Goal: Information Seeking & Learning: Learn about a topic

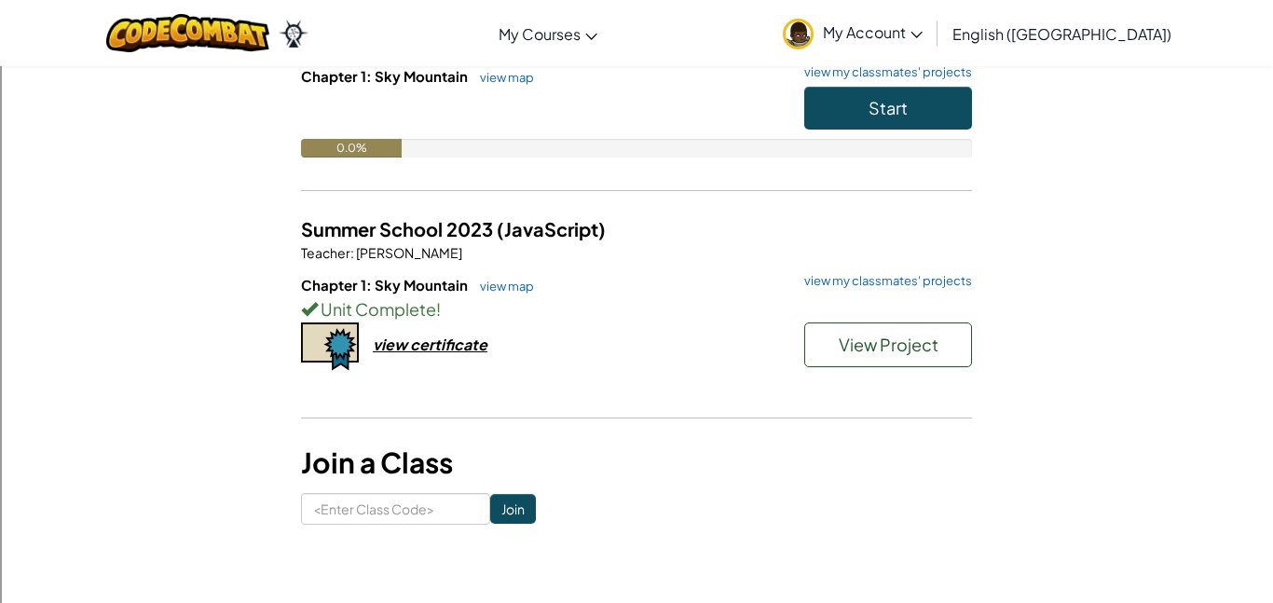
scroll to position [213, 0]
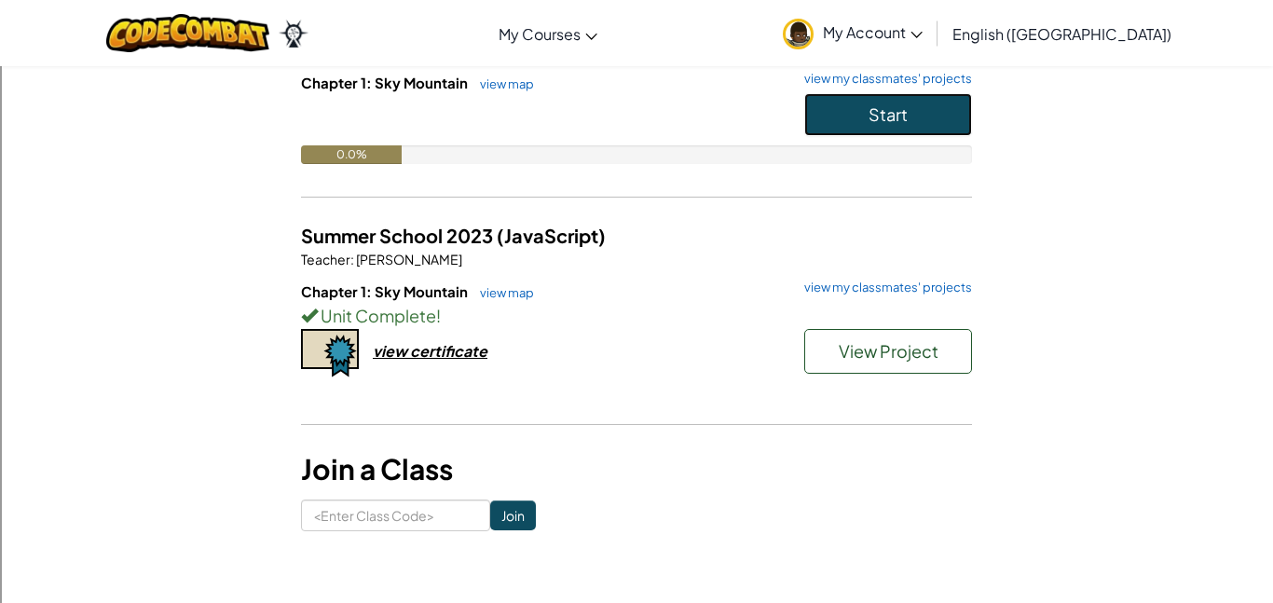
click at [892, 129] on button "Start" at bounding box center [888, 114] width 168 height 43
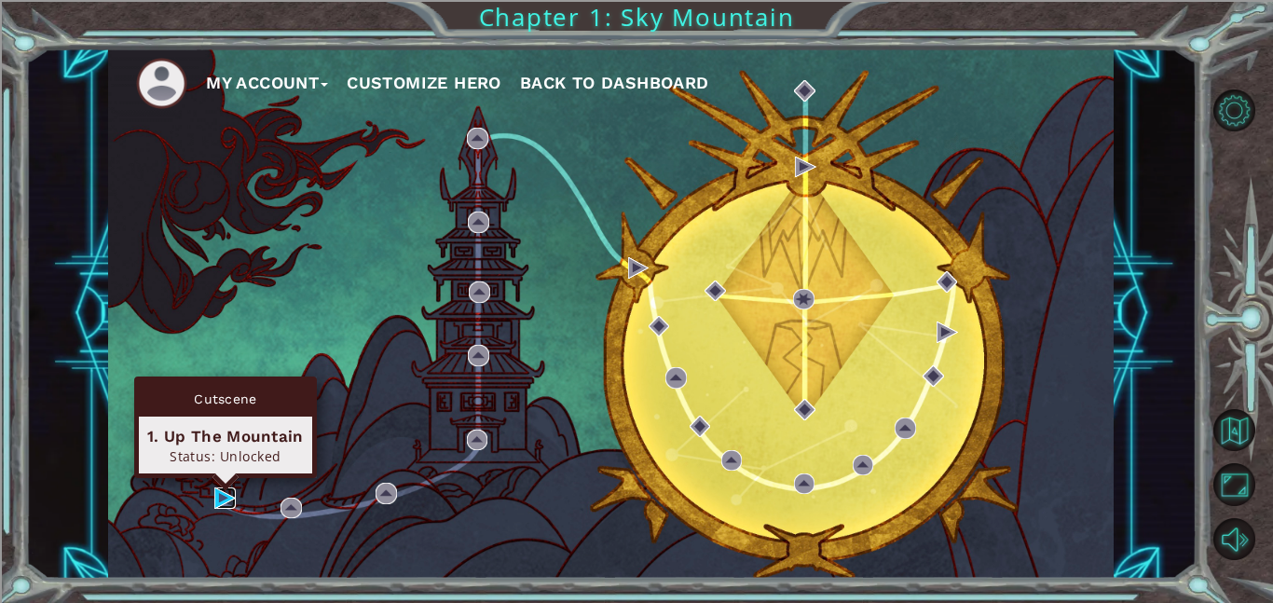
click at [219, 491] on img at bounding box center [224, 498] width 21 height 21
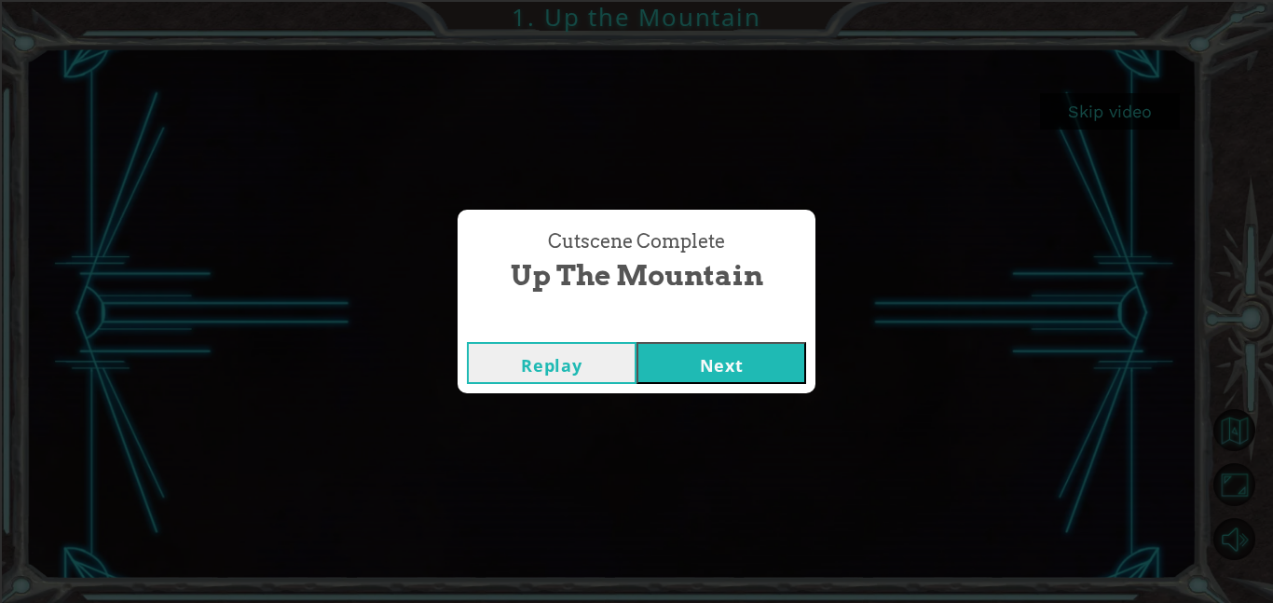
click at [684, 365] on button "Next" at bounding box center [722, 363] width 170 height 42
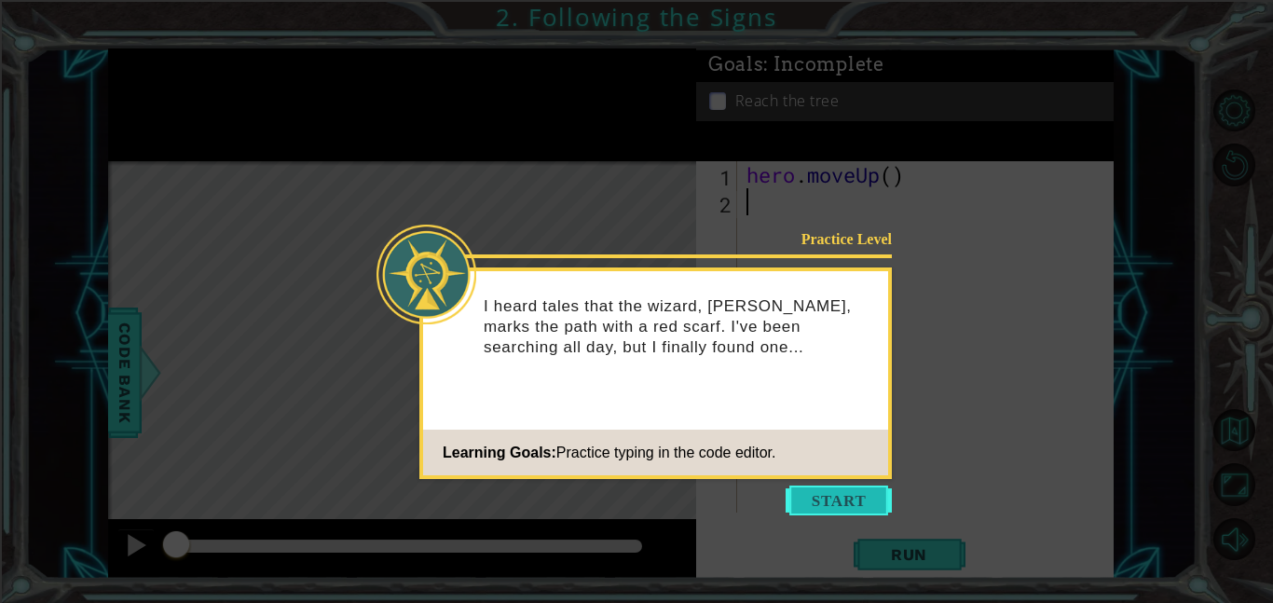
click at [818, 487] on button "Start" at bounding box center [839, 501] width 106 height 30
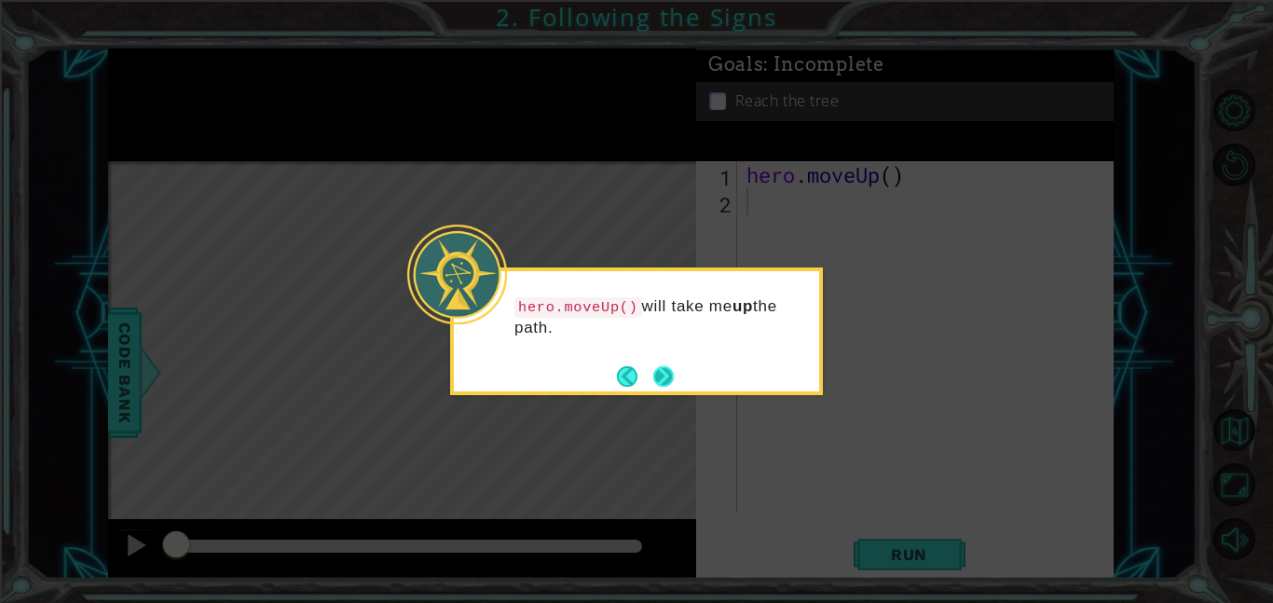
click at [668, 378] on button "Next" at bounding box center [663, 376] width 21 height 21
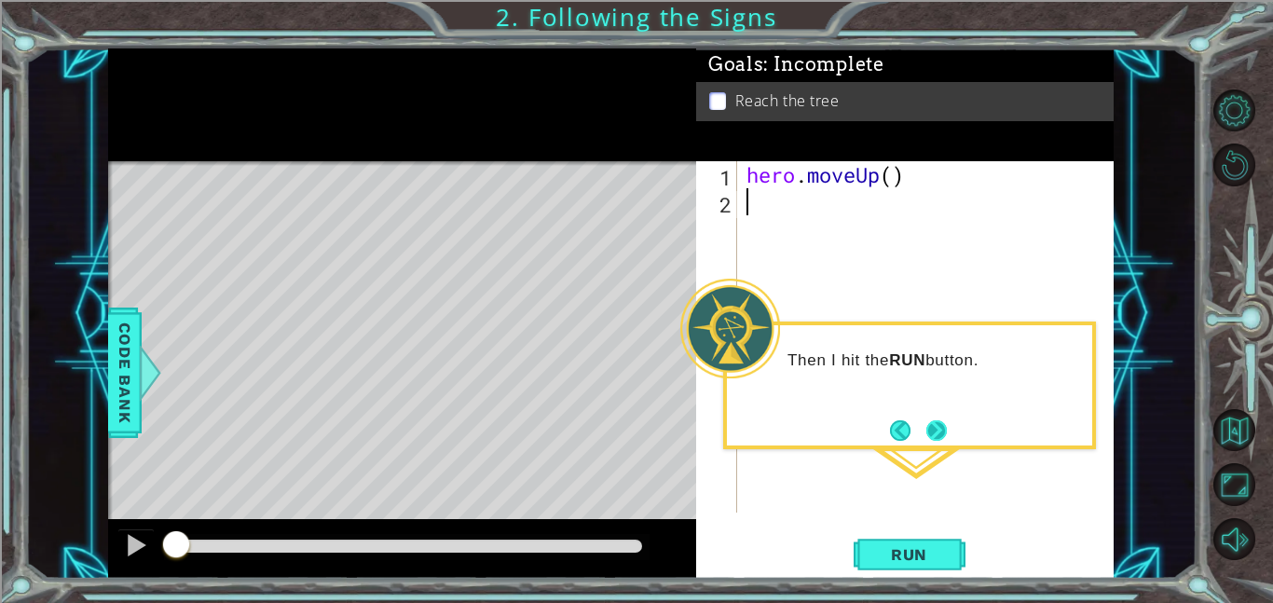
click at [929, 425] on button "Next" at bounding box center [937, 431] width 26 height 26
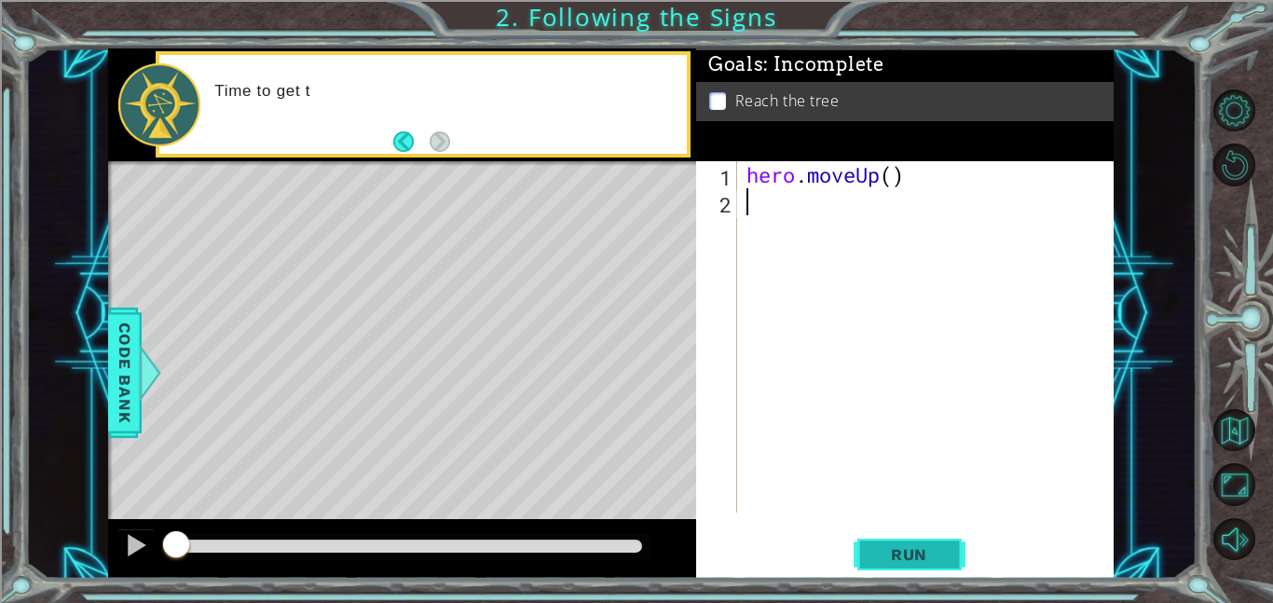
click at [942, 560] on span "Run" at bounding box center [910, 554] width 74 height 19
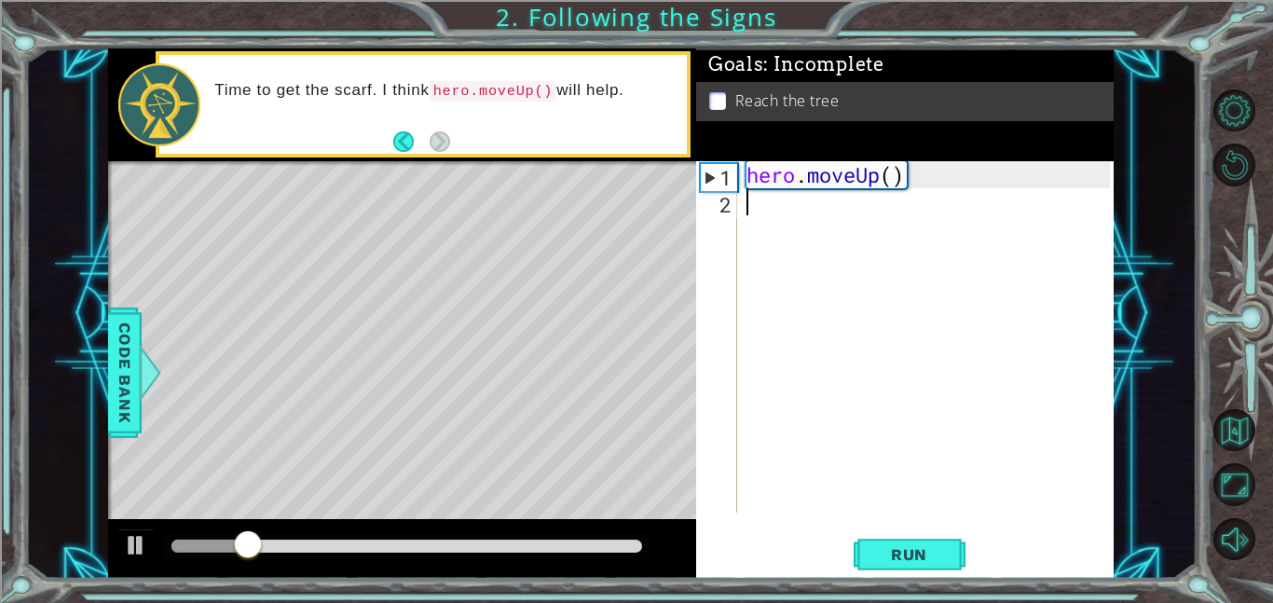
click at [892, 186] on div "hero . moveUp ( )" at bounding box center [931, 364] width 377 height 406
type textarea "hero.moveUp(2)"
click at [933, 554] on span "Run" at bounding box center [910, 554] width 74 height 19
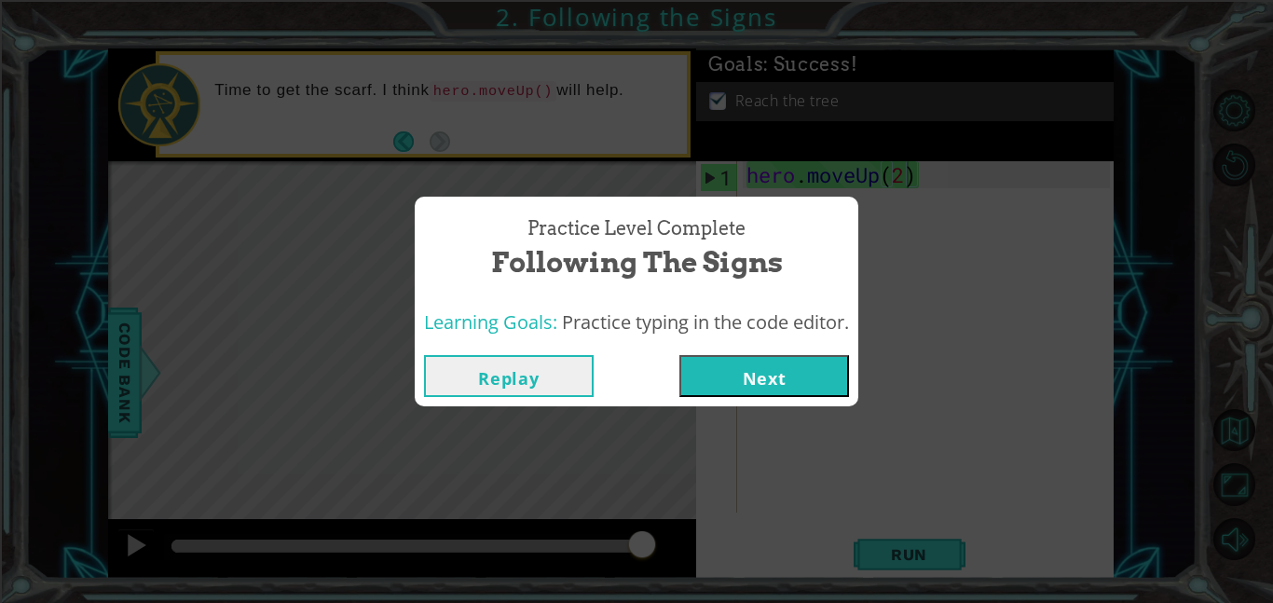
click at [795, 383] on button "Next" at bounding box center [765, 376] width 170 height 42
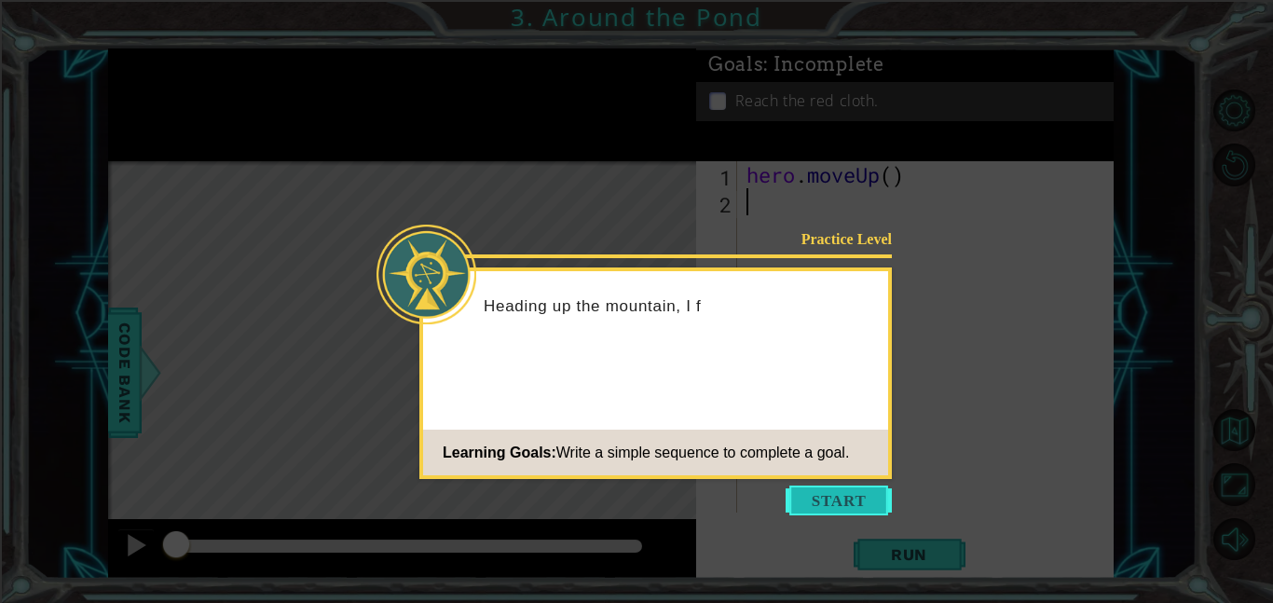
click at [814, 487] on button "Start" at bounding box center [839, 501] width 106 height 30
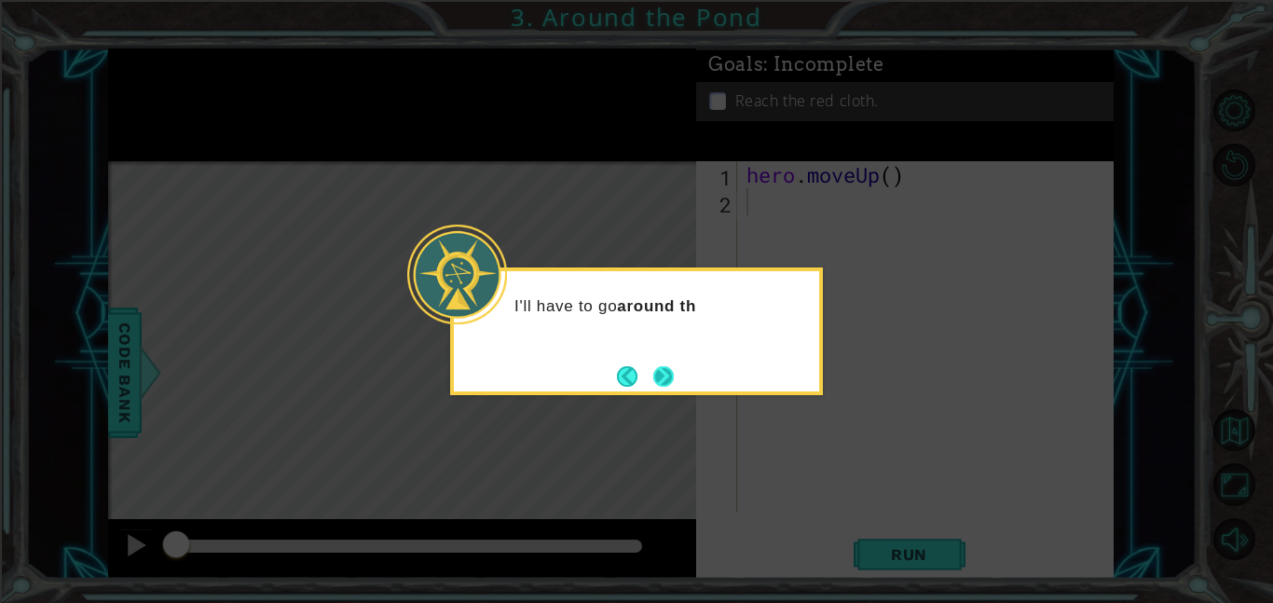
click at [657, 379] on button "Next" at bounding box center [664, 376] width 34 height 34
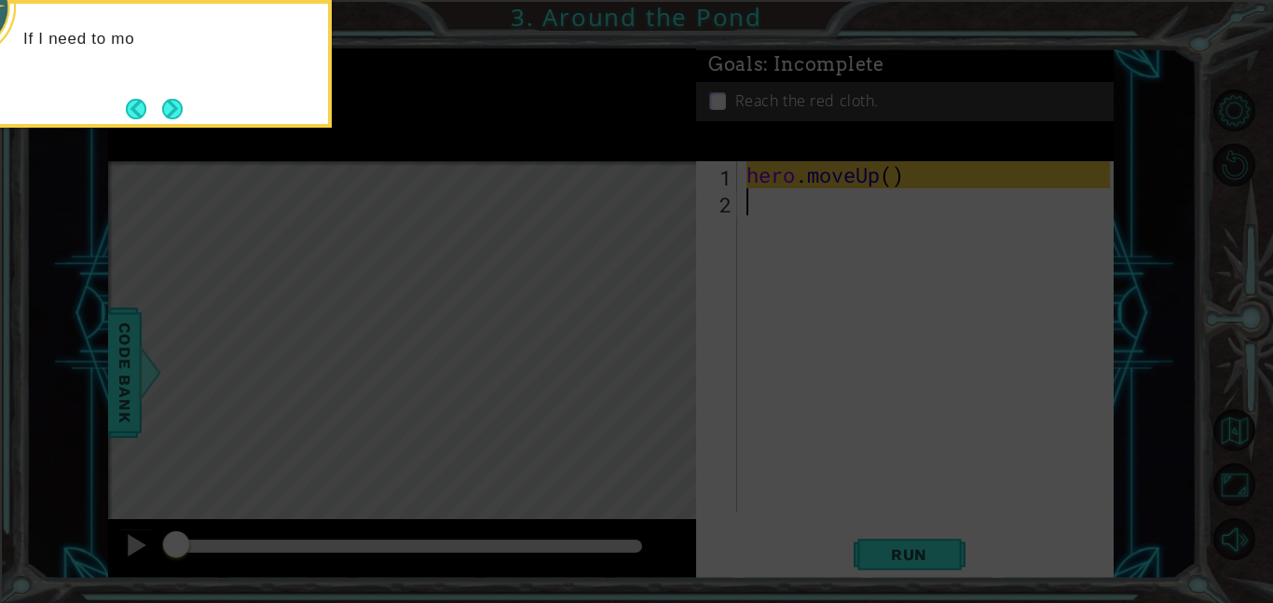
click at [794, 217] on icon at bounding box center [636, 90] width 1273 height 1025
click at [167, 103] on button "Next" at bounding box center [172, 108] width 34 height 34
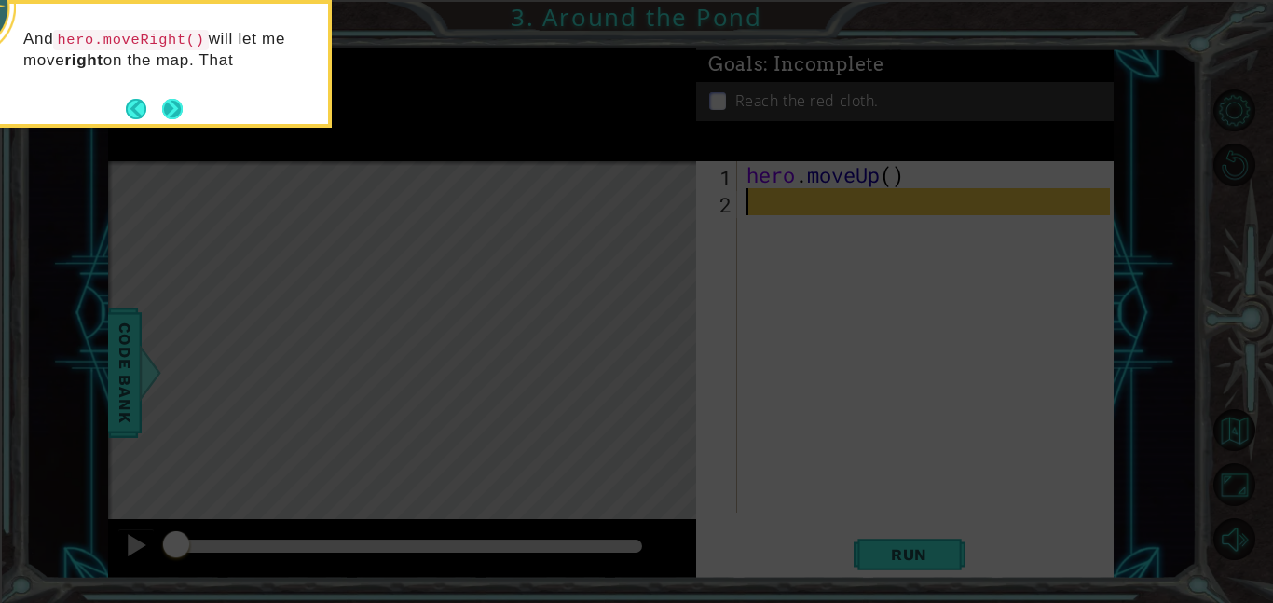
click at [163, 103] on button "Next" at bounding box center [172, 109] width 26 height 26
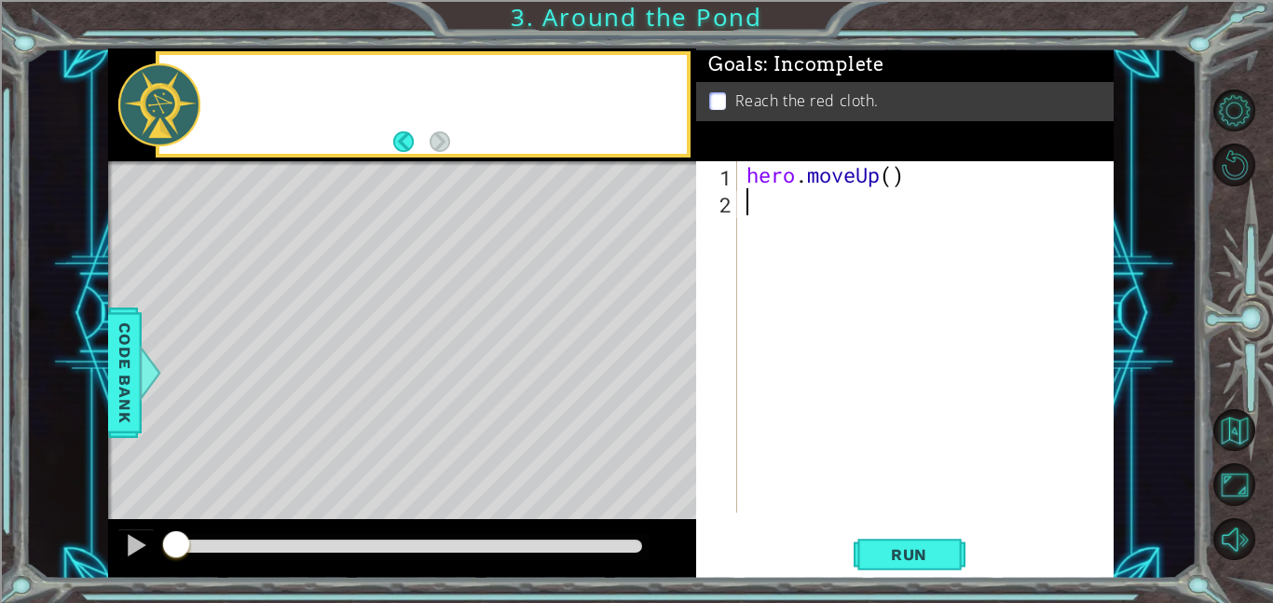
click at [163, 103] on div at bounding box center [159, 104] width 82 height 83
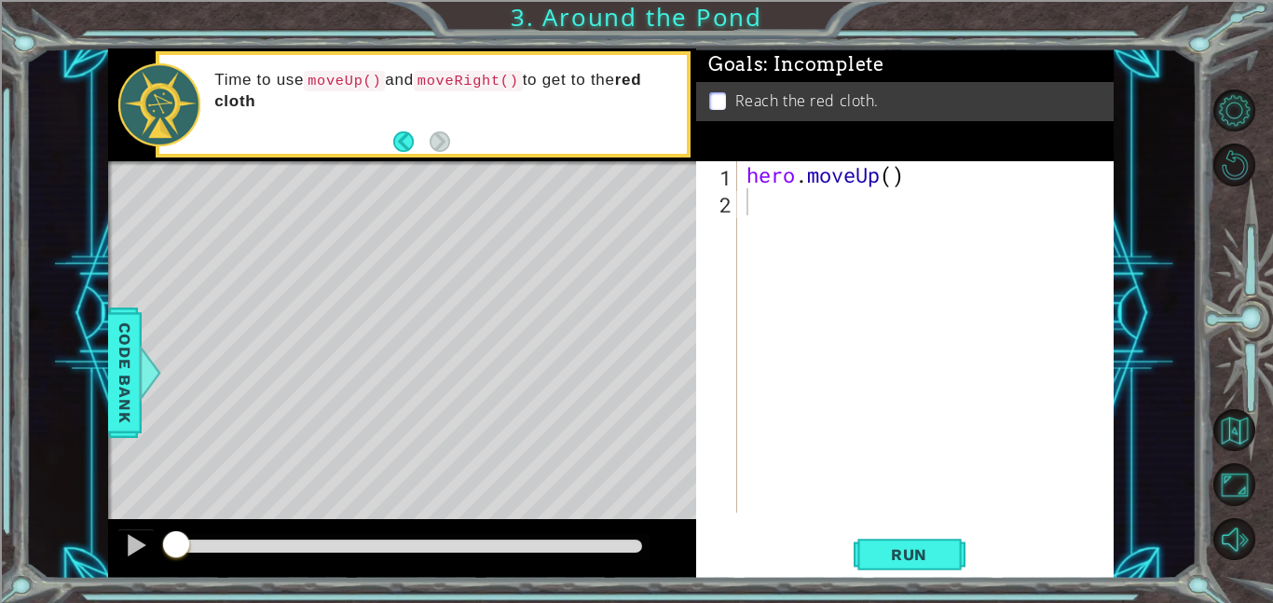
click at [904, 178] on div "hero . moveUp ( )" at bounding box center [931, 364] width 377 height 406
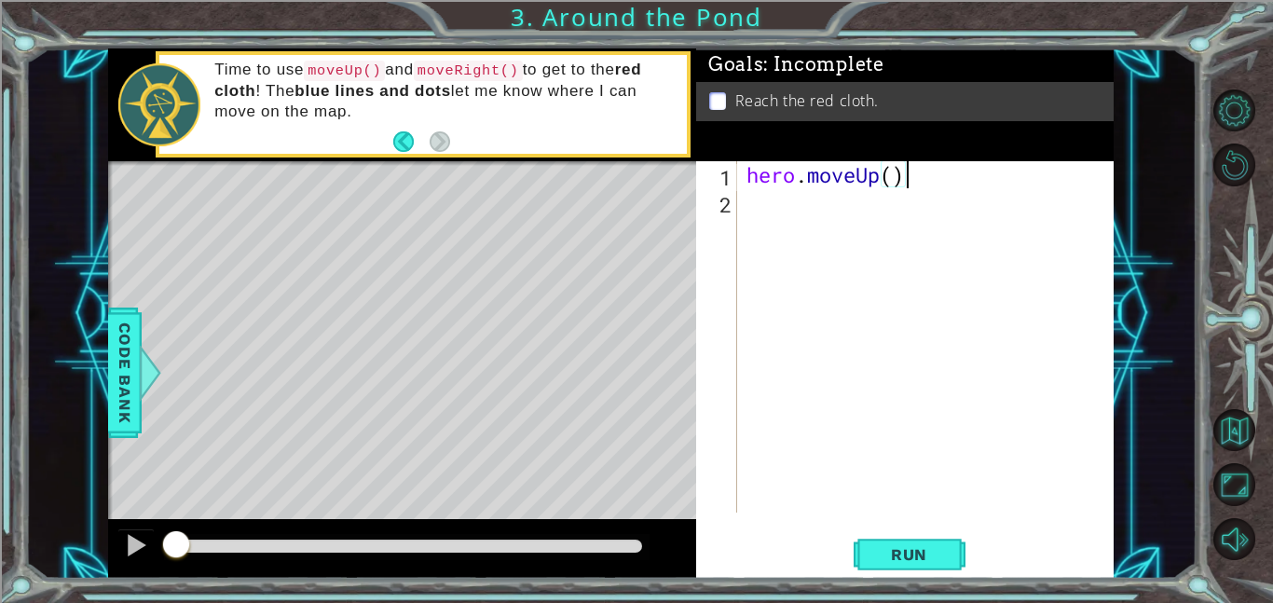
click at [896, 182] on div "hero . moveUp ( )" at bounding box center [931, 364] width 377 height 406
type textarea "hero.moveUp(2)"
click at [868, 212] on div "hero . moveUp ( 2 )" at bounding box center [931, 364] width 377 height 406
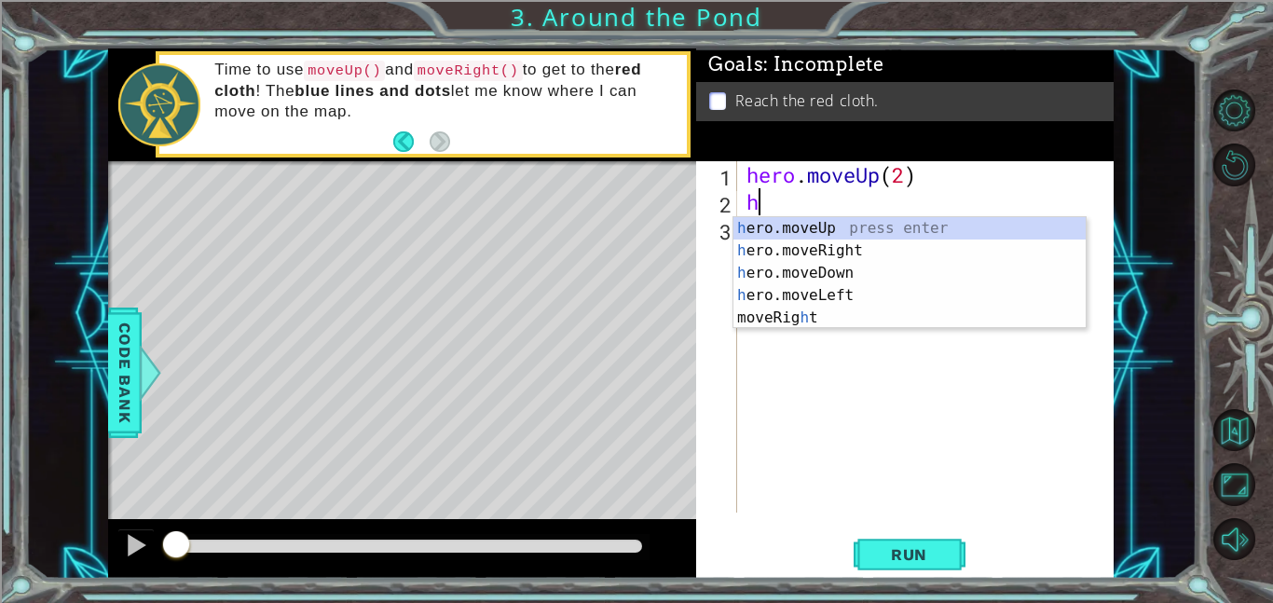
type textarea "he"
click at [885, 252] on div "he ro.moveUp press enter he ro.moveRight press enter he ro.moveDown press enter…" at bounding box center [910, 284] width 352 height 134
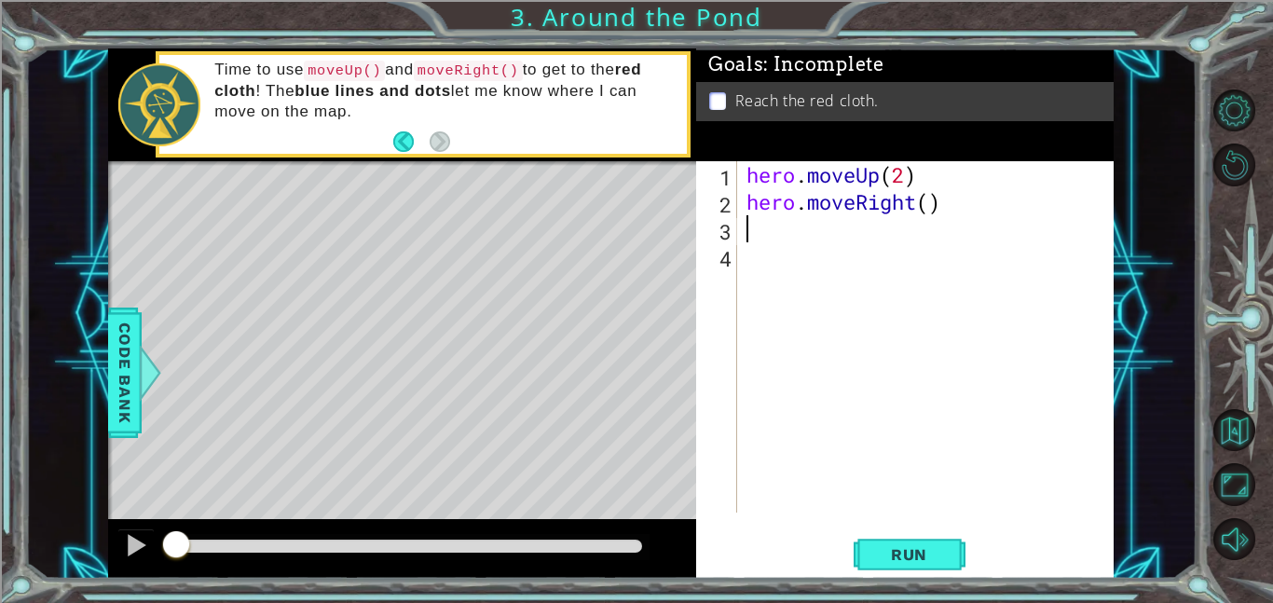
click at [928, 209] on div "hero . moveUp ( 2 ) hero . moveRight ( )" at bounding box center [931, 364] width 377 height 406
type textarea "hero.moveRight(1)"
click at [916, 228] on div "hero . moveUp ( 2 ) hero . moveRight ( 1 )" at bounding box center [931, 364] width 377 height 406
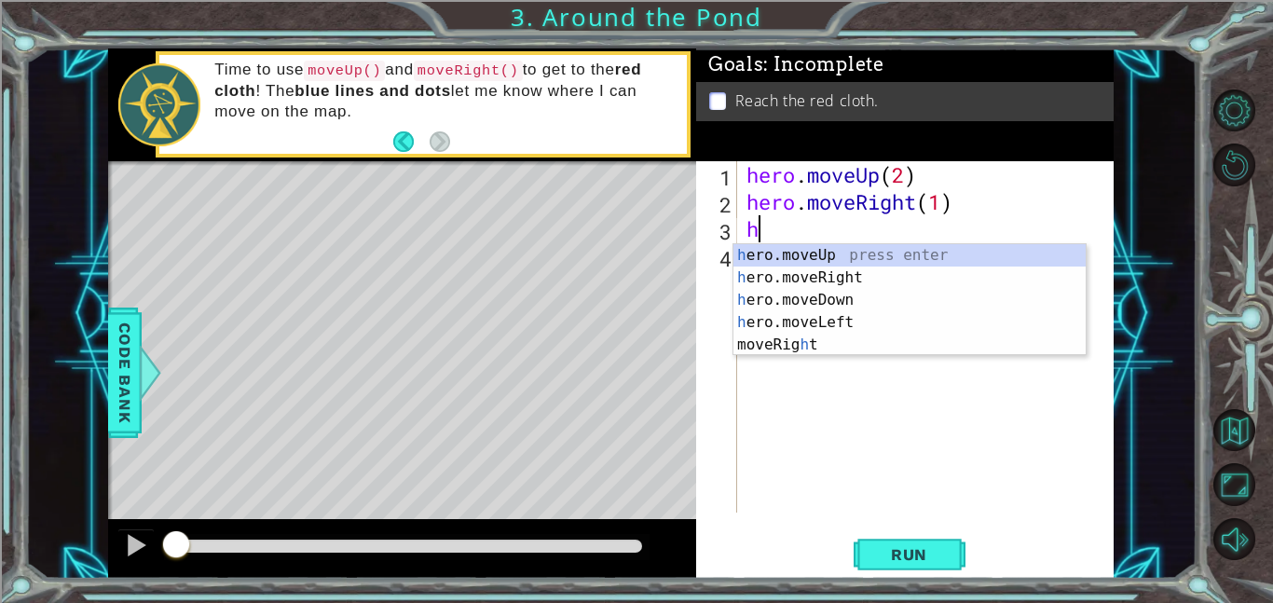
type textarea "he"
click at [906, 250] on div "he ro.moveUp press enter he ro.moveRight press enter he ro.moveDown press enter…" at bounding box center [910, 311] width 352 height 134
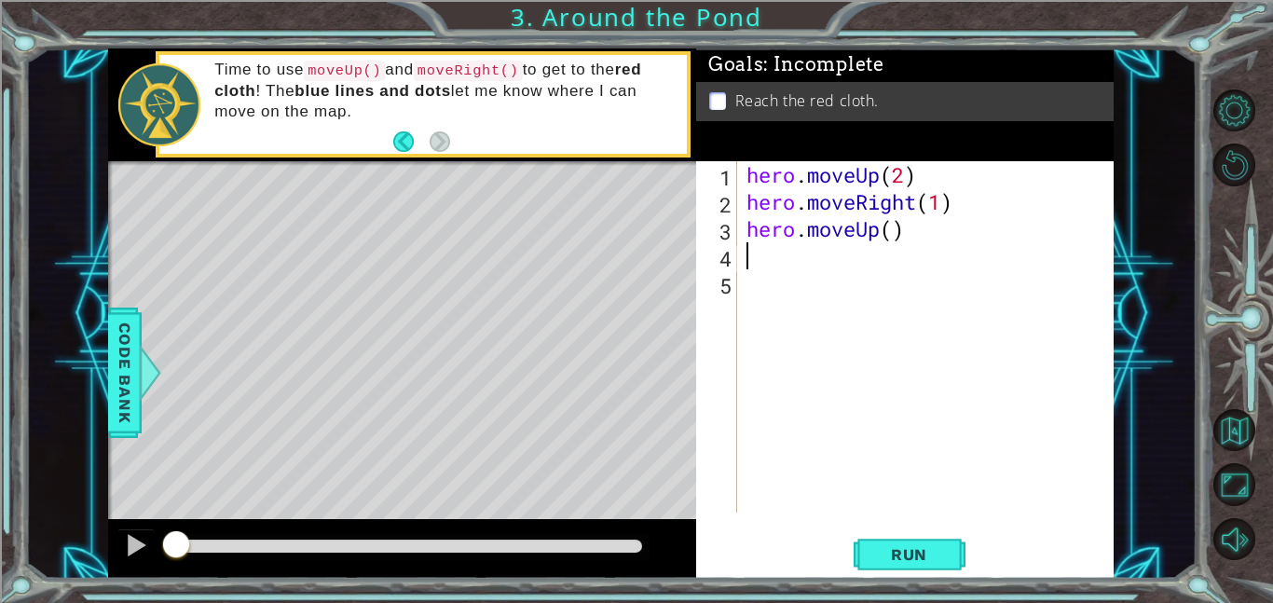
click at [893, 232] on div "hero . moveUp ( 2 ) hero . moveRight ( 1 ) hero . moveUp ( )" at bounding box center [931, 364] width 377 height 406
click at [938, 566] on button "Run" at bounding box center [910, 554] width 112 height 42
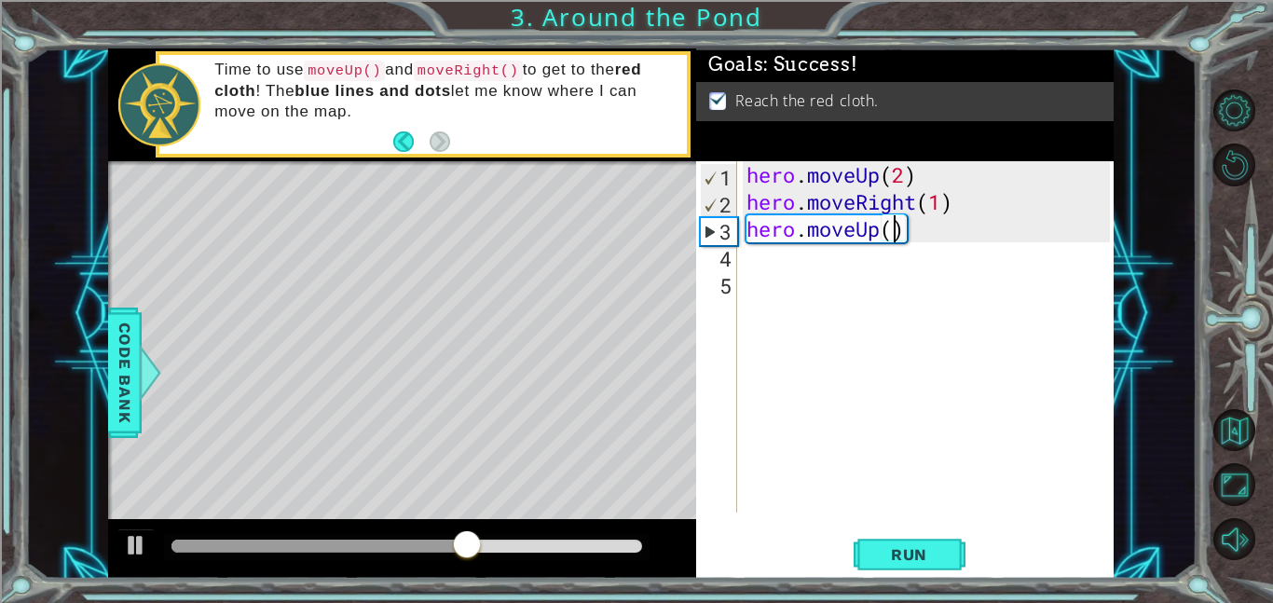
type textarea "hero.moveUp(1)"
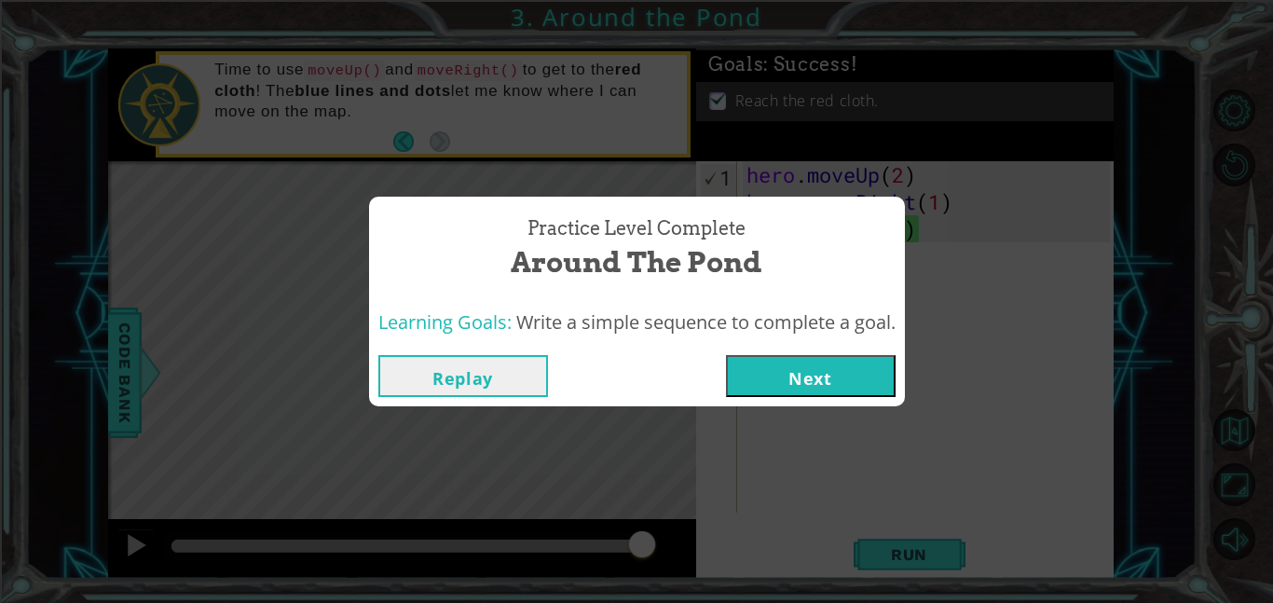
click at [760, 371] on button "Next" at bounding box center [811, 376] width 170 height 42
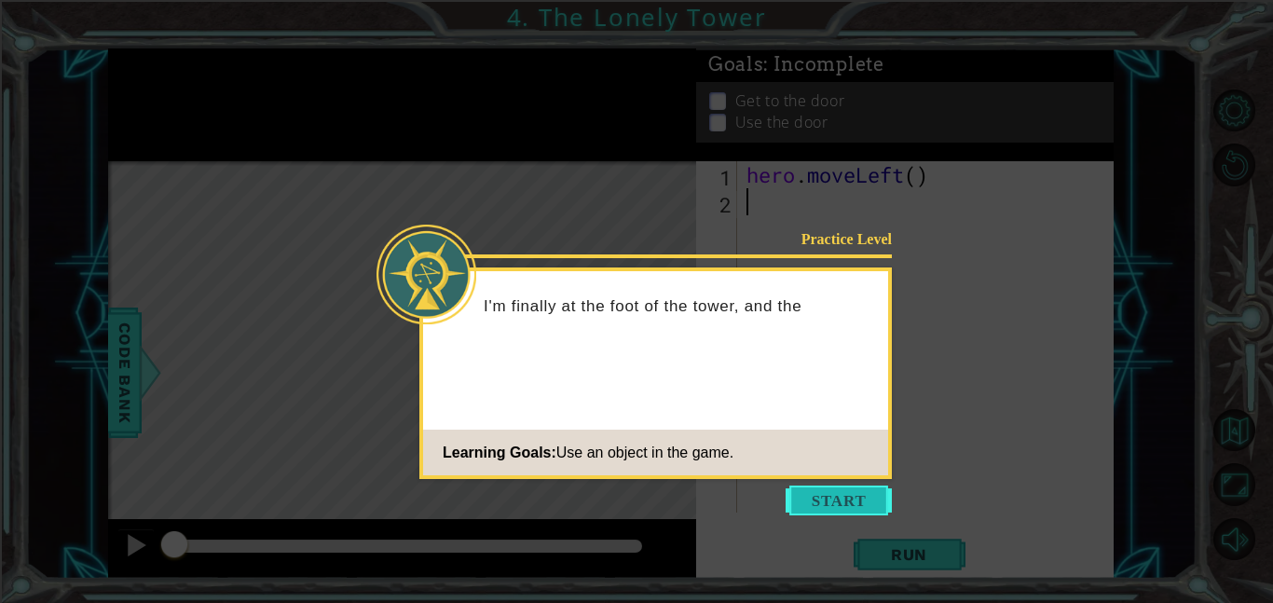
click at [840, 493] on button "Start" at bounding box center [839, 501] width 106 height 30
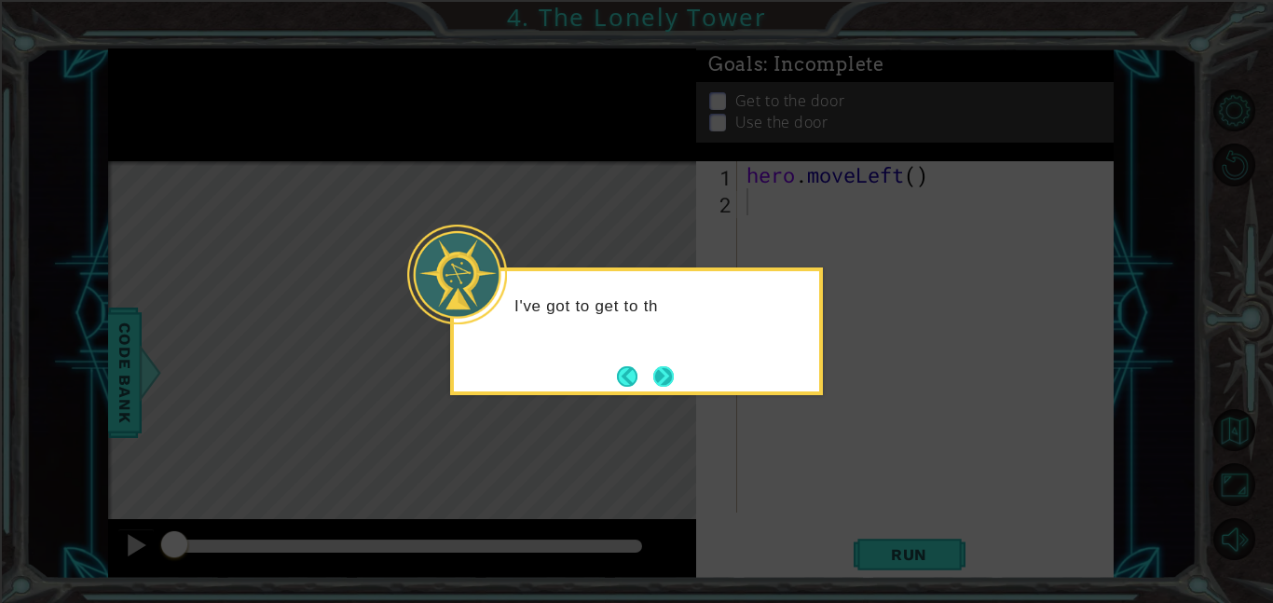
click at [670, 381] on button "Next" at bounding box center [664, 376] width 22 height 22
click at [667, 378] on button "Next" at bounding box center [664, 376] width 34 height 34
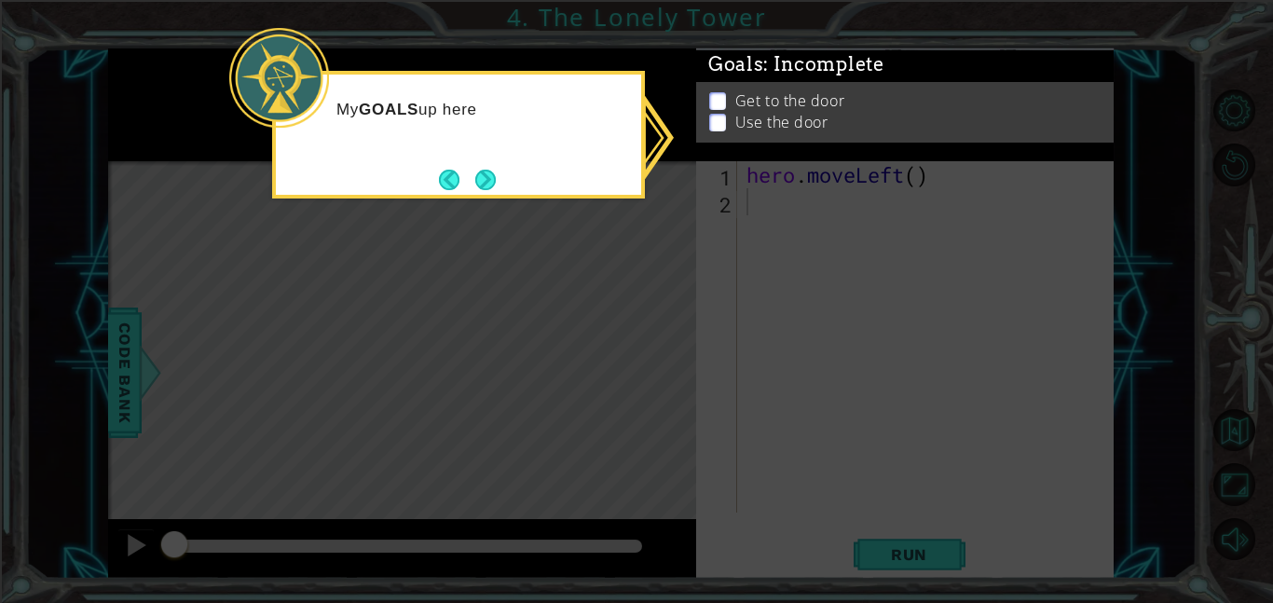
click at [693, 298] on icon at bounding box center [636, 301] width 1273 height 603
click at [497, 183] on button "Next" at bounding box center [486, 179] width 33 height 33
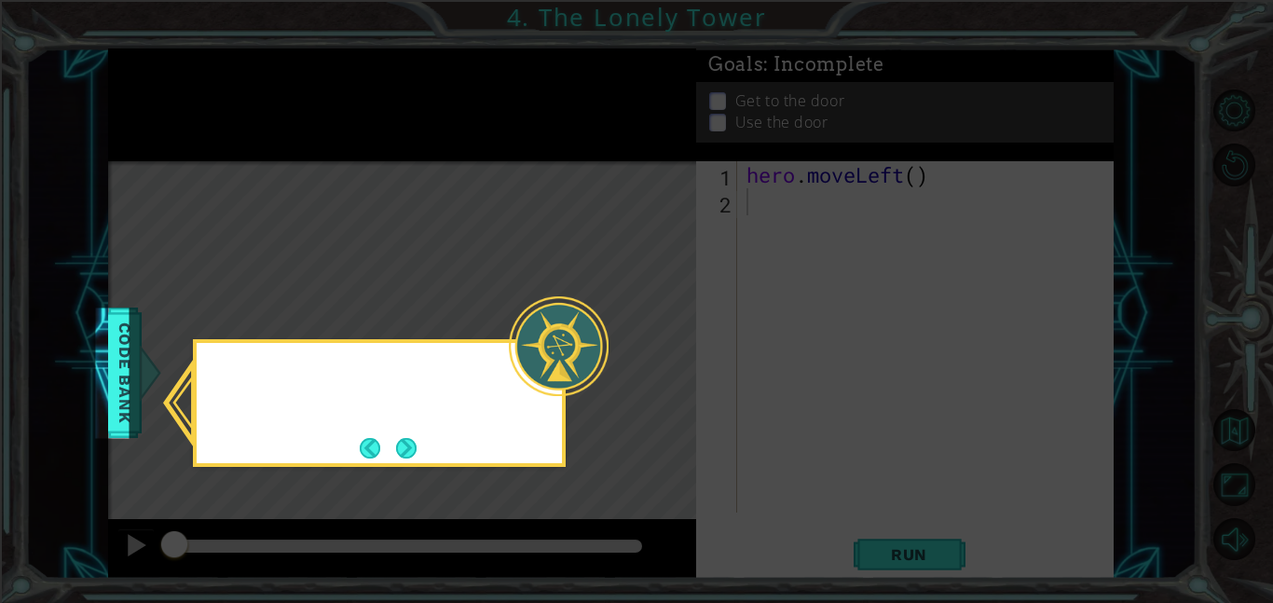
click at [497, 183] on icon at bounding box center [636, 301] width 1273 height 603
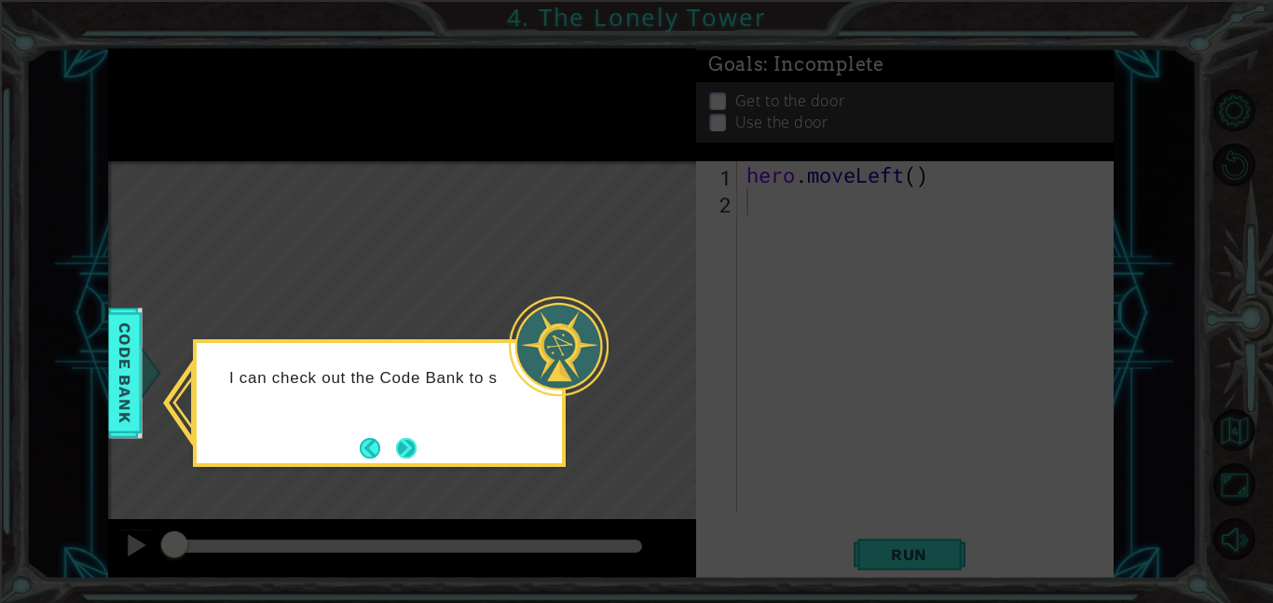
click at [407, 457] on button "Next" at bounding box center [405, 447] width 25 height 25
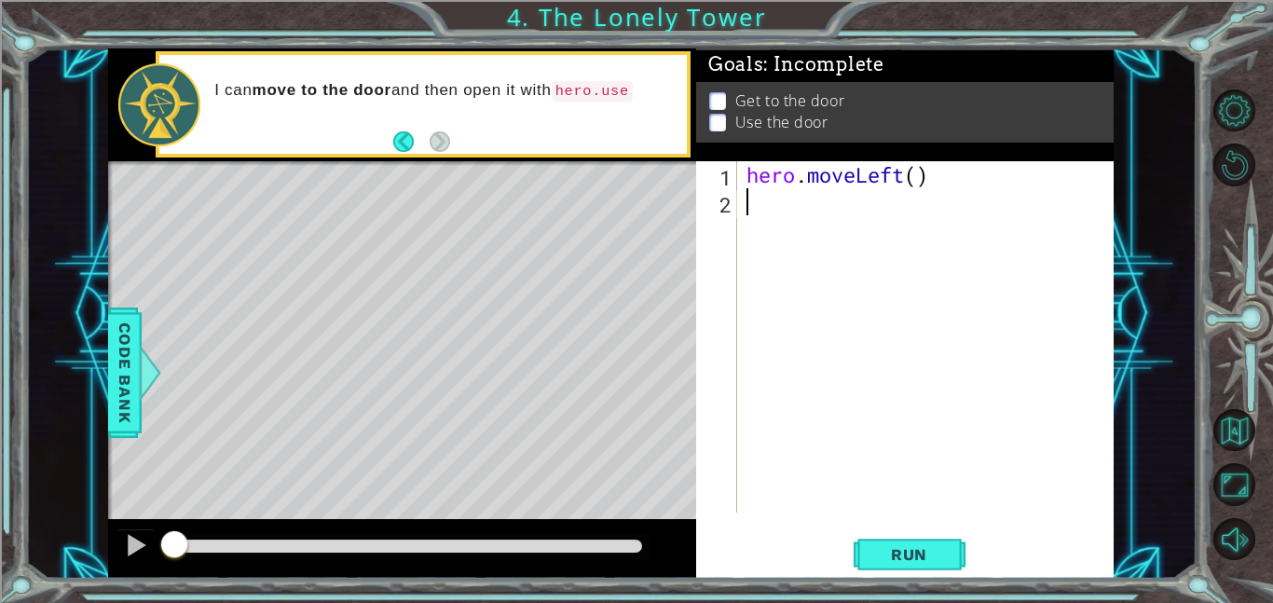
click at [911, 180] on div "hero . moveLeft ( )" at bounding box center [931, 364] width 377 height 406
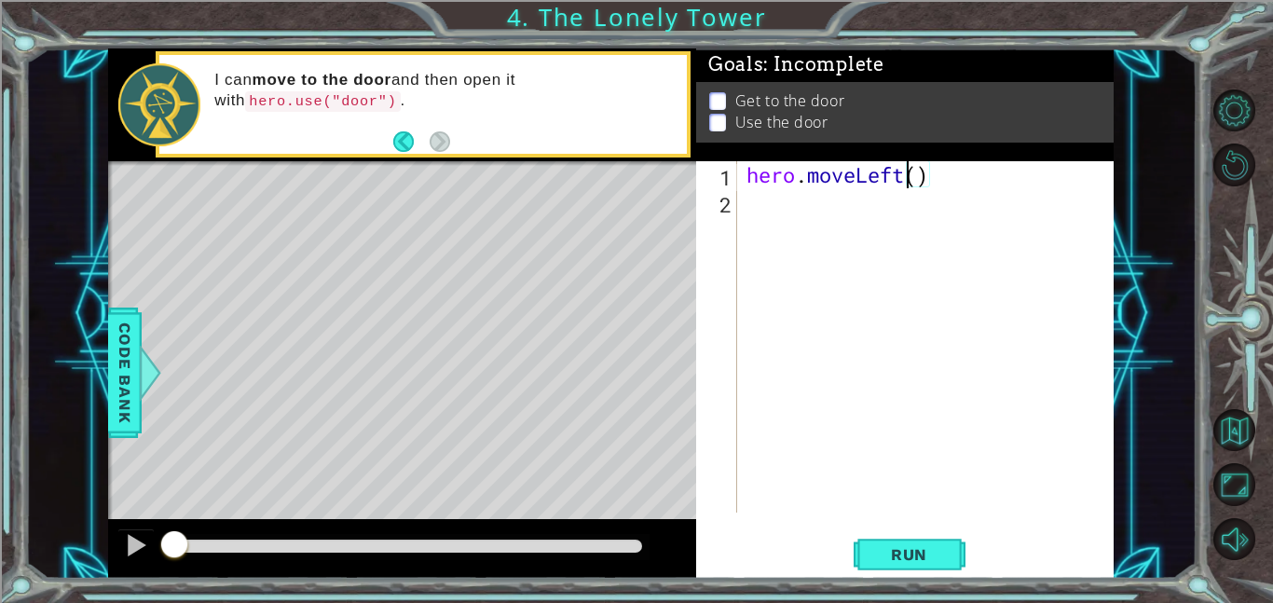
click at [921, 180] on div "hero . moveLeft ( )" at bounding box center [931, 364] width 377 height 406
type textarea "hero.moveLeft(2)"
click at [820, 251] on div "hero . moveLeft ( 2 )" at bounding box center [931, 364] width 377 height 406
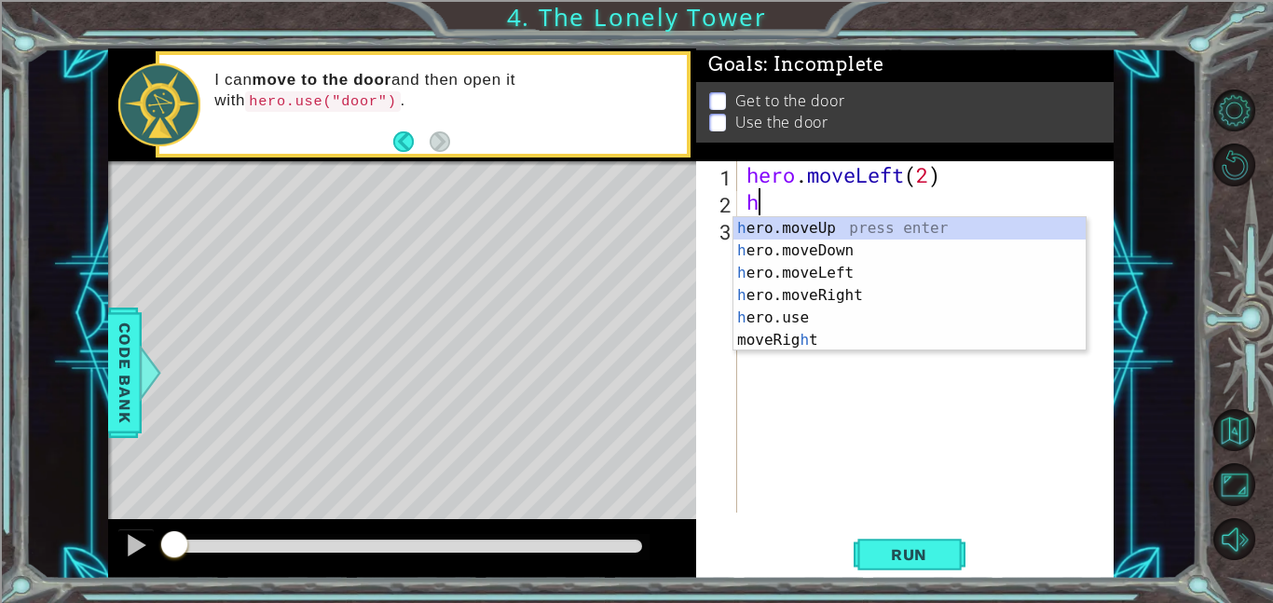
type textarea "he"
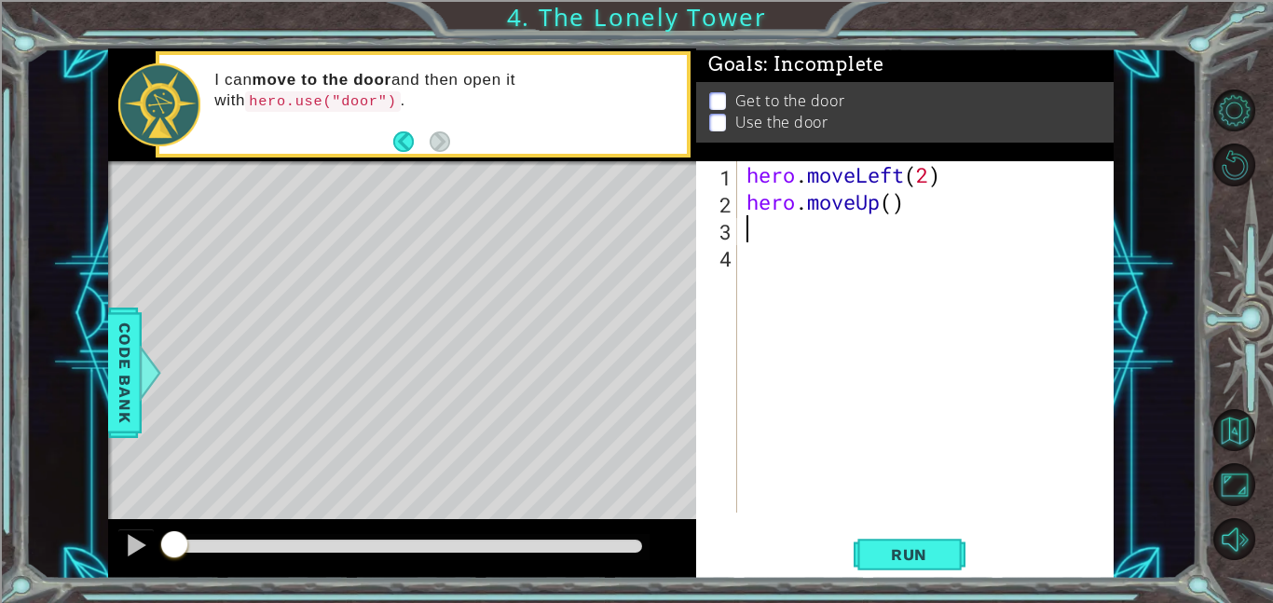
click at [893, 205] on div "hero . moveLeft ( 2 ) hero . moveUp ( )" at bounding box center [931, 364] width 377 height 406
type textarea "hero.moveUp(2)"
click at [874, 251] on div "hero . moveLeft ( 2 ) hero . moveUp ( 2 )" at bounding box center [931, 364] width 377 height 406
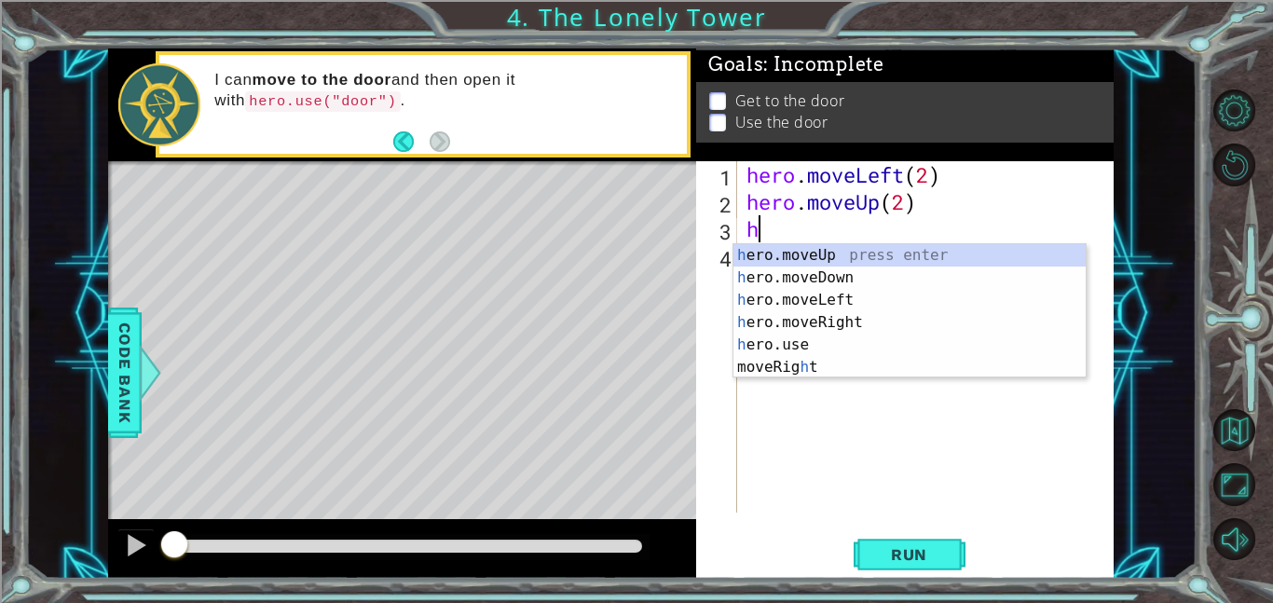
type textarea "he"
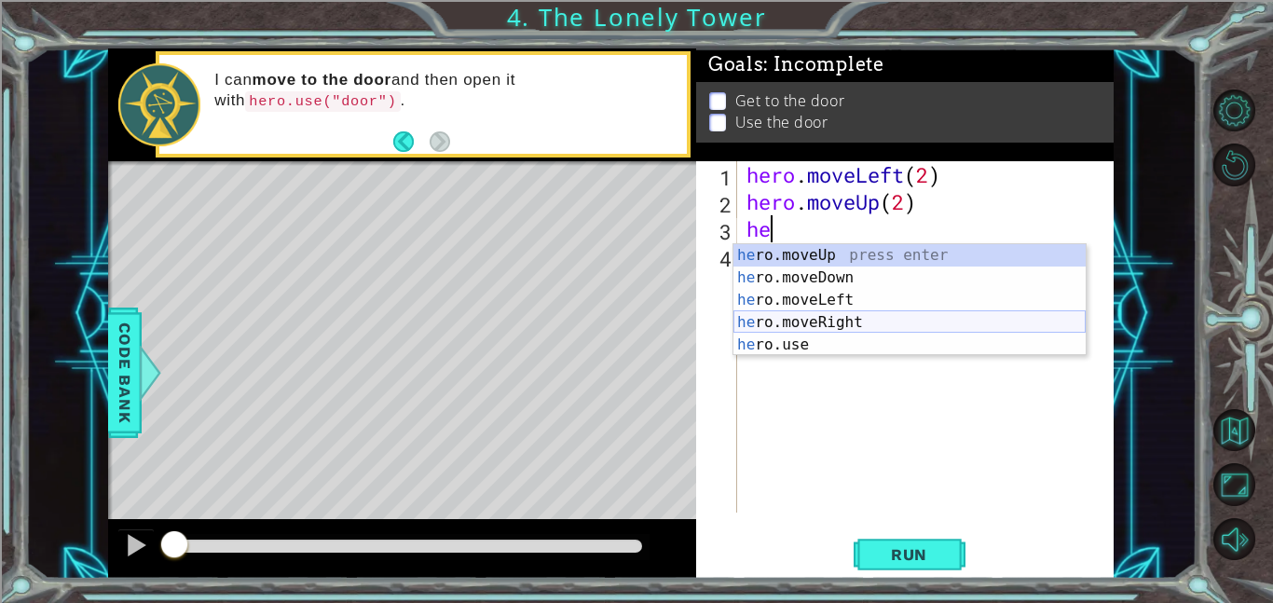
click at [875, 315] on div "he ro.moveUp press enter he ro.moveDown press enter he ro.moveLeft press enter …" at bounding box center [910, 322] width 352 height 157
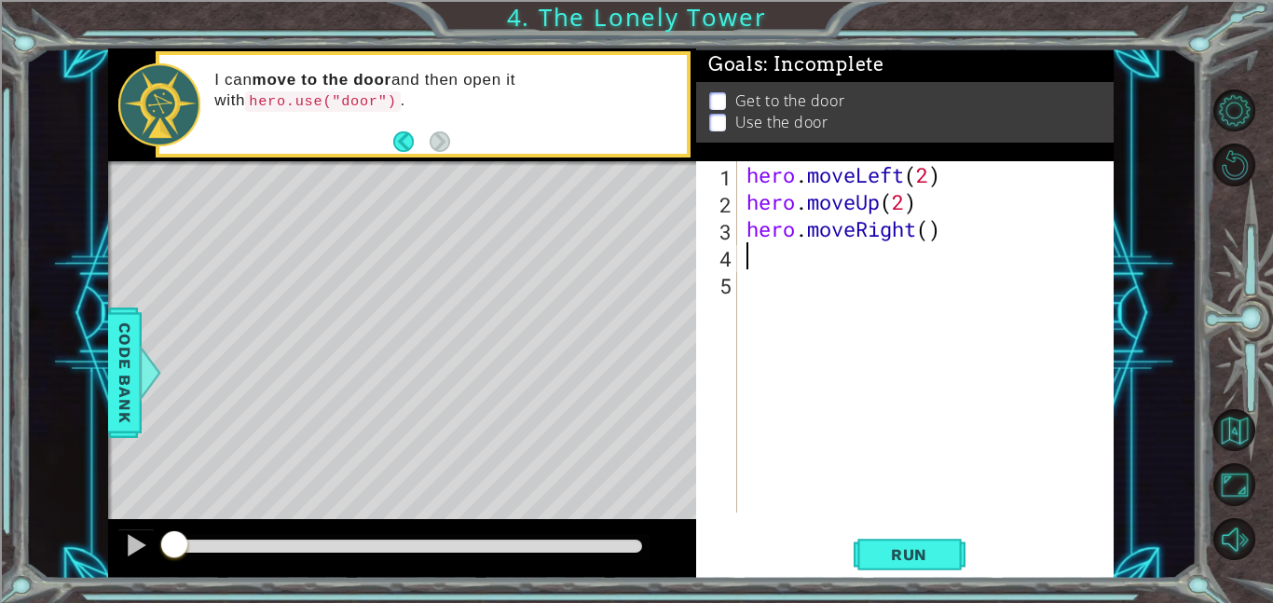
click at [930, 234] on div "hero . moveLeft ( 2 ) hero . moveUp ( 2 ) hero . moveRight ( )" at bounding box center [931, 364] width 377 height 406
type textarea "hero.moveRight(2)"
click at [914, 252] on div "hero . moveLeft ( 2 ) hero . moveUp ( 2 ) hero . moveRight ( 2 )" at bounding box center [931, 364] width 377 height 406
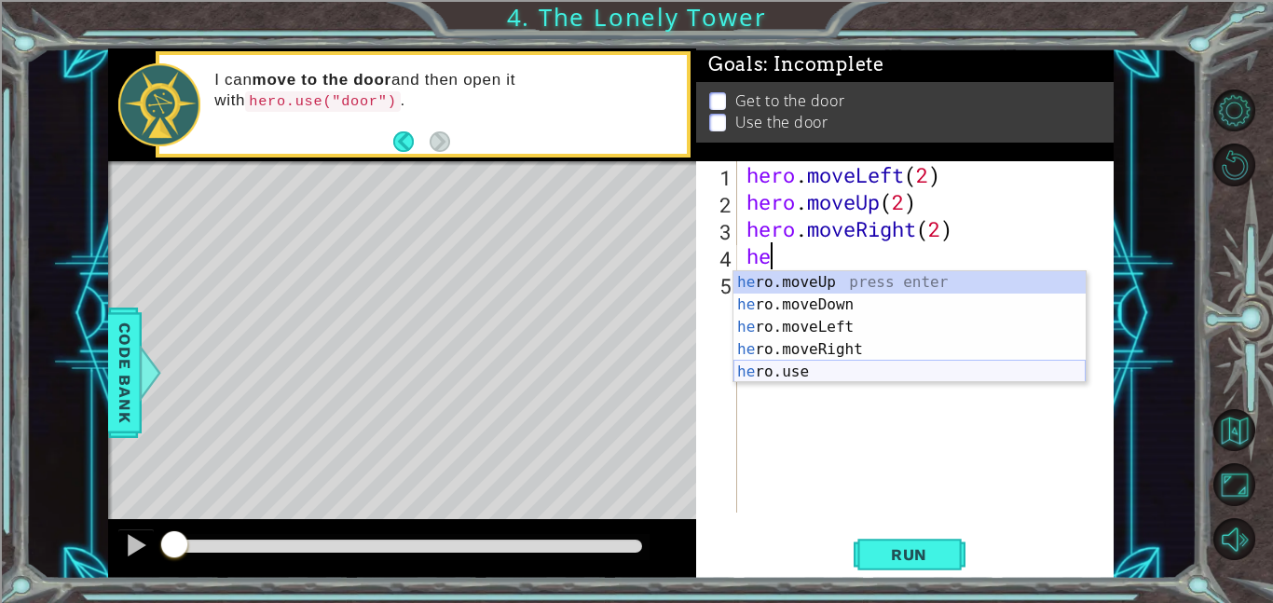
click at [880, 368] on div "he ro.moveUp press enter he ro.moveDown press enter he ro.moveLeft press enter …" at bounding box center [910, 349] width 352 height 157
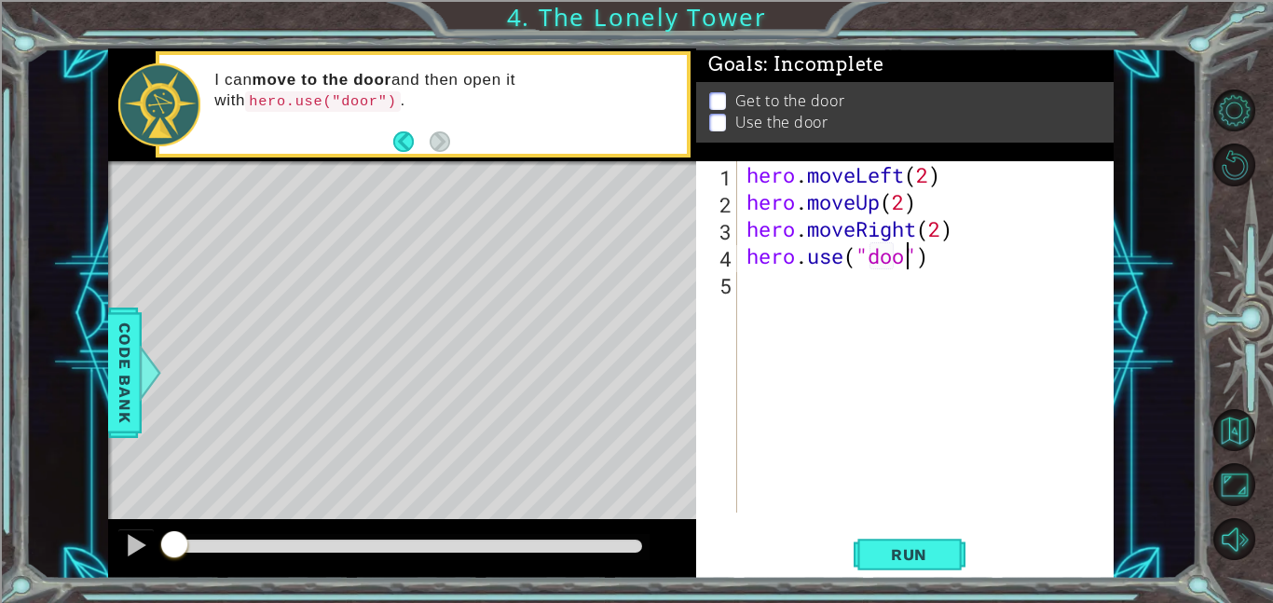
type textarea "hero.use("door")"
click at [801, 290] on div "hero . moveLeft ( 2 ) hero . moveUp ( 2 ) hero . moveRight ( 2 ) hero . use ( "…" at bounding box center [931, 364] width 377 height 406
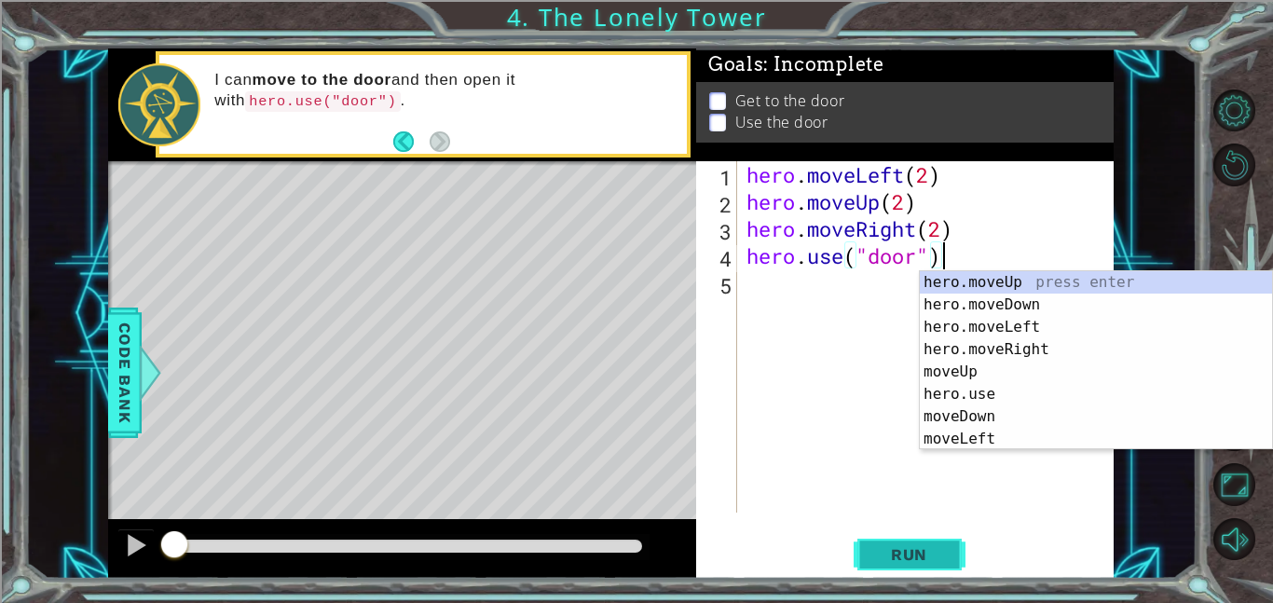
type textarea "hero.use("door")"
click at [908, 547] on span "Run" at bounding box center [910, 554] width 74 height 19
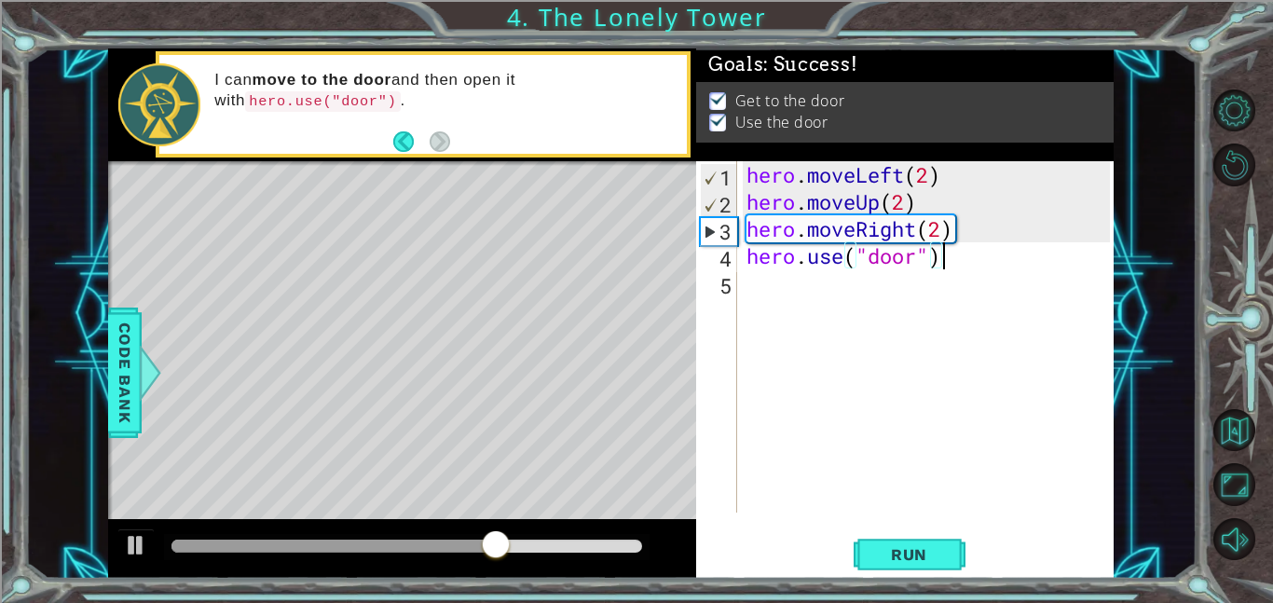
click at [631, 548] on div at bounding box center [407, 546] width 471 height 13
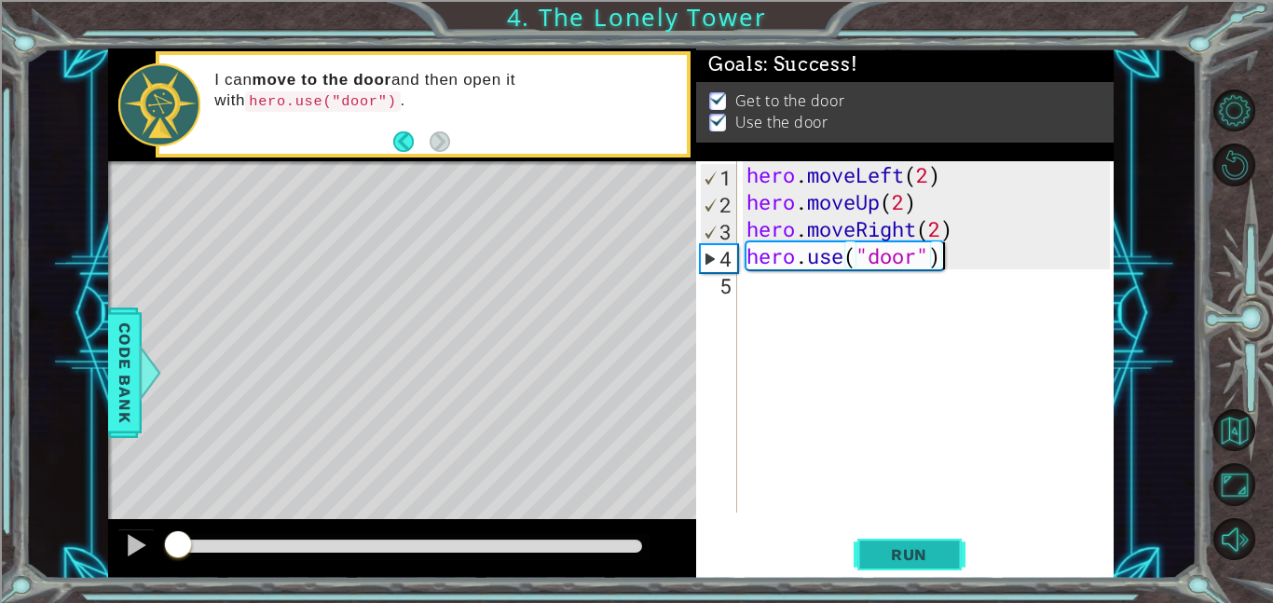
click at [907, 538] on button "Run" at bounding box center [910, 554] width 112 height 42
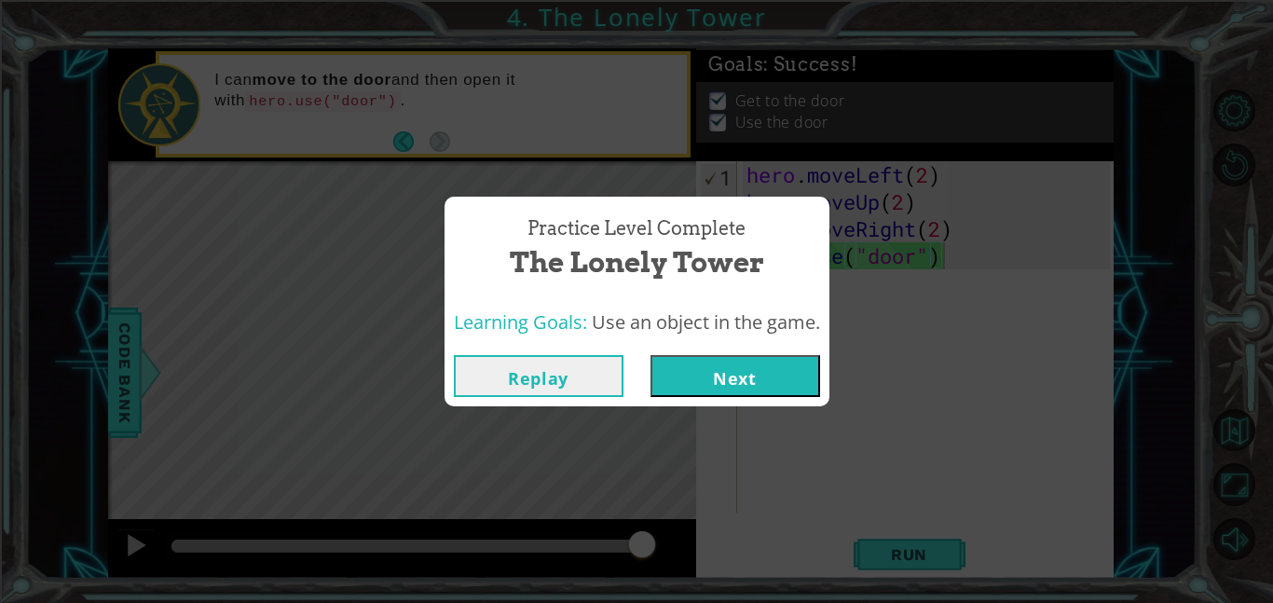
click at [766, 361] on button "Next" at bounding box center [736, 376] width 170 height 42
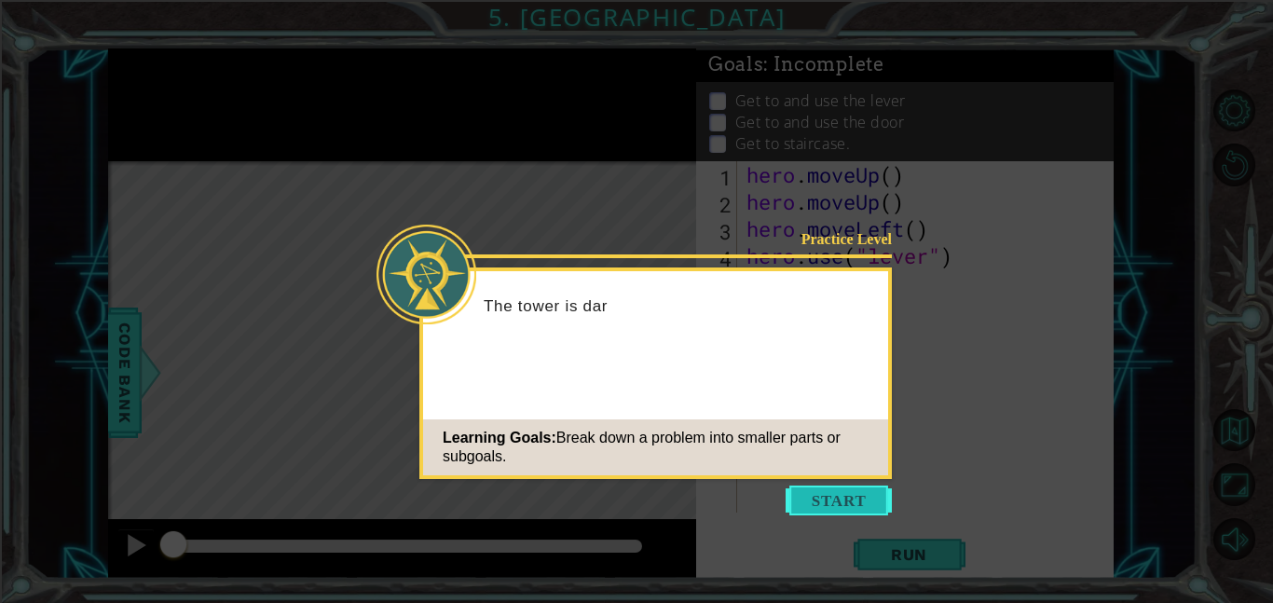
click at [854, 501] on button "Start" at bounding box center [839, 501] width 106 height 30
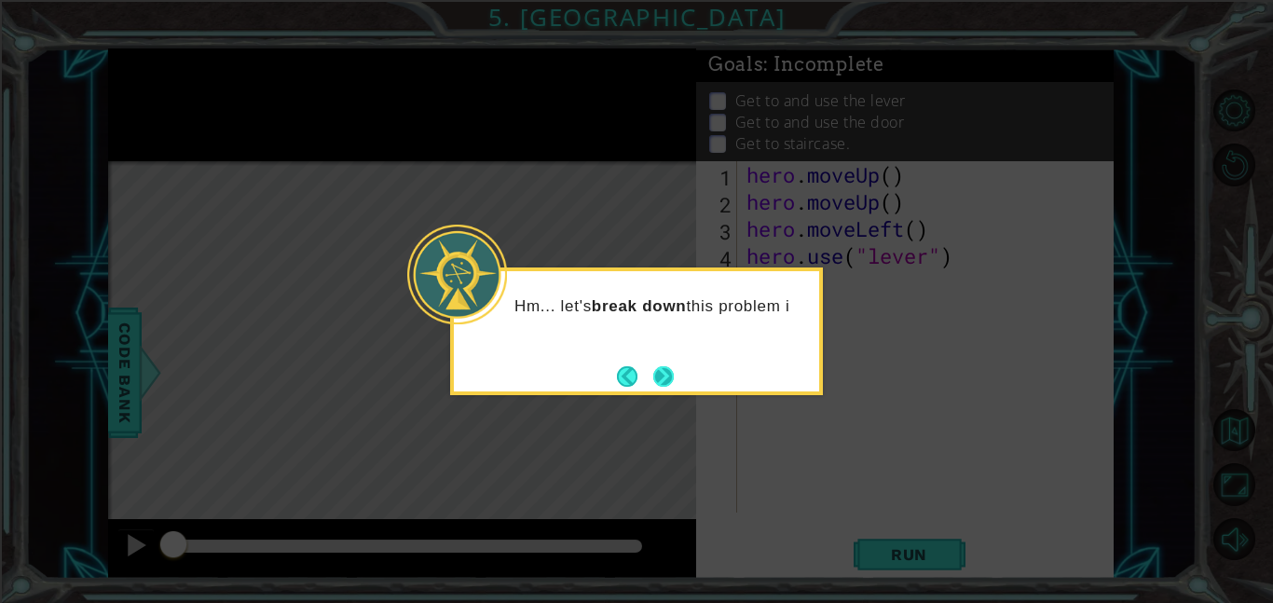
click at [665, 388] on button "Next" at bounding box center [663, 376] width 31 height 31
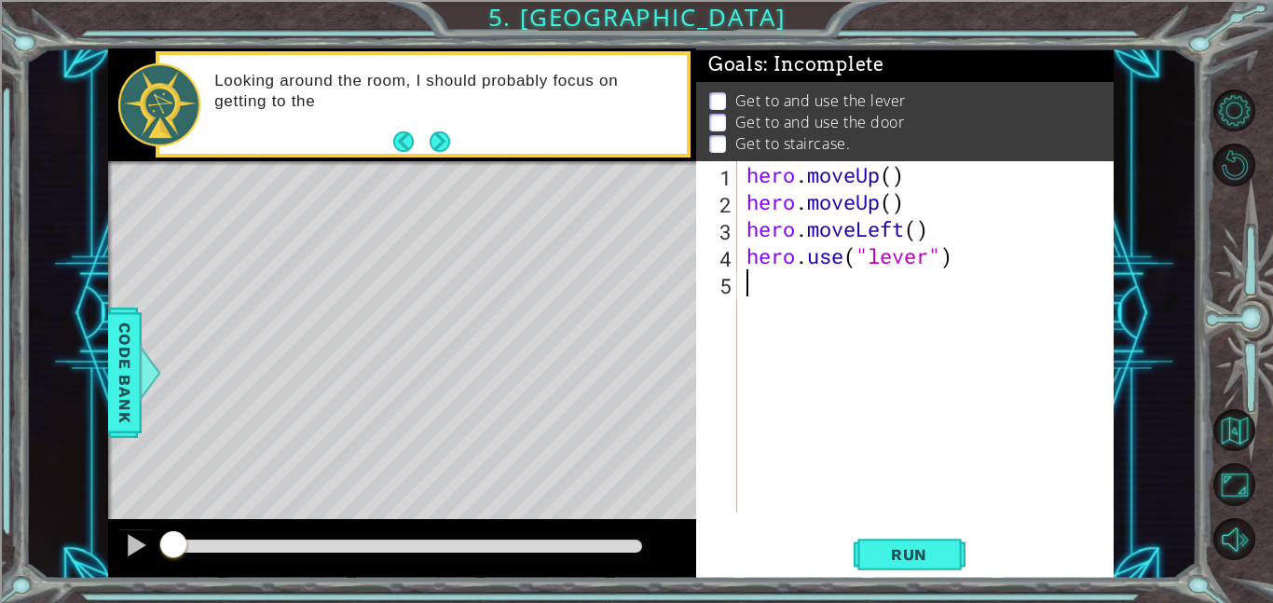
click at [890, 180] on div "hero . moveUp ( ) hero . moveUp ( ) hero . moveLeft ( ) hero . use ( "lever" )" at bounding box center [931, 364] width 377 height 406
click at [895, 193] on div "hero . moveUp ( 2 ) hero . moveUp ( ) hero . moveLeft ( ) hero . use ( "lever" )" at bounding box center [931, 364] width 377 height 406
click at [916, 222] on div "hero . moveUp ( 2 ) hero . moveUp ( ) hero . moveLeft ( ) hero . use ( "lever" )" at bounding box center [931, 364] width 377 height 406
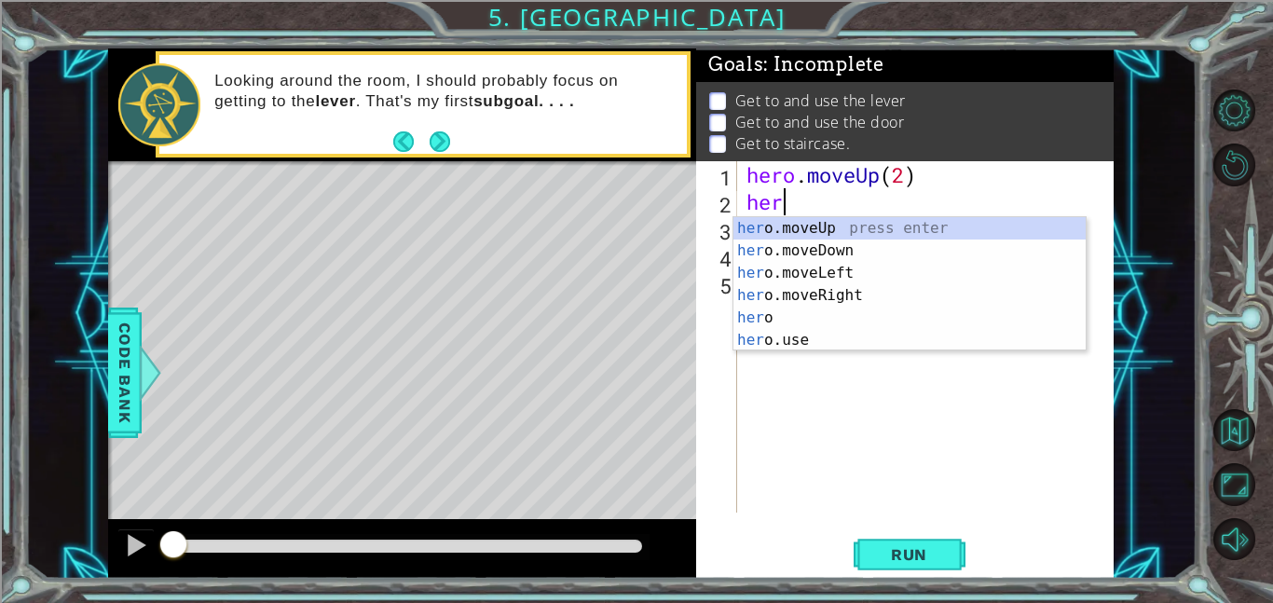
scroll to position [0, 0]
type textarea "h"
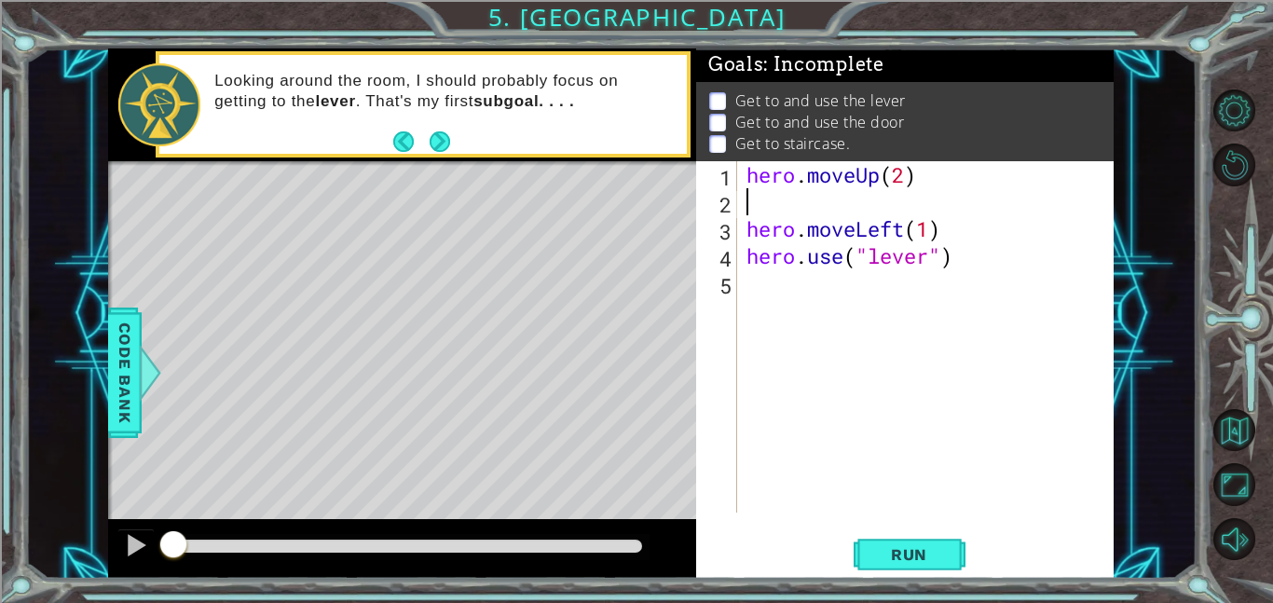
type textarea "hero.moveUp(2)"
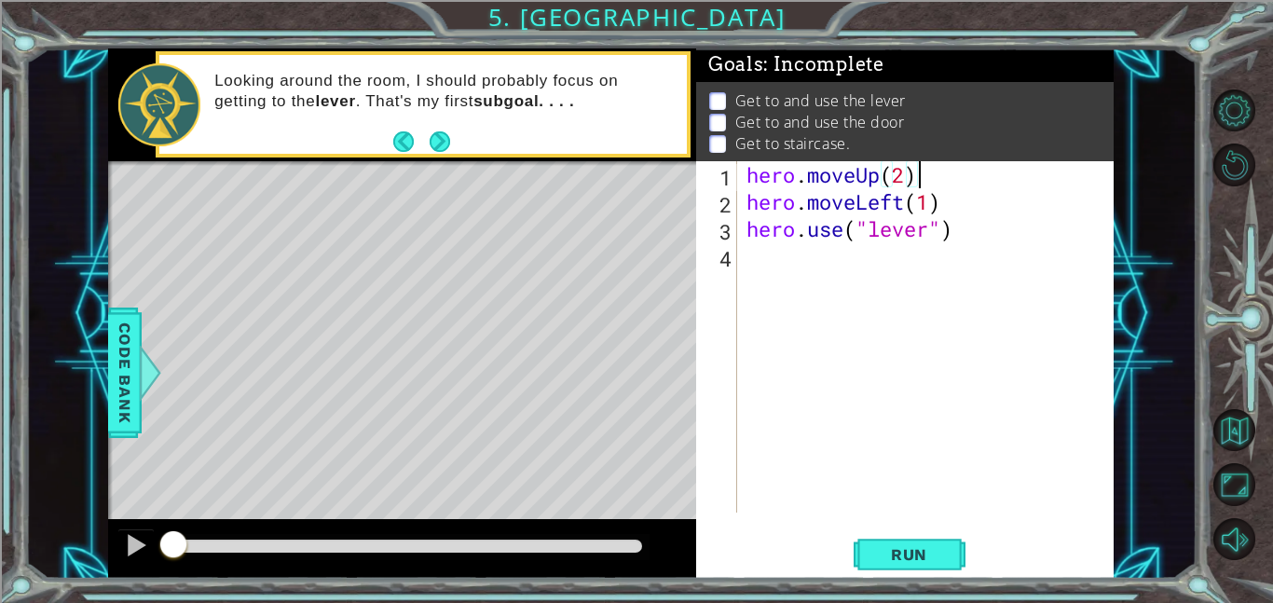
click at [968, 285] on div "hero . moveUp ( 2 ) hero . moveLeft ( 1 ) hero . use ( "lever" )" at bounding box center [931, 364] width 377 height 406
type textarea "he"
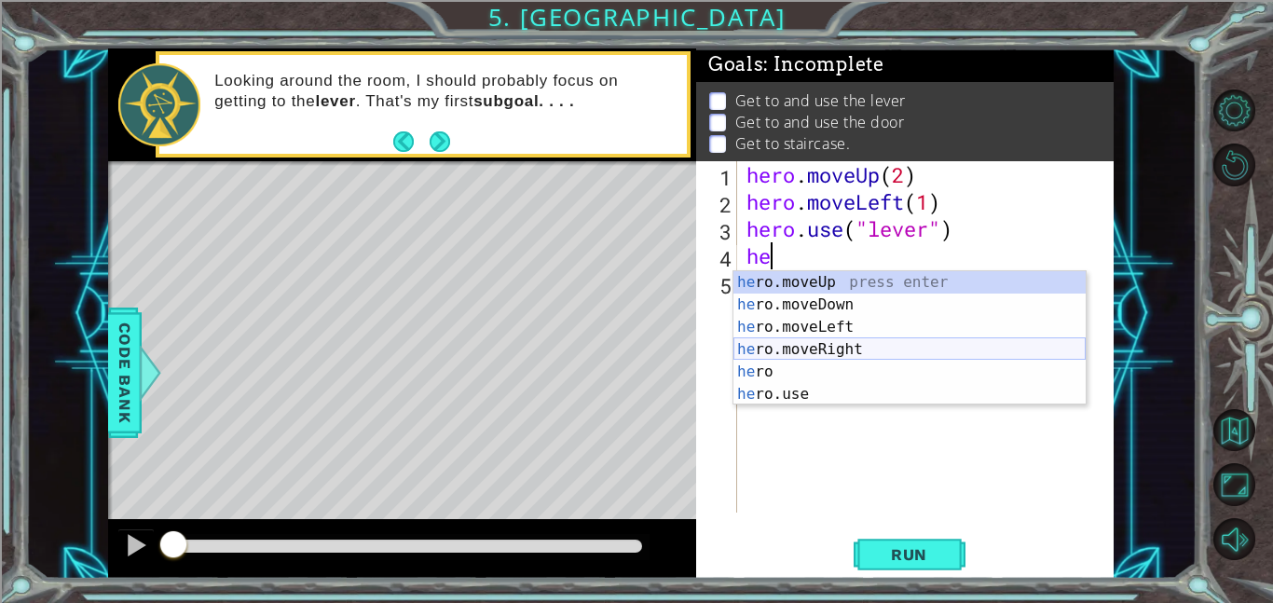
click at [906, 347] on div "he ro.moveUp press enter he ro.moveDown press enter he ro.moveLeft press enter …" at bounding box center [910, 360] width 352 height 179
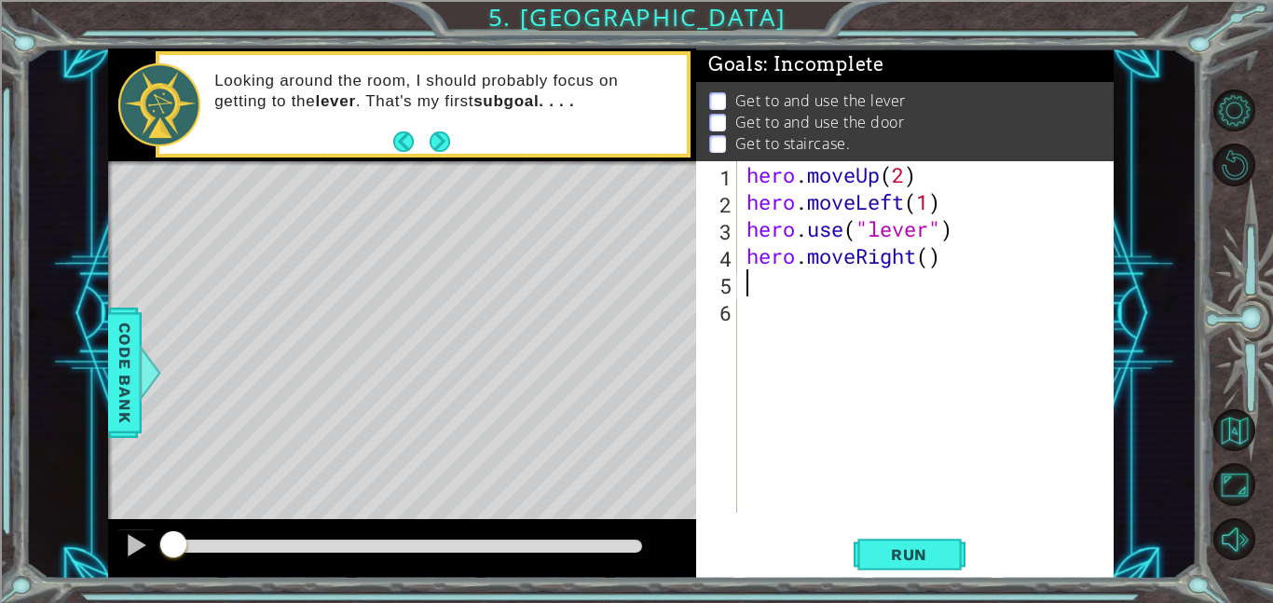
type textarea "3"
type textarea "hero.moveRight(3)"
type textarea "hero.use("door")"
click at [889, 321] on div "hero . moveUp ( 2 ) hero . moveLeft ( 1 ) hero . use ( "lever" ) hero . moveRig…" at bounding box center [931, 364] width 377 height 406
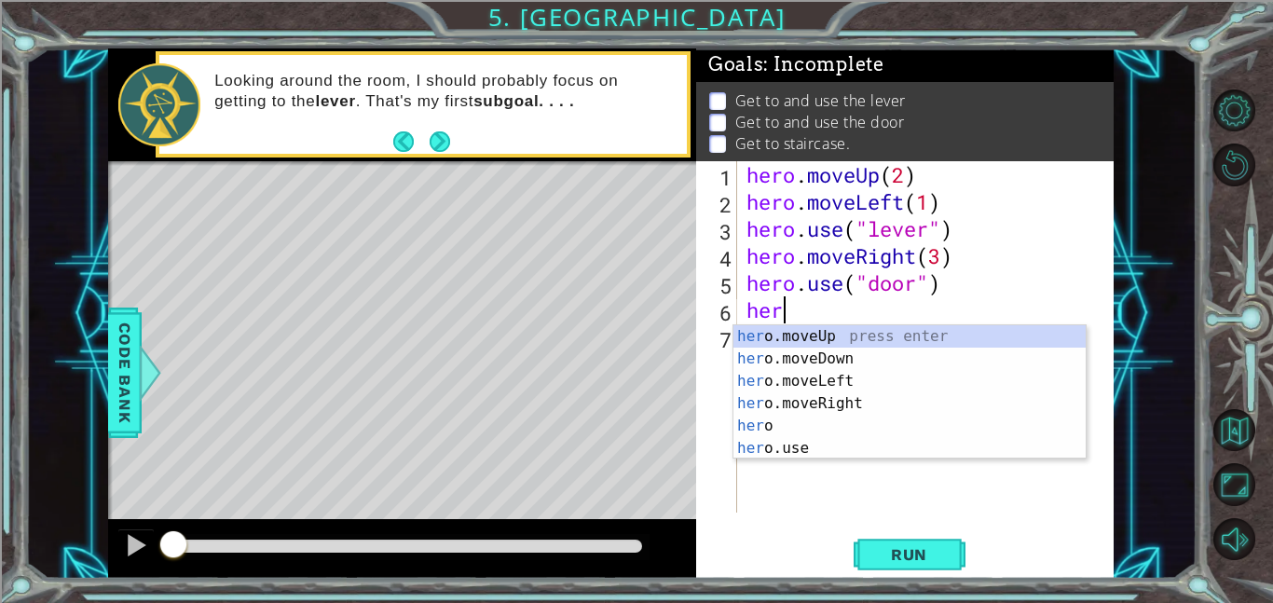
scroll to position [0, 1]
type textarea "herom"
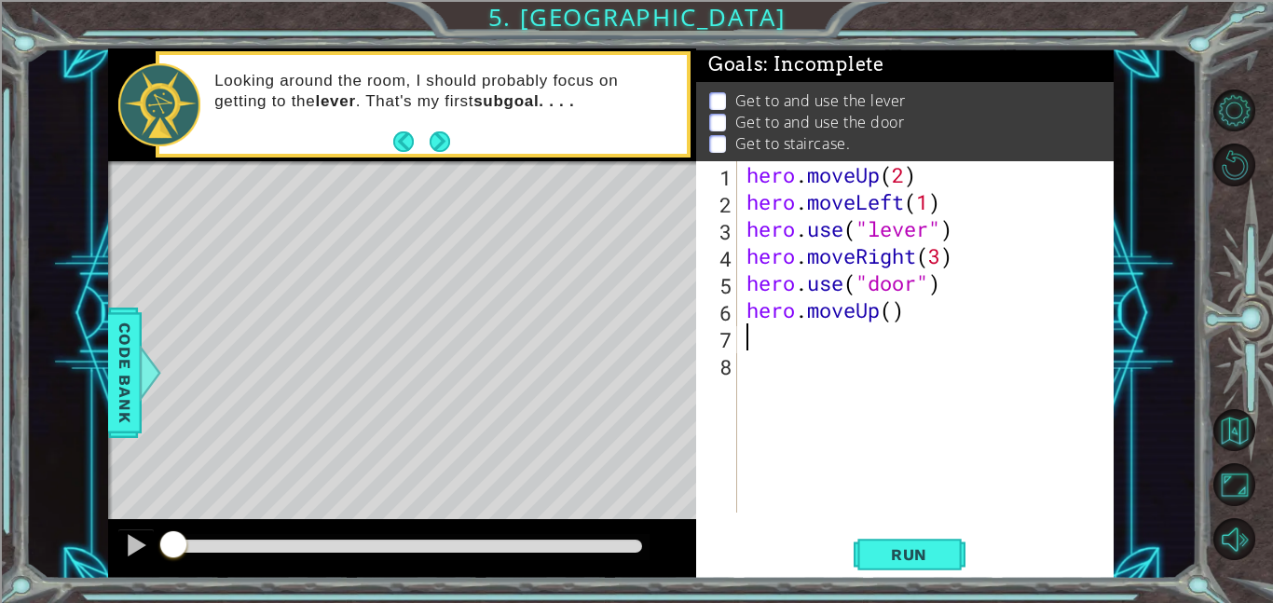
scroll to position [0, 0]
type textarea "hero.moveUp(1)"
type textarea "h"
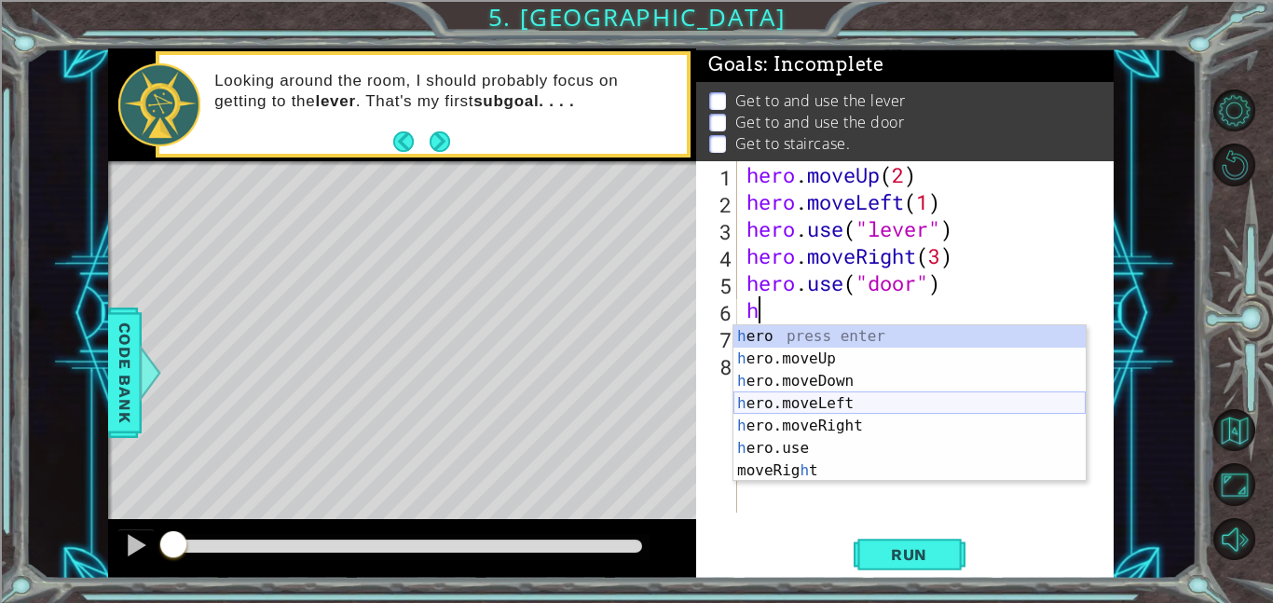
click at [881, 398] on div "h ero press enter h ero.moveUp press enter h ero.moveDown press enter h ero.mov…" at bounding box center [910, 425] width 352 height 201
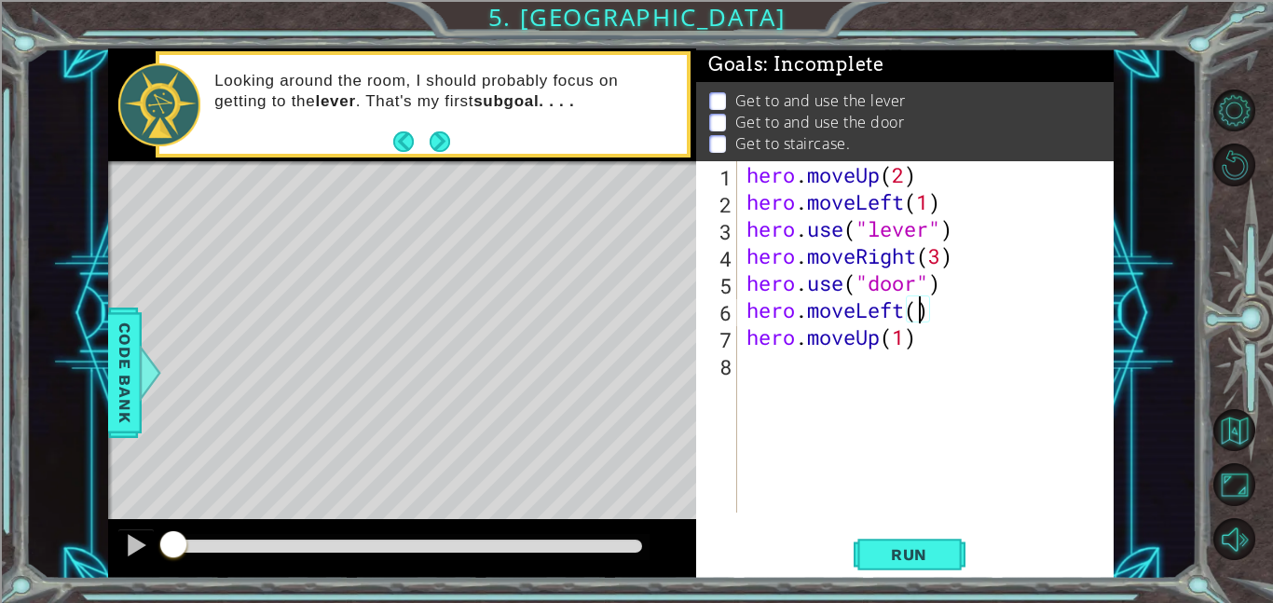
type textarea "hero.moveLeft(3)"
click at [904, 560] on span "Run" at bounding box center [910, 554] width 74 height 19
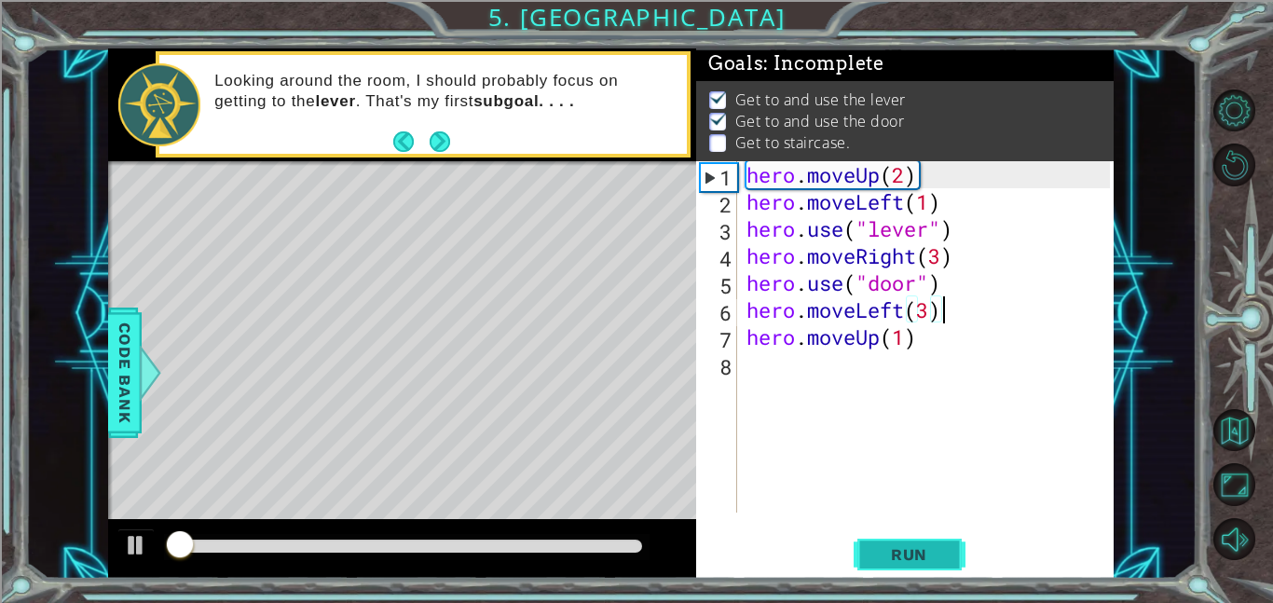
scroll to position [2, 0]
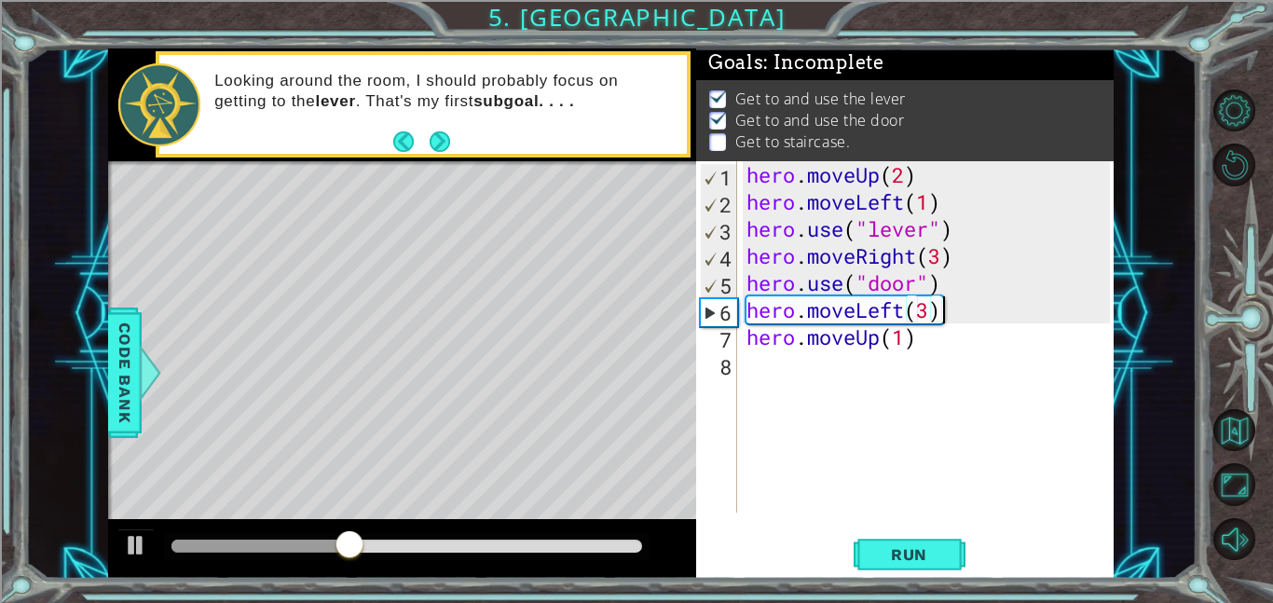
click at [959, 283] on div "hero . moveUp ( 2 ) hero . moveLeft ( 1 ) hero . use ( "lever" ) hero . moveRig…" at bounding box center [931, 364] width 377 height 406
type textarea "hero.use("door")"
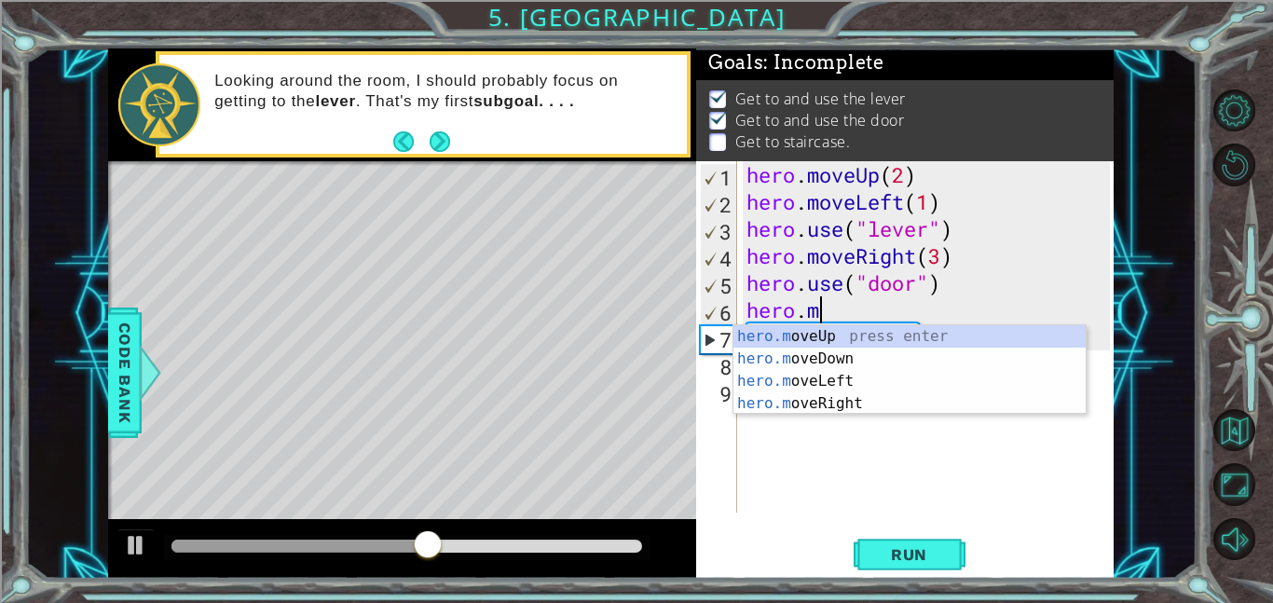
type textarea "hero.mo"
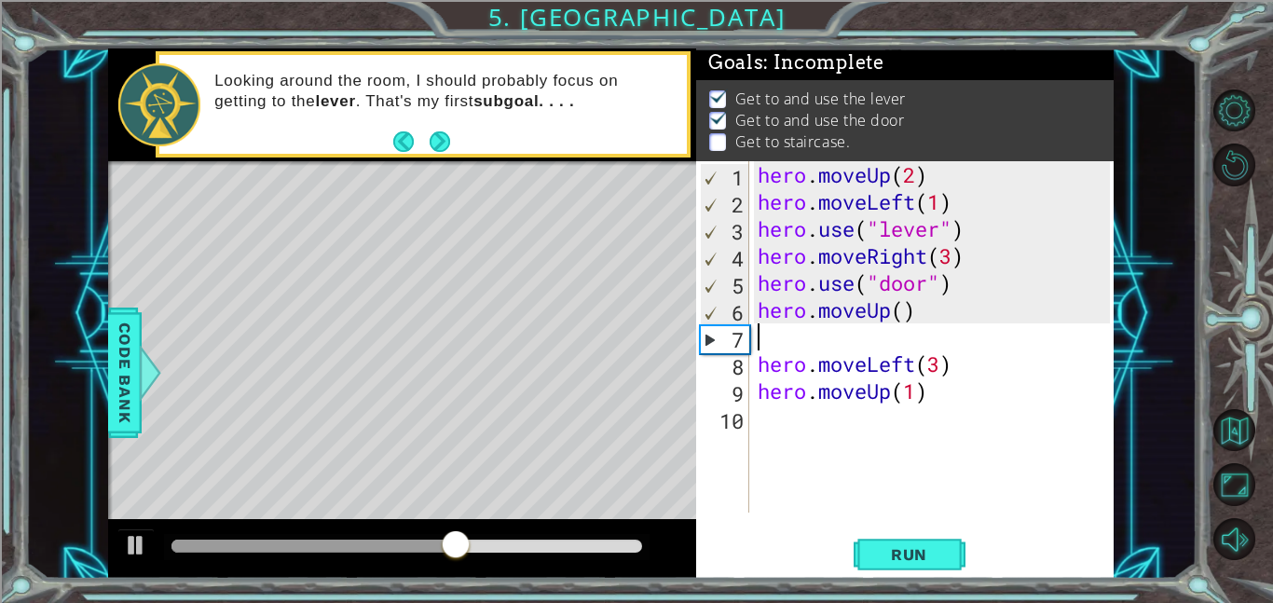
scroll to position [0, 0]
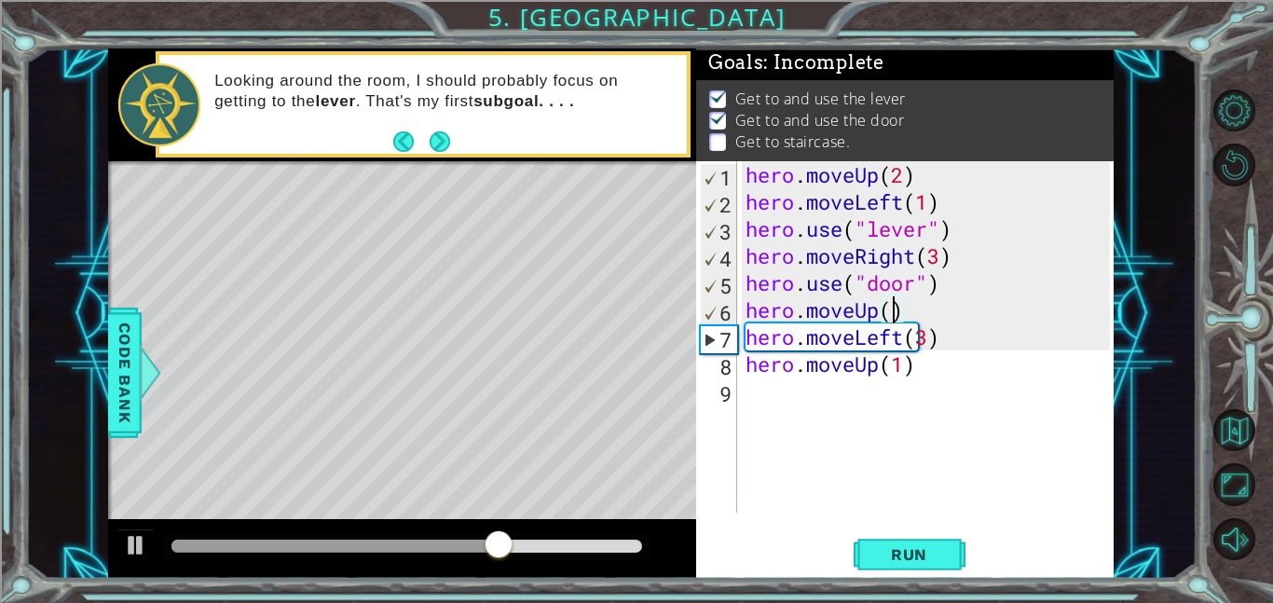
type textarea "hero.moveUp(2)"
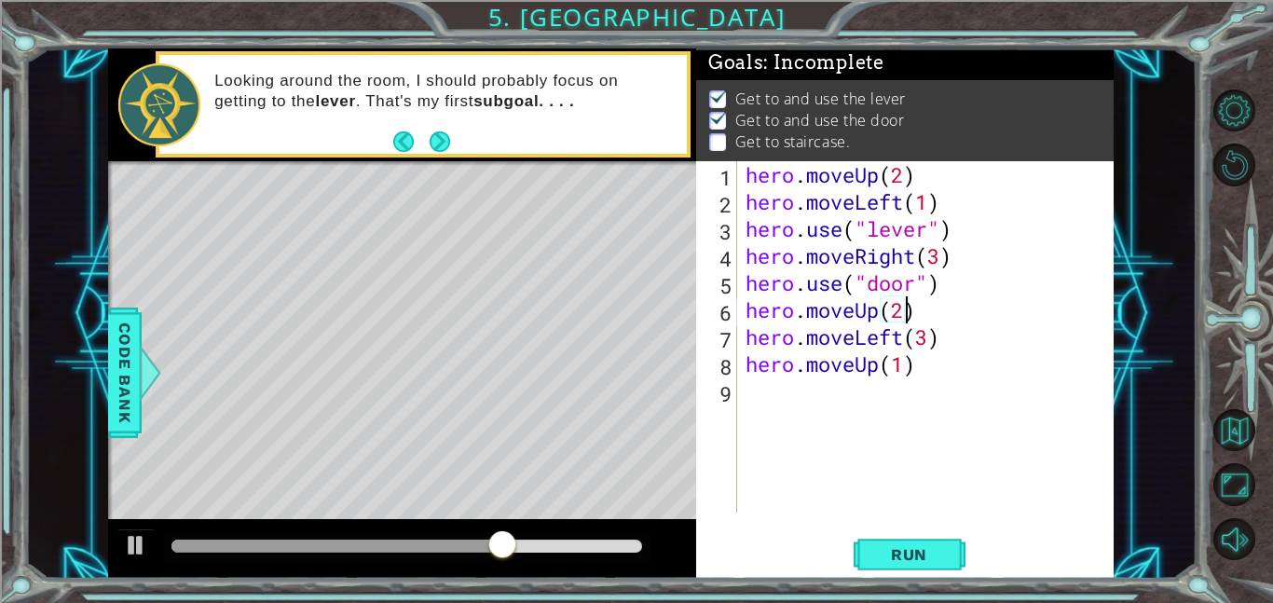
scroll to position [0, 7]
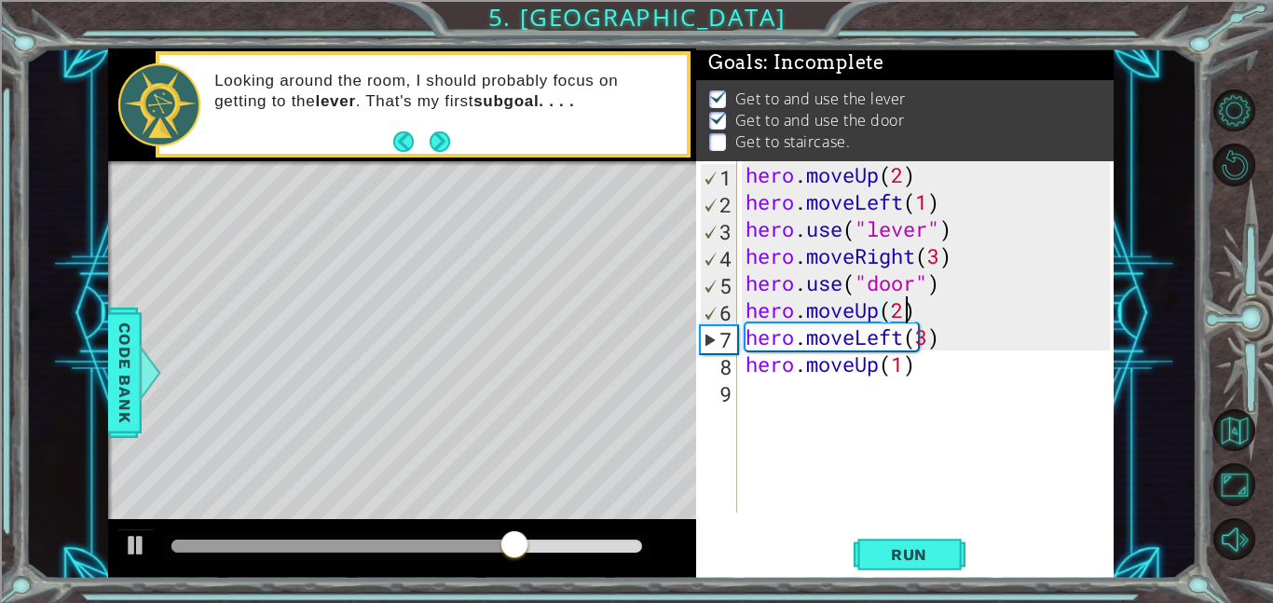
click at [976, 386] on div "hero . moveUp ( 2 ) hero . moveLeft ( 1 ) hero . use ( "lever" ) hero . moveRig…" at bounding box center [931, 364] width 378 height 406
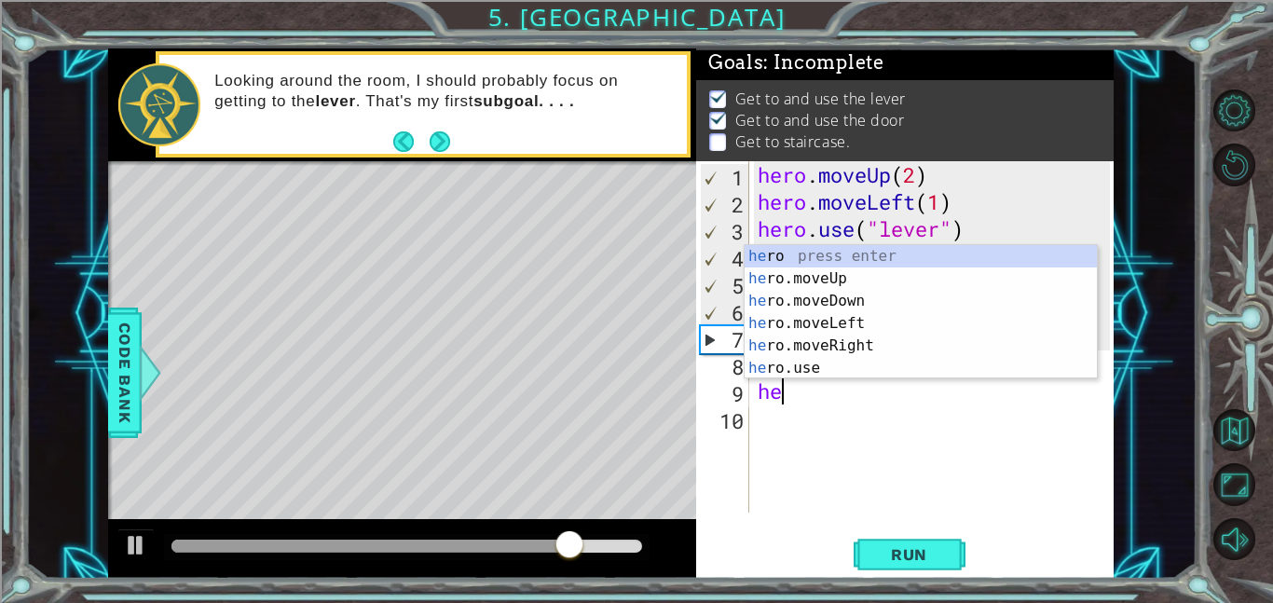
type textarea "h"
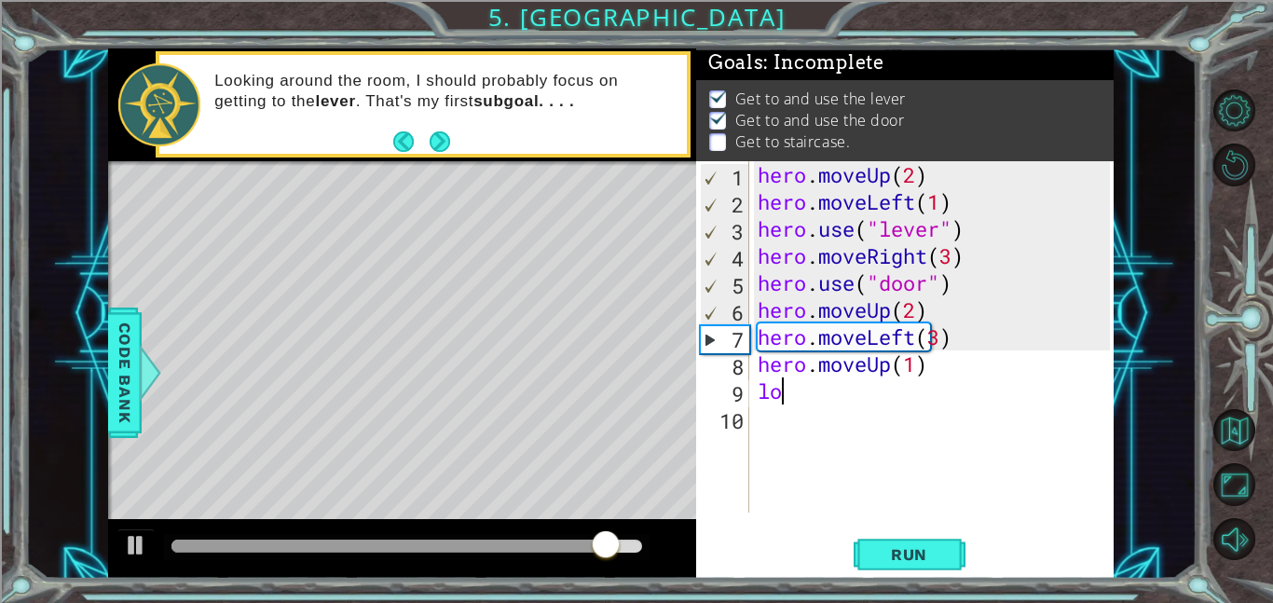
type textarea "l"
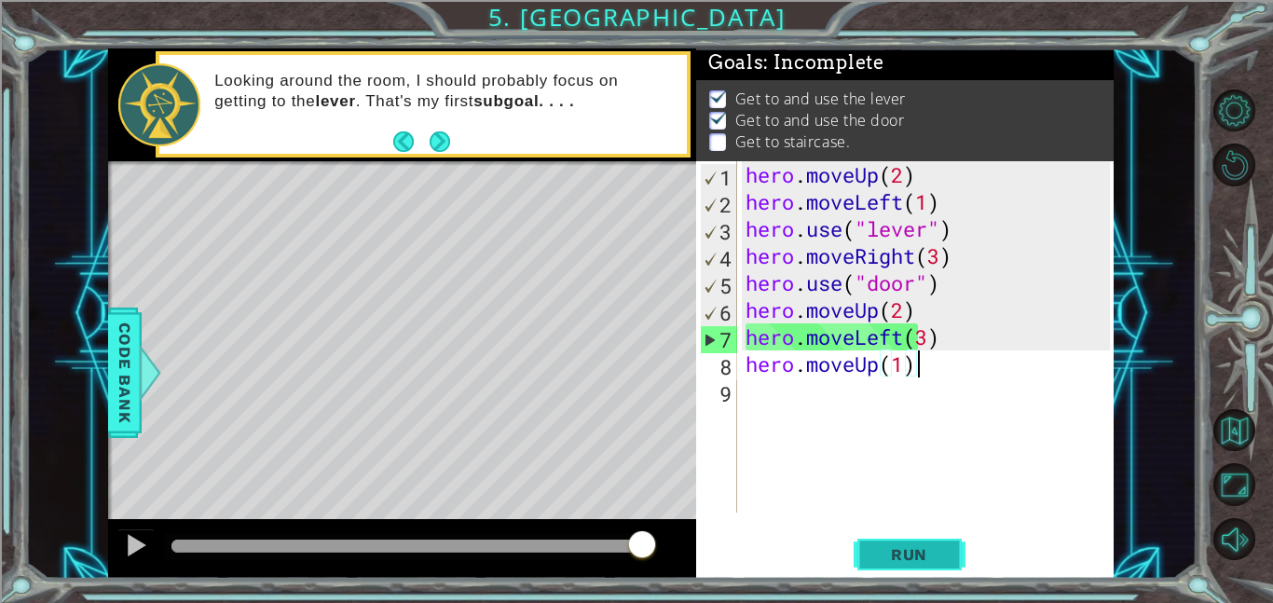
type textarea "hero.moveUp(1)"
click at [930, 553] on span "Run" at bounding box center [910, 554] width 74 height 19
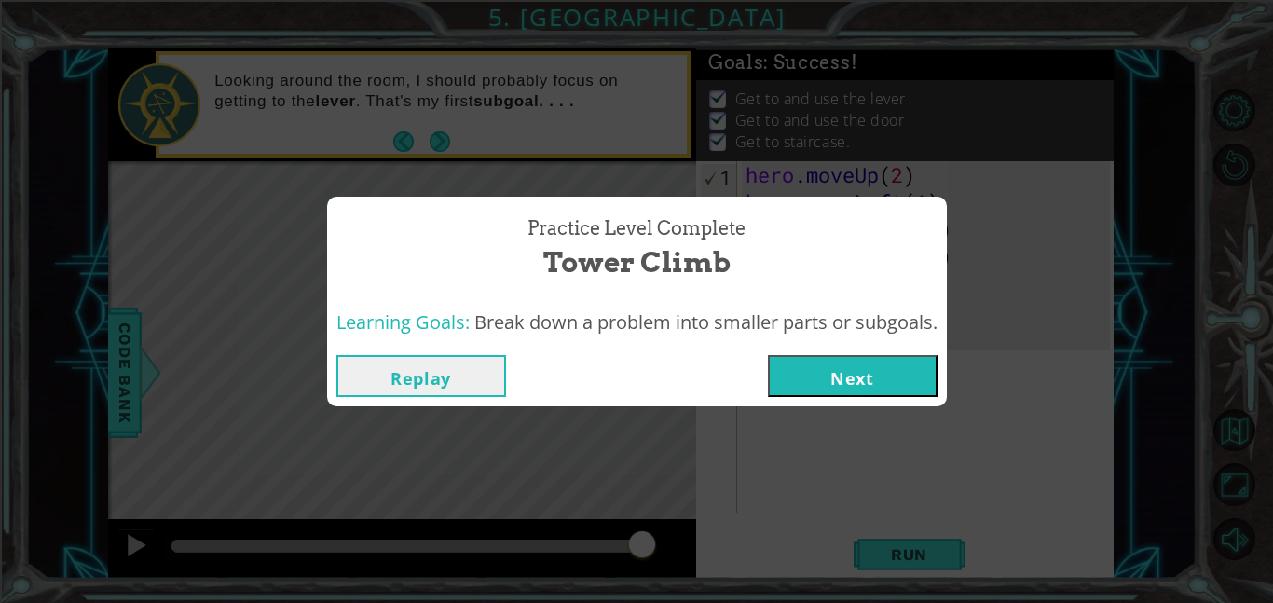
click at [854, 387] on button "Next" at bounding box center [853, 376] width 170 height 42
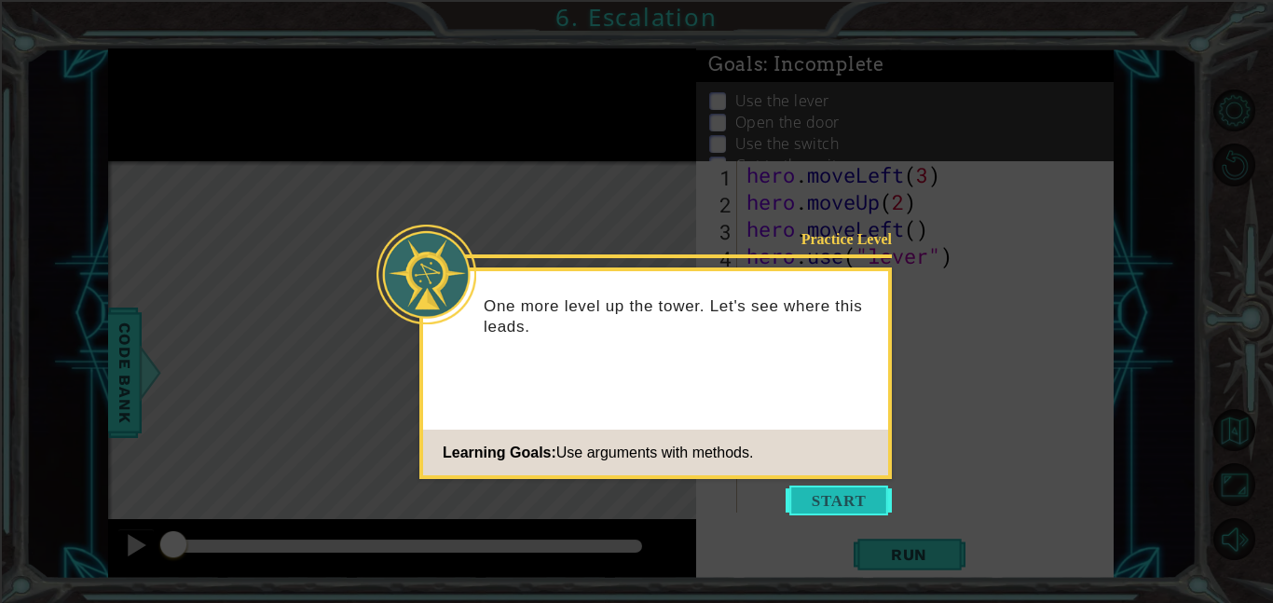
click at [843, 501] on button "Start" at bounding box center [839, 501] width 106 height 30
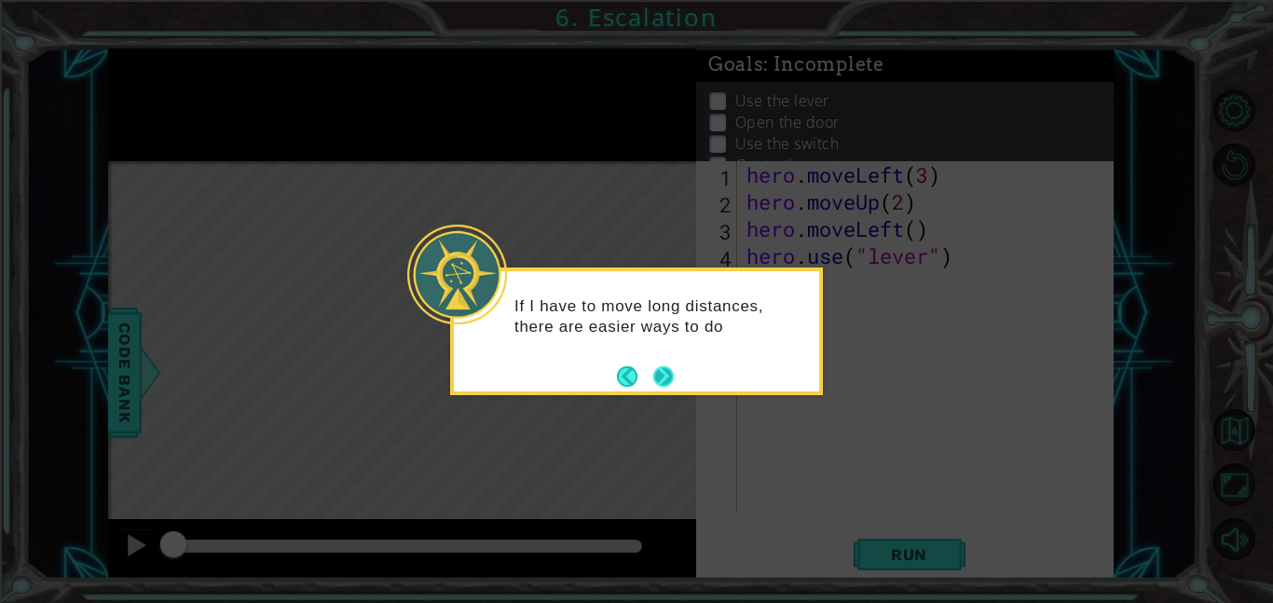
click at [664, 369] on button "Next" at bounding box center [664, 376] width 27 height 27
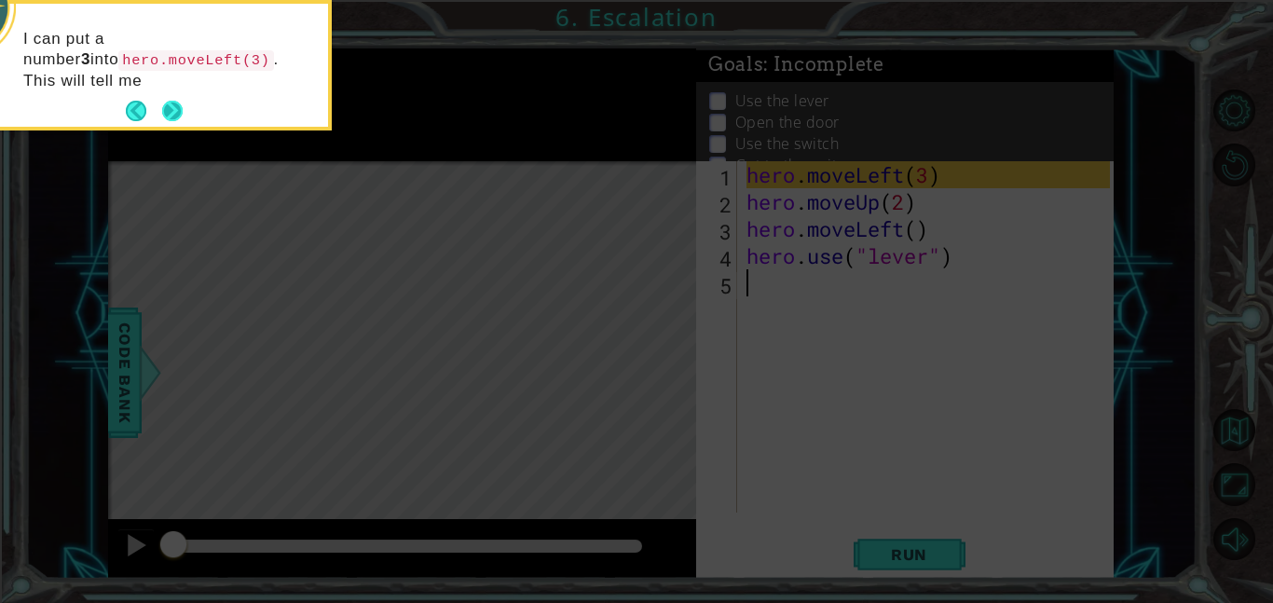
click at [179, 114] on button "Next" at bounding box center [172, 111] width 26 height 26
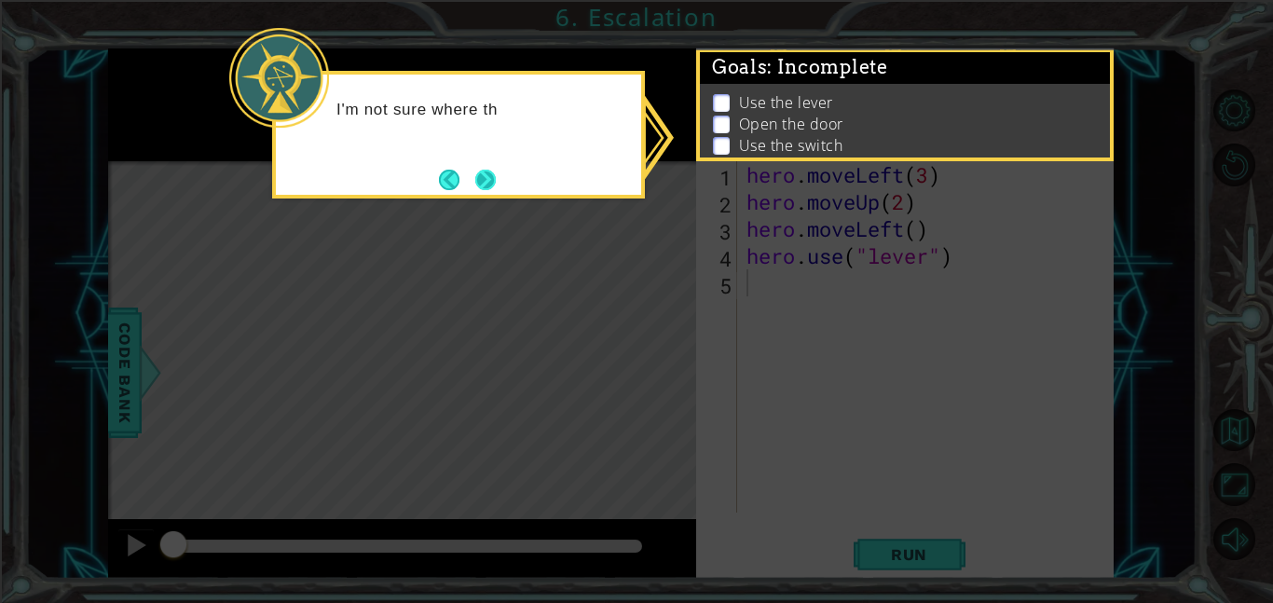
click at [488, 177] on button "Next" at bounding box center [486, 180] width 26 height 26
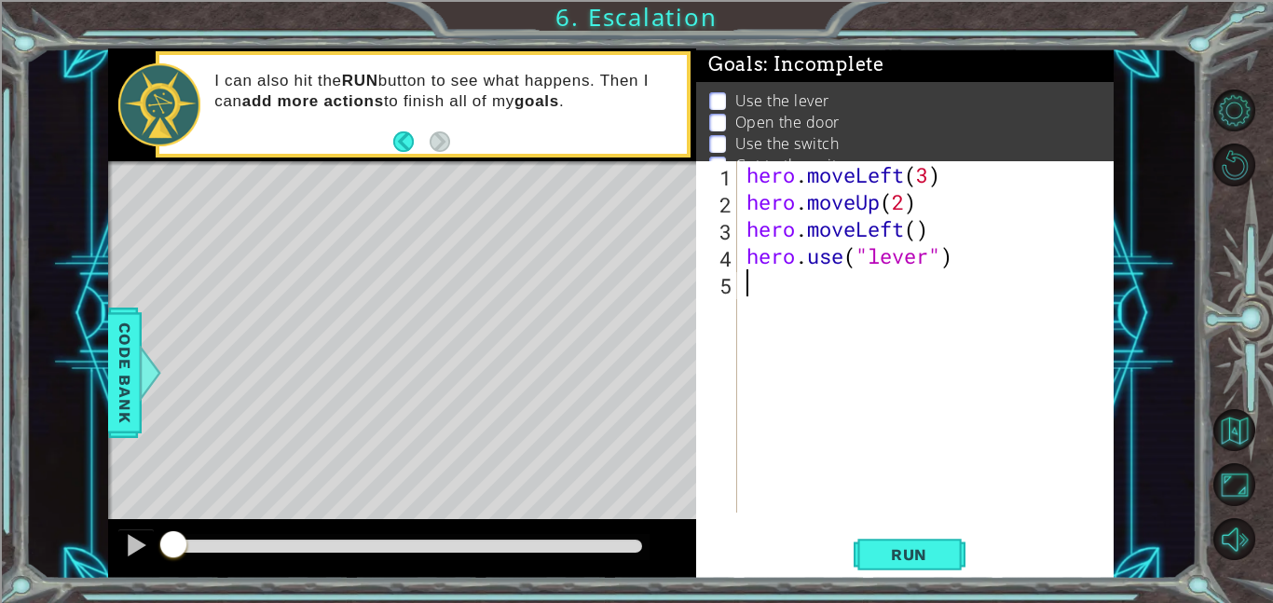
click at [927, 232] on div "hero . moveLeft ( 3 ) hero . moveUp ( 2 ) hero . moveLeft ( ) hero . use ( "lev…" at bounding box center [931, 364] width 377 height 406
click at [969, 266] on div "hero . moveLeft ( 3 ) hero . moveUp ( 2 ) hero . moveLeft ( 1 ) hero . use ( "l…" at bounding box center [931, 364] width 377 height 406
type textarea "hero.use("lever")"
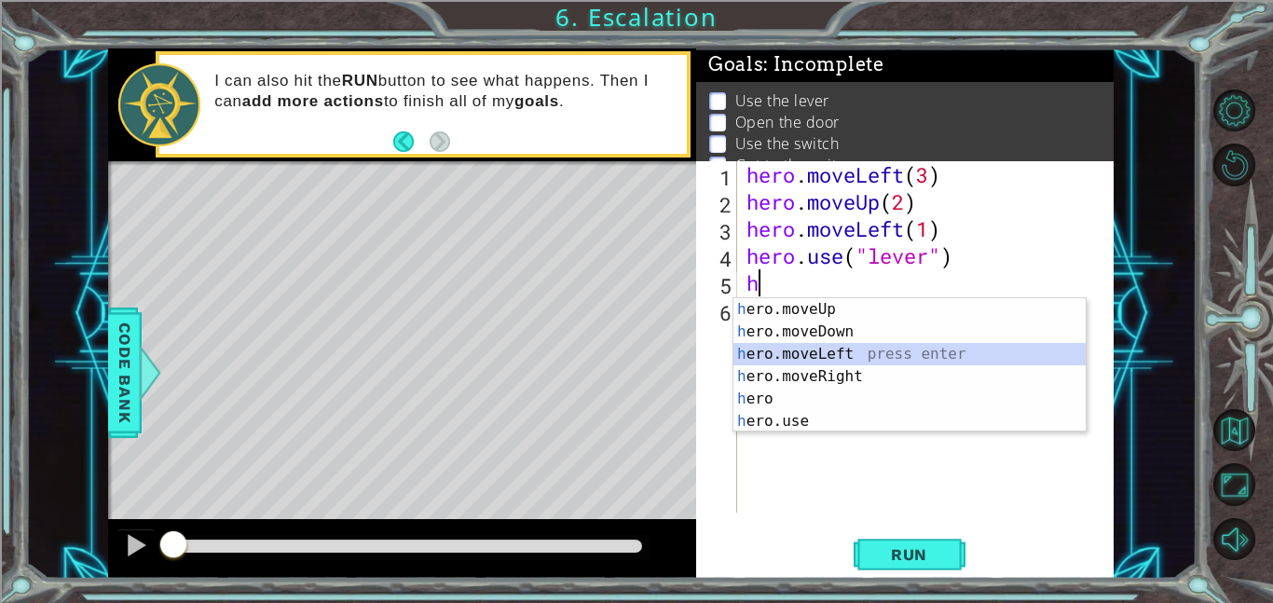
type textarea "hero.moveLeft(1)"
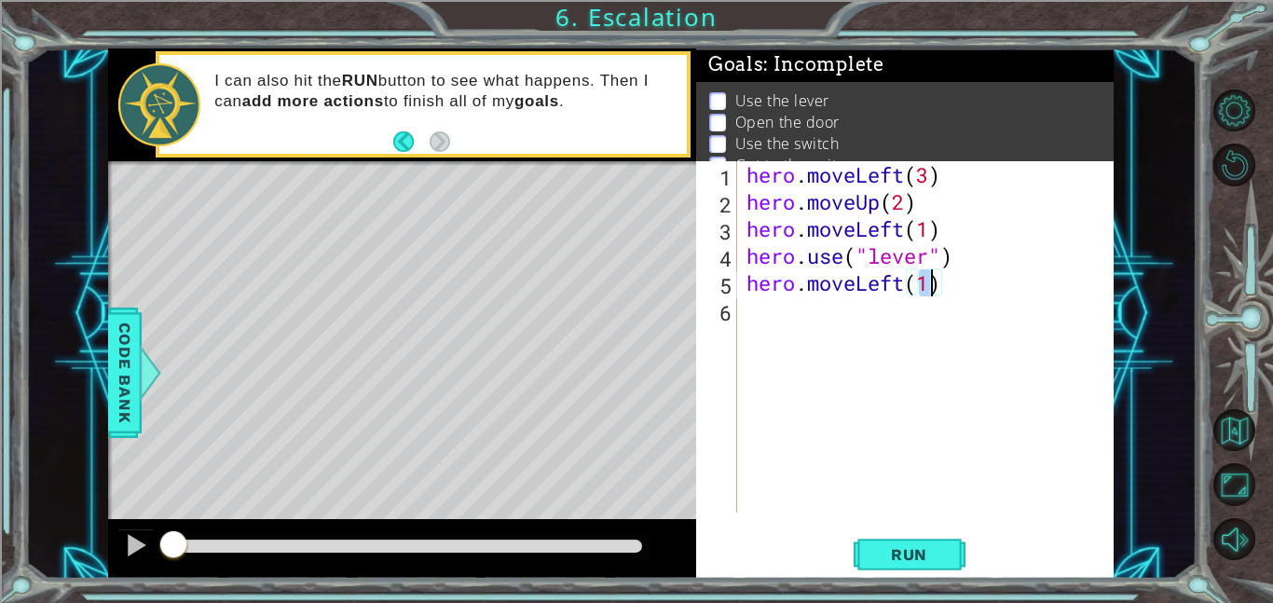
click at [971, 319] on div "hero . moveLeft ( 3 ) hero . moveUp ( 2 ) hero . moveLeft ( 1 ) hero . use ( "l…" at bounding box center [931, 364] width 377 height 406
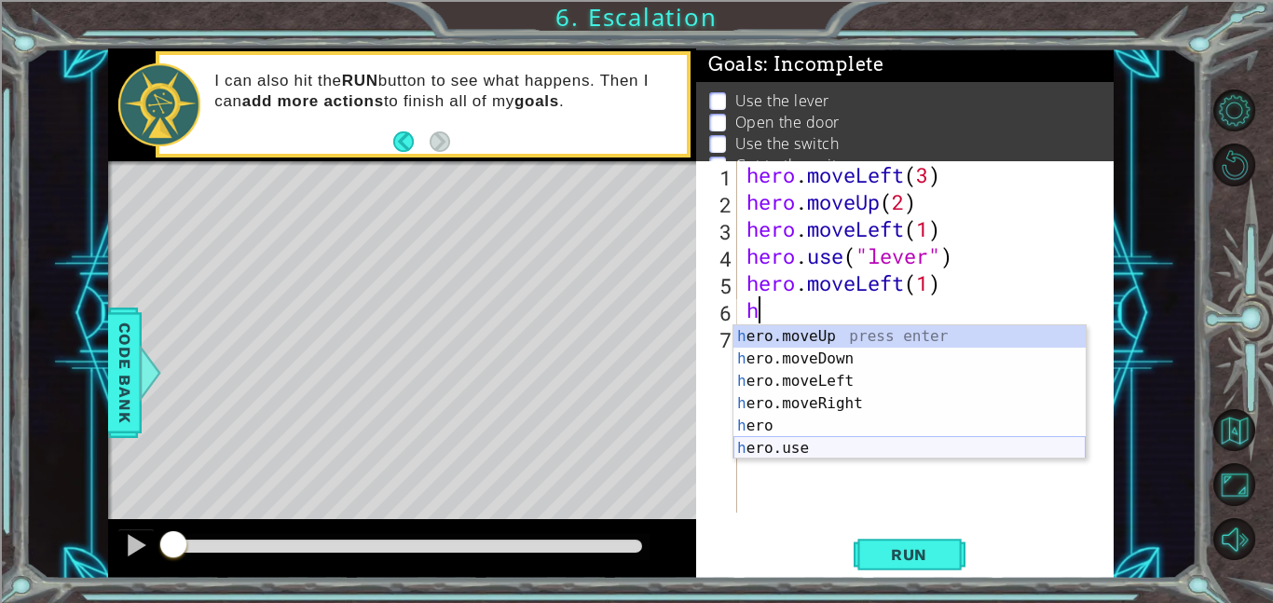
click at [907, 447] on div "h ero.moveUp press enter h ero.moveDown press enter h ero.moveLeft press enter …" at bounding box center [910, 414] width 352 height 179
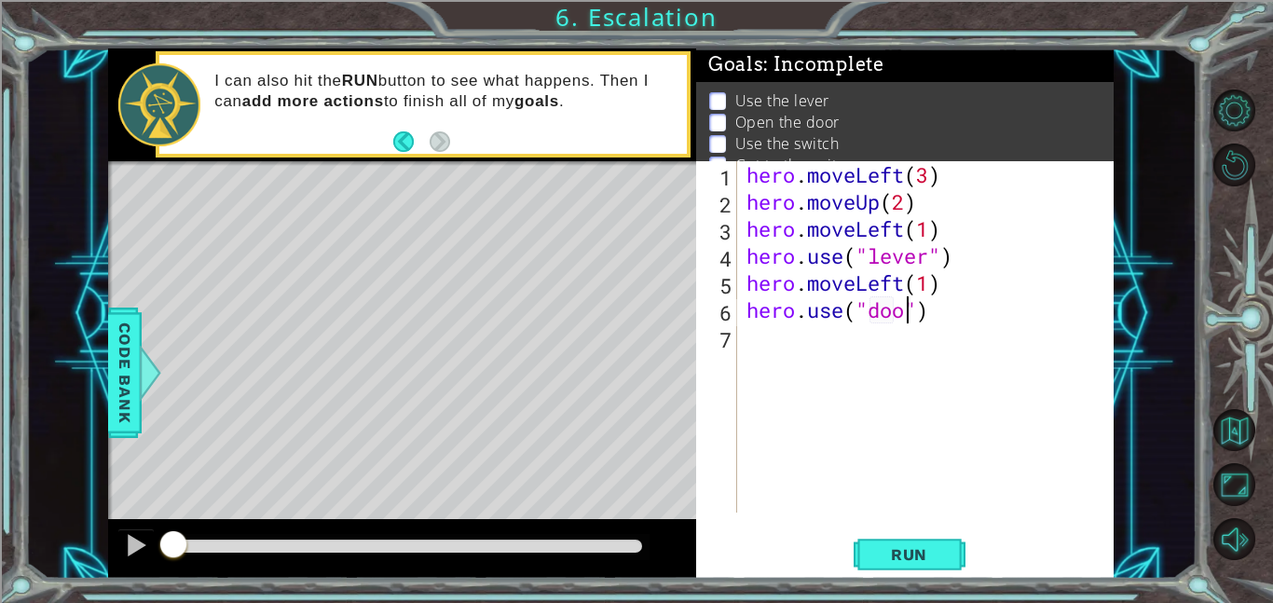
type textarea "hero.use("door")"
click at [873, 405] on div "hero . moveLeft ( 3 ) hero . moveUp ( 2 ) hero . moveLeft ( 1 ) hero . use ( "l…" at bounding box center [931, 364] width 377 height 406
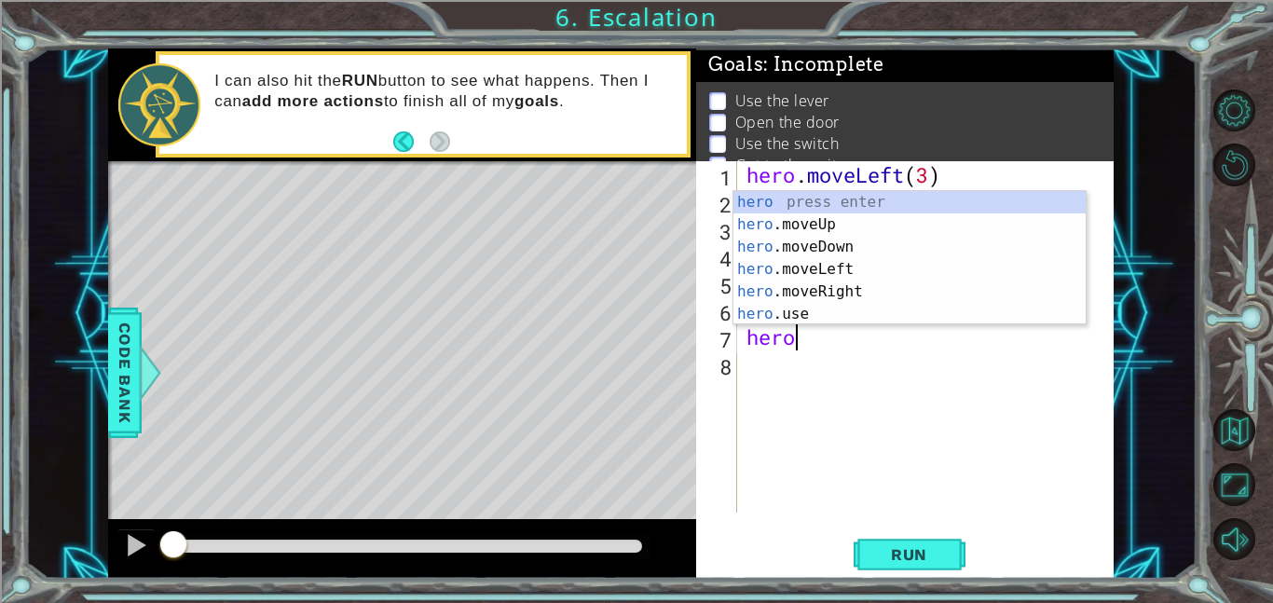
scroll to position [0, 2]
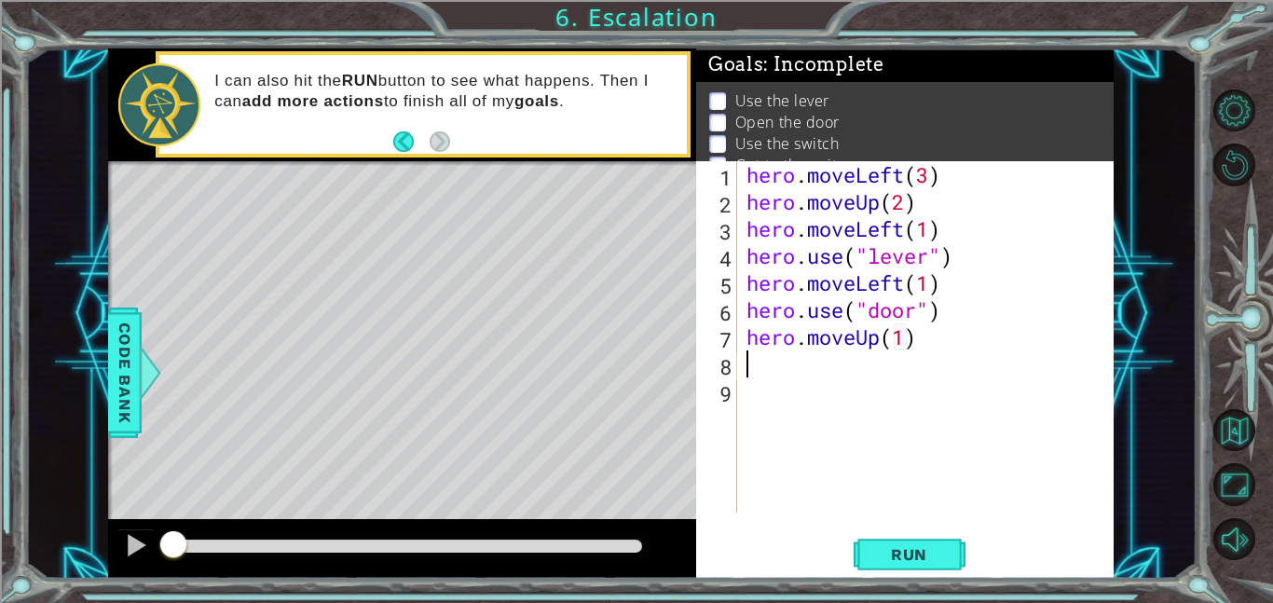
click at [901, 337] on div "hero . moveLeft ( 3 ) hero . moveUp ( 2 ) hero . moveLeft ( 1 ) hero . use ( "l…" at bounding box center [931, 364] width 377 height 406
type textarea "hero.moveUp(2)"
click at [903, 398] on div "hero . moveLeft ( 3 ) hero . moveUp ( 2 ) hero . moveLeft ( 1 ) hero . use ( "l…" at bounding box center [931, 364] width 377 height 406
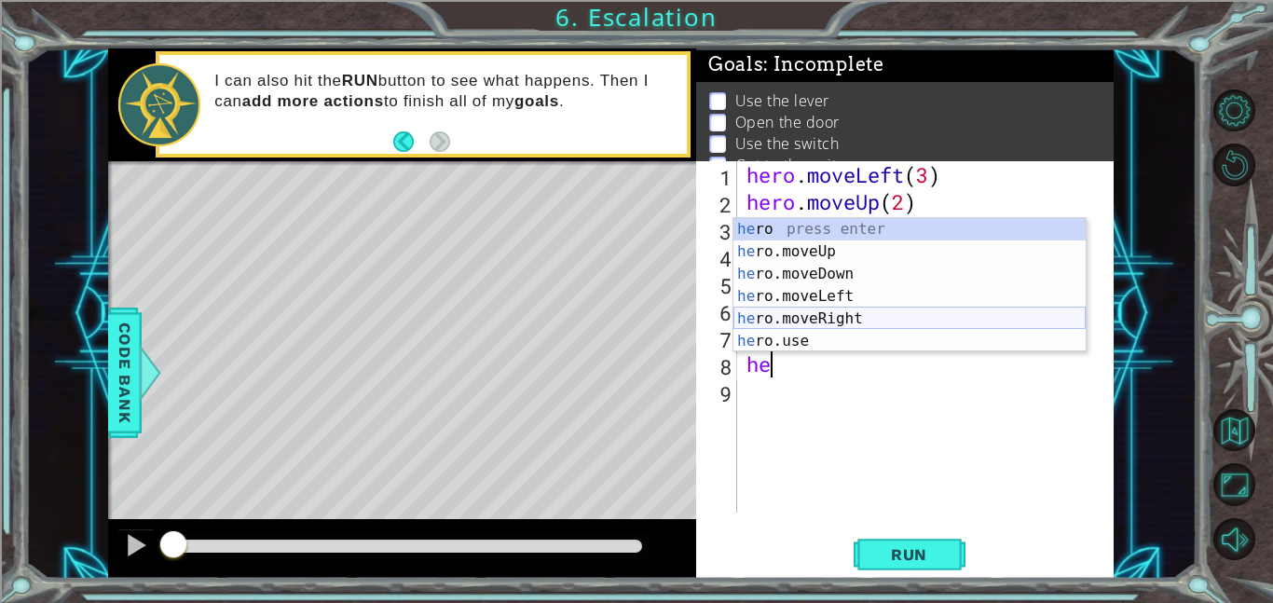
click at [862, 315] on div "he ro press enter he ro.moveUp press enter he ro.moveDown press enter he ro.mov…" at bounding box center [910, 307] width 352 height 179
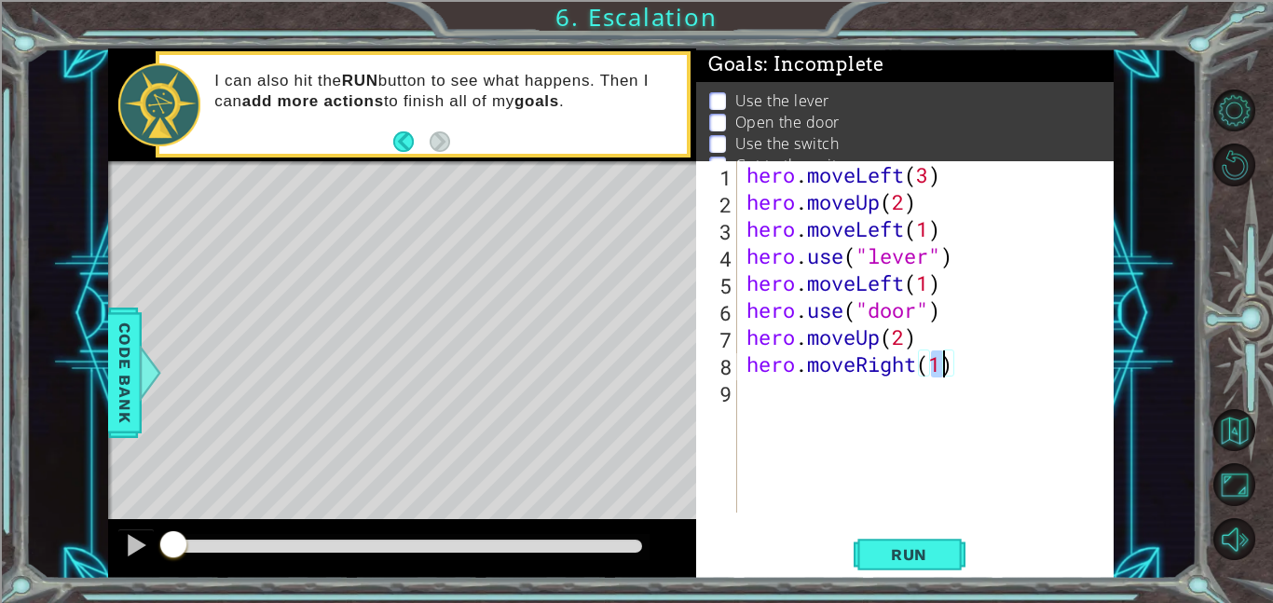
type textarea "hero.moveRight(2)"
click at [868, 398] on div "hero . moveLeft ( 3 ) hero . moveUp ( 2 ) hero . moveLeft ( 1 ) hero . use ( "l…" at bounding box center [931, 364] width 377 height 406
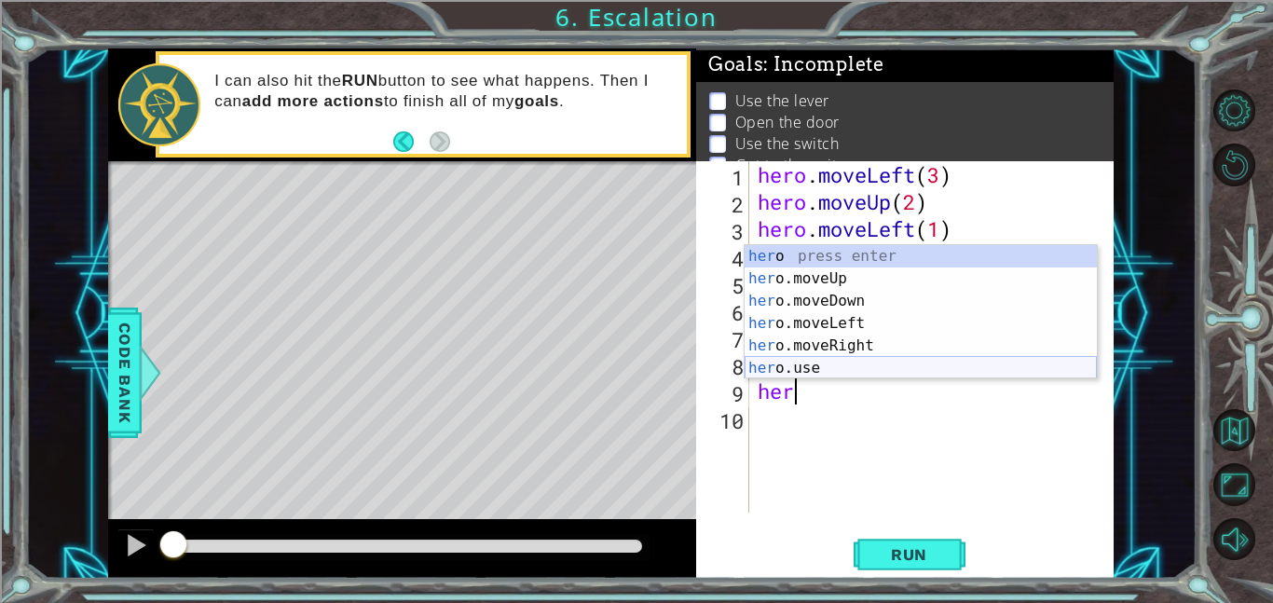
click at [898, 361] on div "her o press enter her o.moveUp press enter her o.moveDown press enter her o.mov…" at bounding box center [921, 334] width 352 height 179
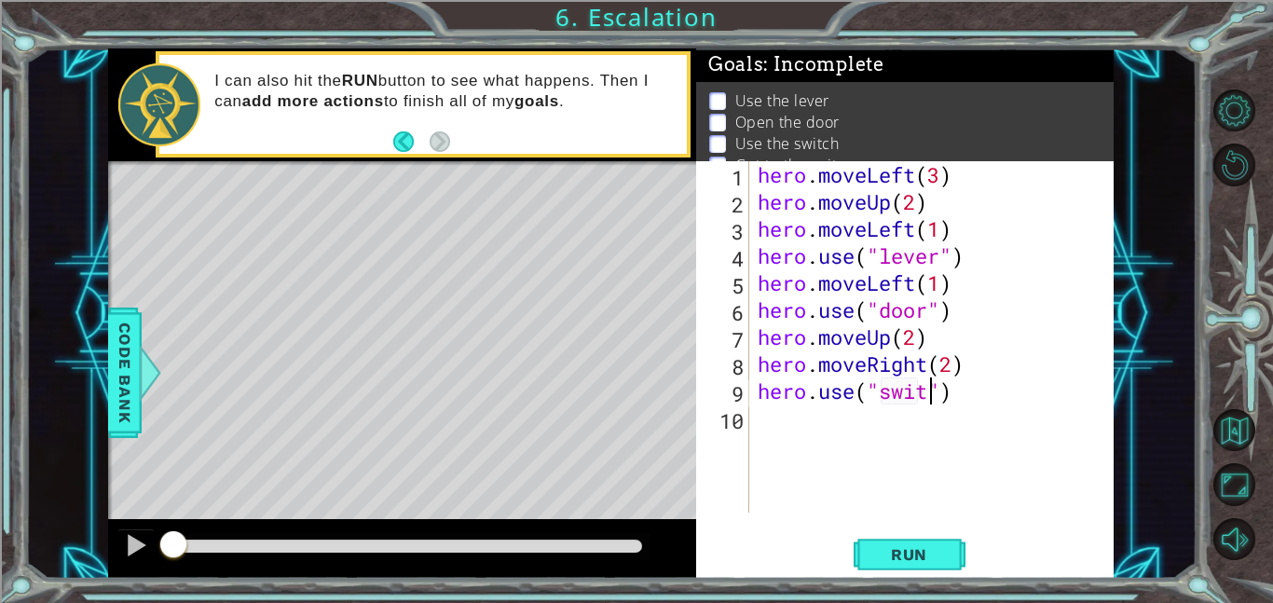
scroll to position [0, 8]
type textarea "hero.use("swich")"
click at [895, 434] on div "hero . moveLeft ( 3 ) hero . moveUp ( 2 ) hero . moveLeft ( 1 ) hero . use ( "l…" at bounding box center [936, 364] width 365 height 406
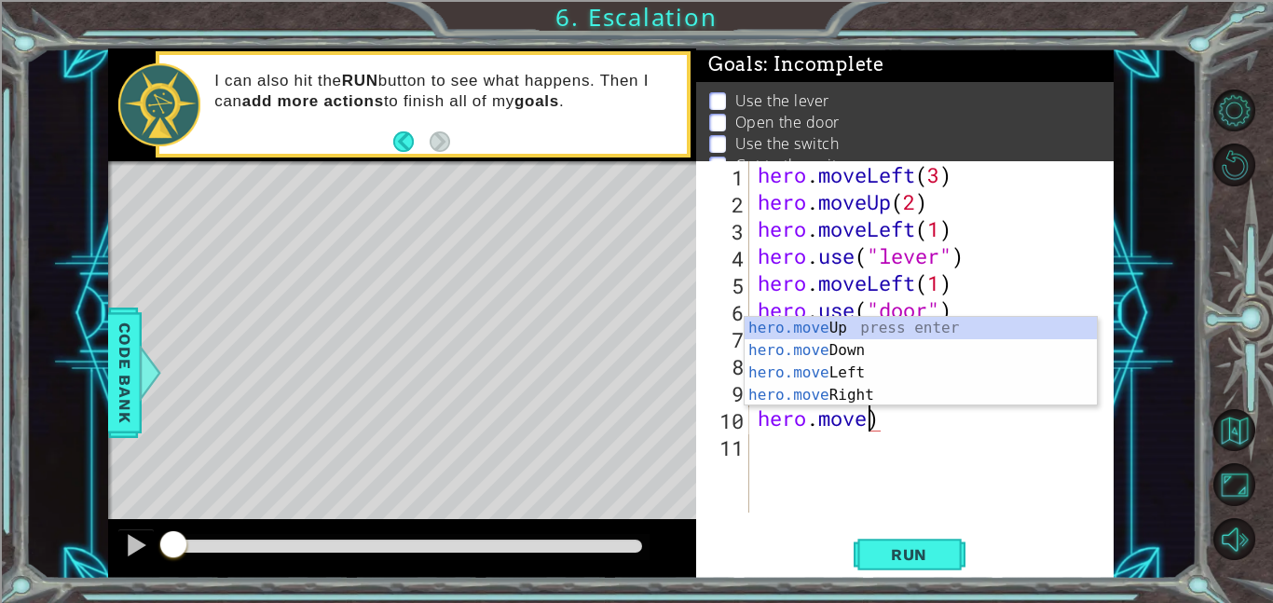
scroll to position [0, 5]
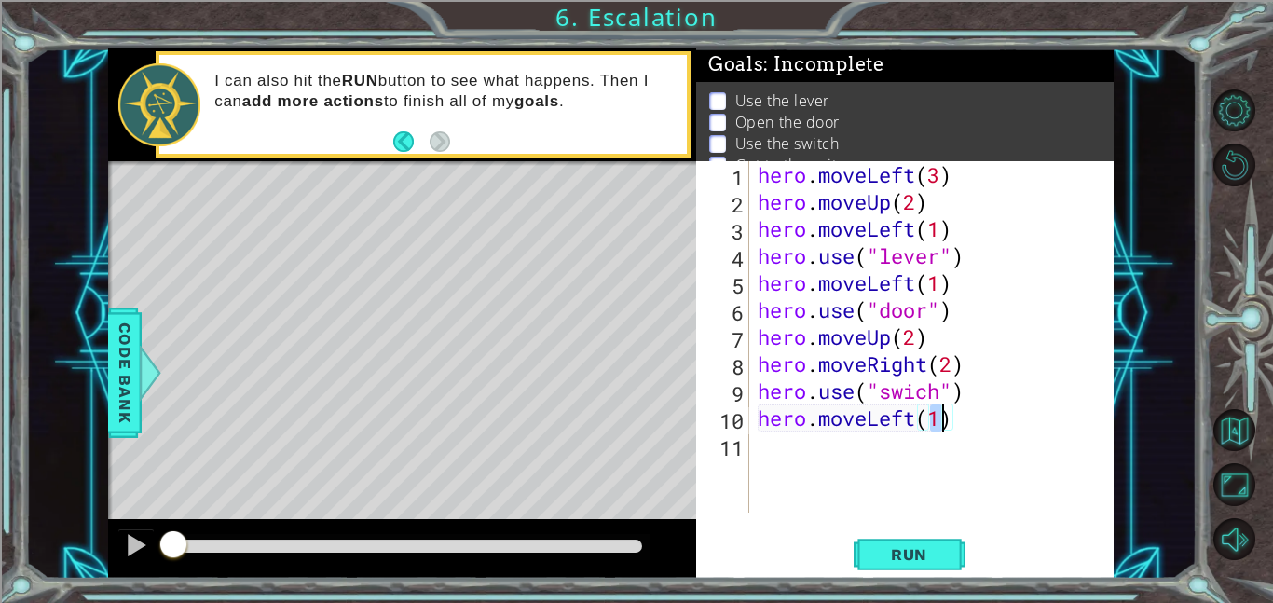
click at [896, 429] on div "hero . moveLeft ( 3 ) hero . moveUp ( 2 ) hero . moveLeft ( 1 ) hero . use ( "l…" at bounding box center [936, 364] width 365 height 406
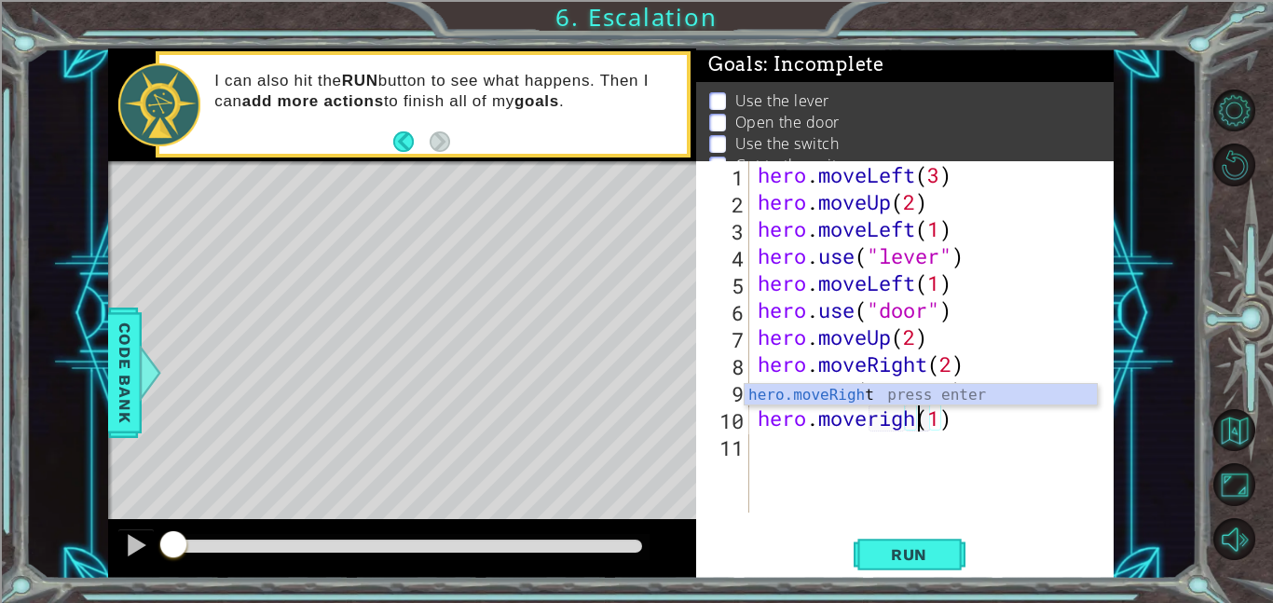
scroll to position [0, 7]
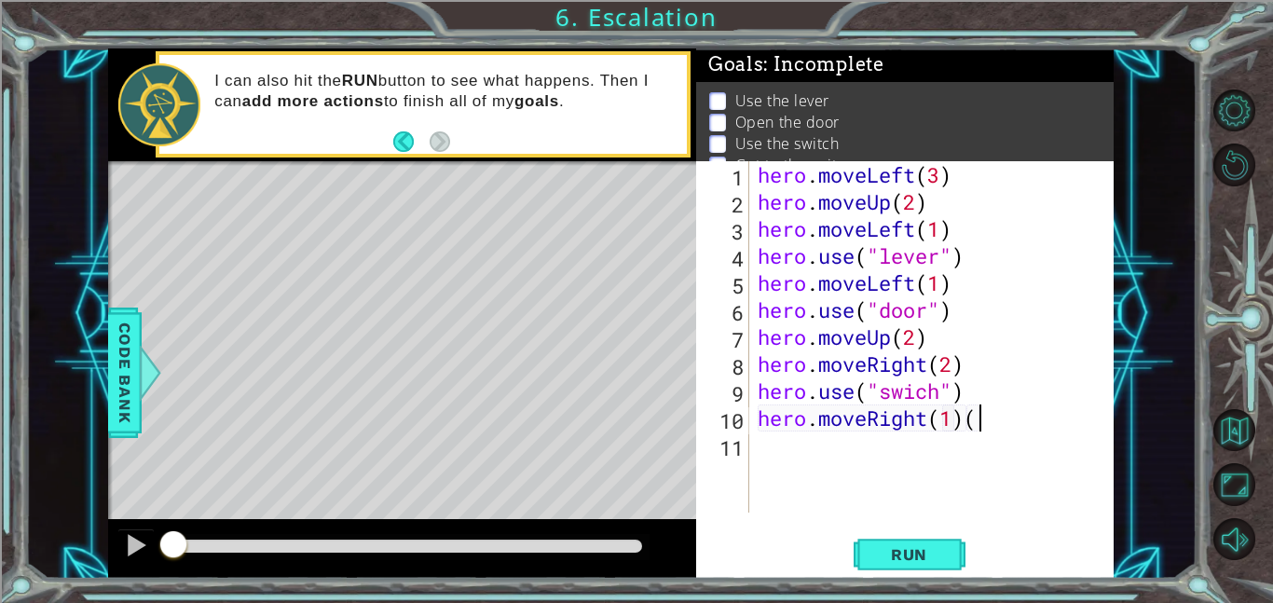
type textarea "hero.moveRight(1)"
click at [938, 455] on div "hero . moveLeft ( 3 ) hero . moveUp ( 2 ) hero . moveLeft ( 1 ) hero . use ( "l…" at bounding box center [936, 364] width 365 height 406
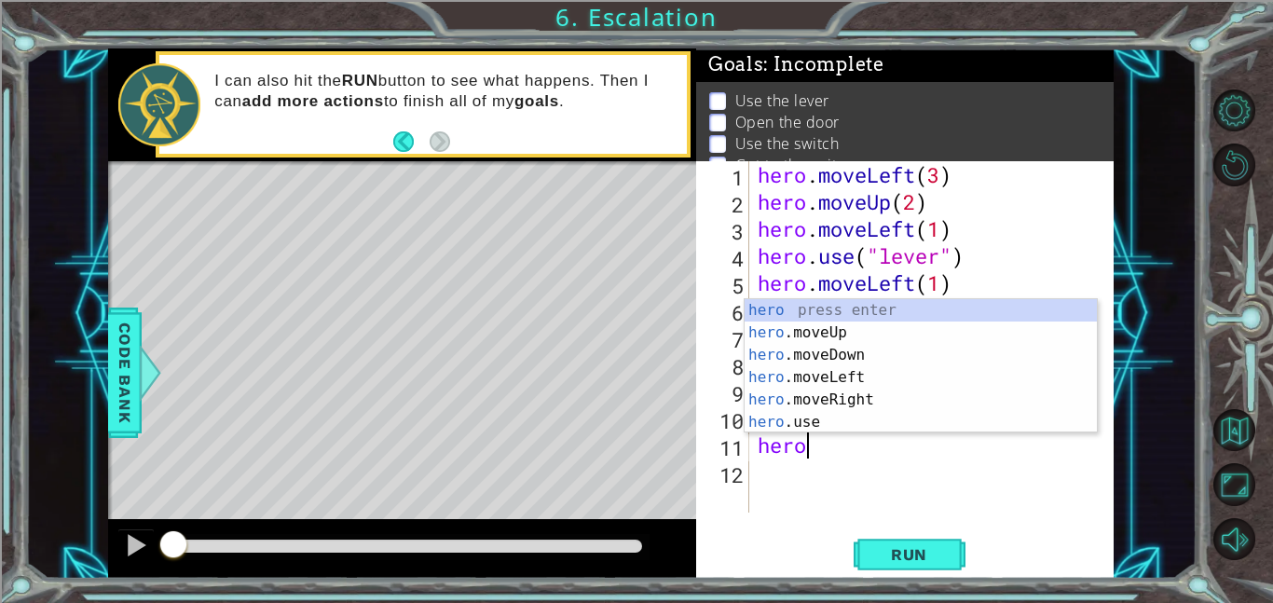
scroll to position [0, 2]
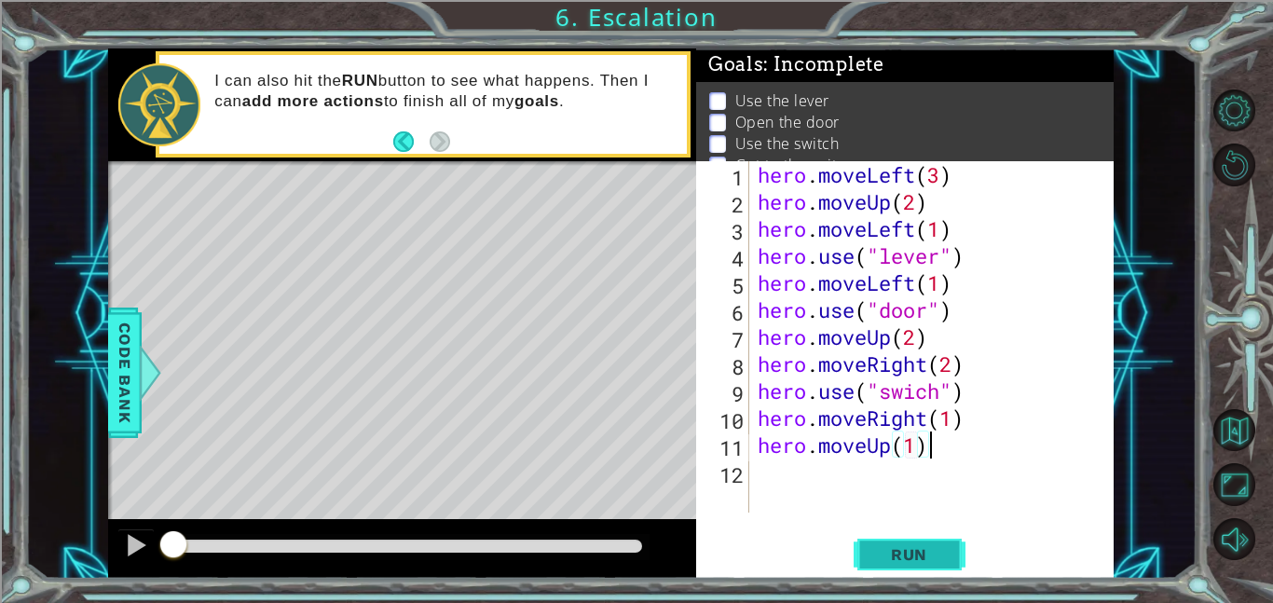
click at [917, 552] on span "Run" at bounding box center [910, 554] width 74 height 19
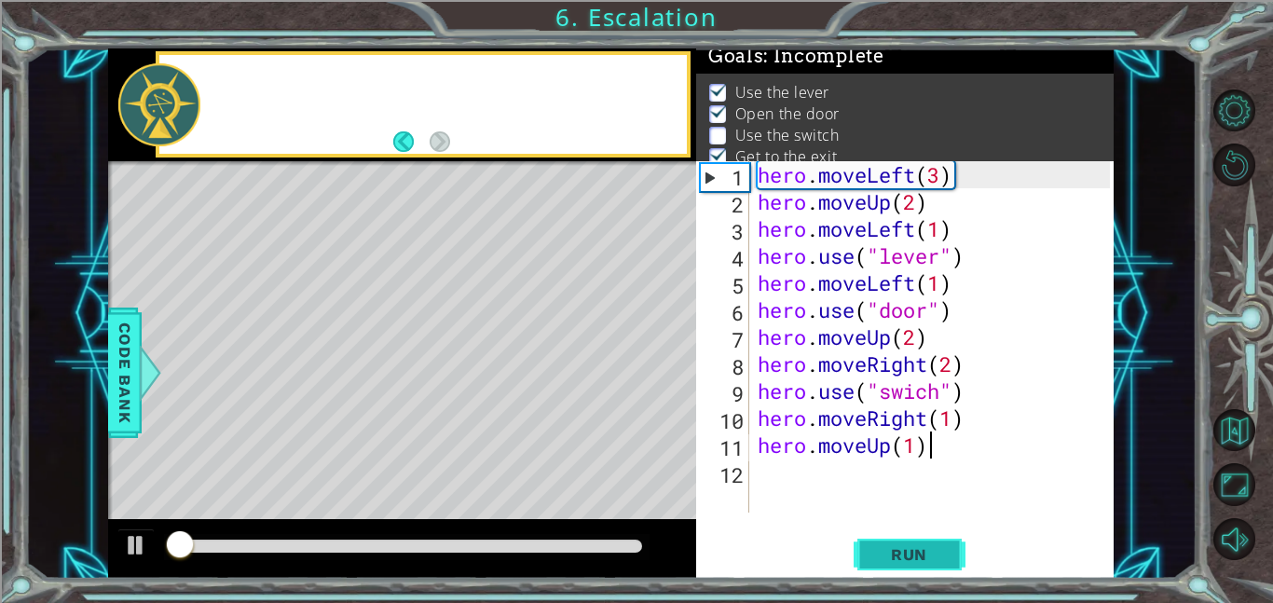
scroll to position [12, 0]
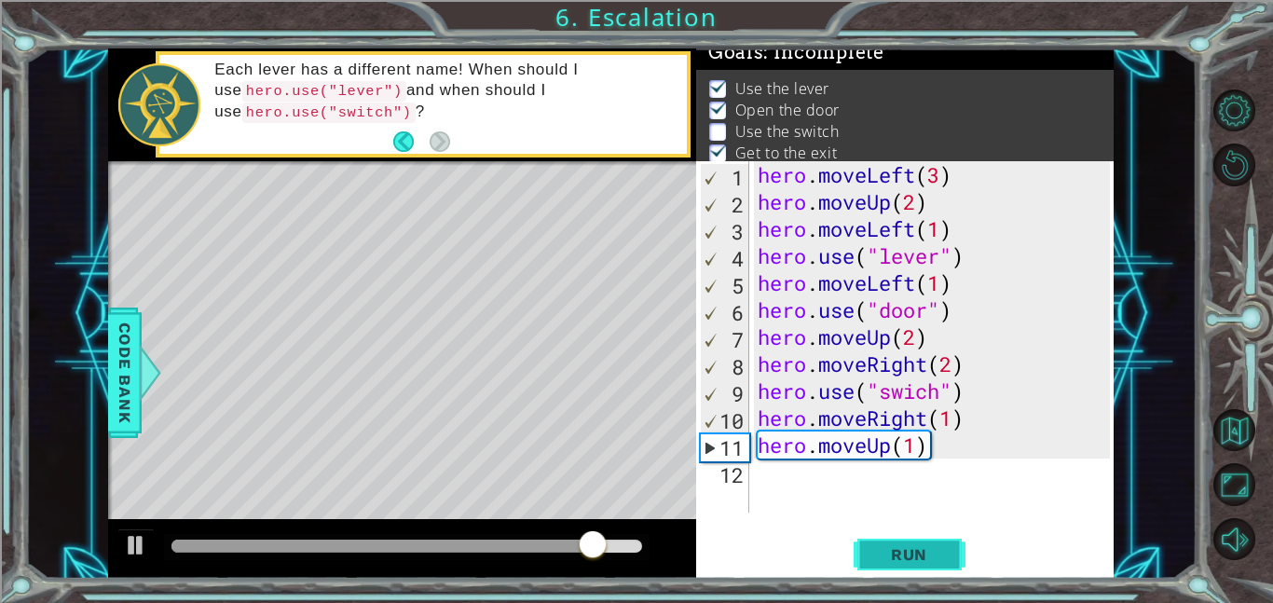
click at [917, 552] on span "Run" at bounding box center [910, 554] width 74 height 19
click at [910, 392] on div "hero . moveLeft ( 3 ) hero . moveUp ( 2 ) hero . moveLeft ( 1 ) hero . use ( "l…" at bounding box center [936, 364] width 365 height 406
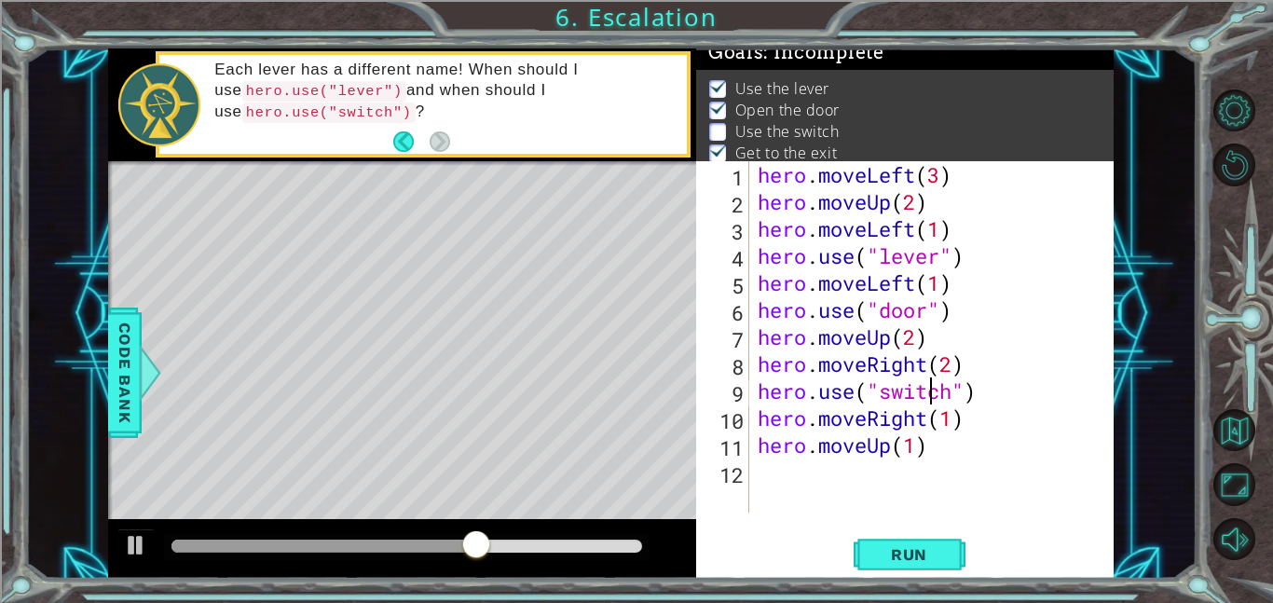
scroll to position [0, 7]
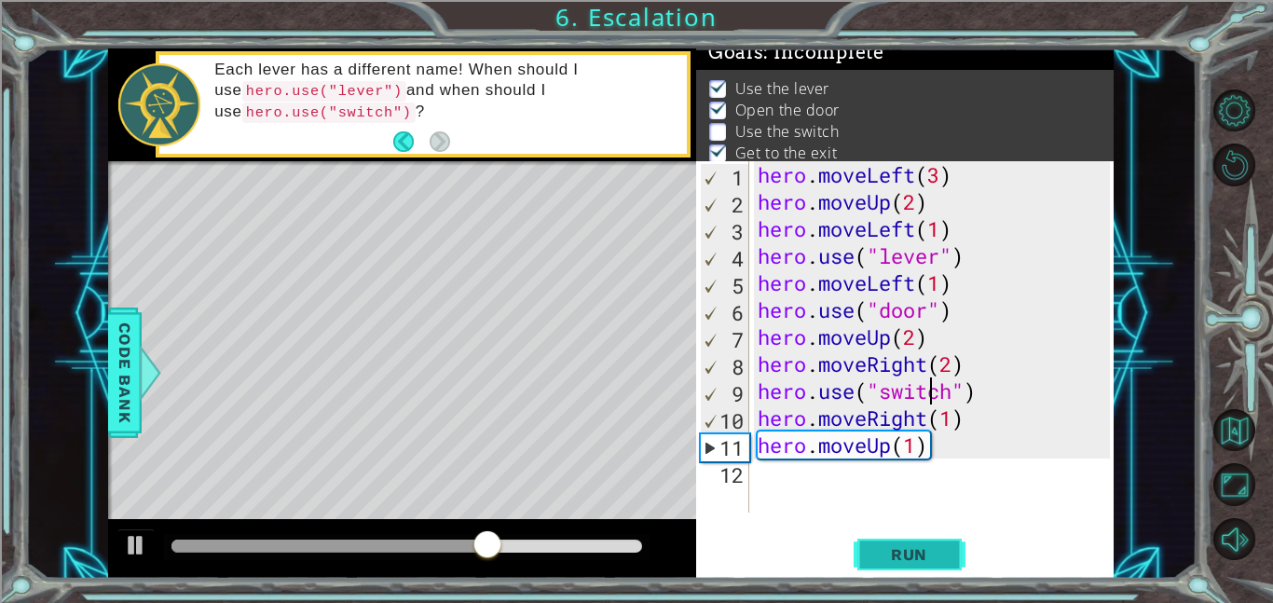
type textarea "hero.use("switch")"
click at [891, 546] on span "Run" at bounding box center [910, 554] width 74 height 19
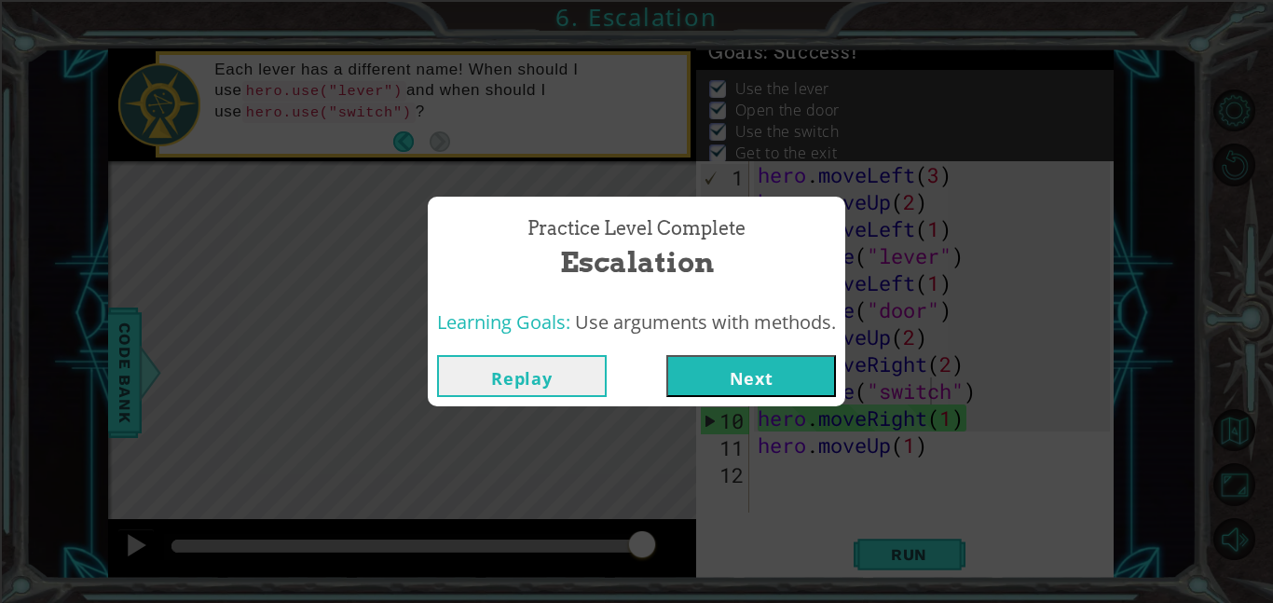
click at [759, 378] on button "Next" at bounding box center [752, 376] width 170 height 42
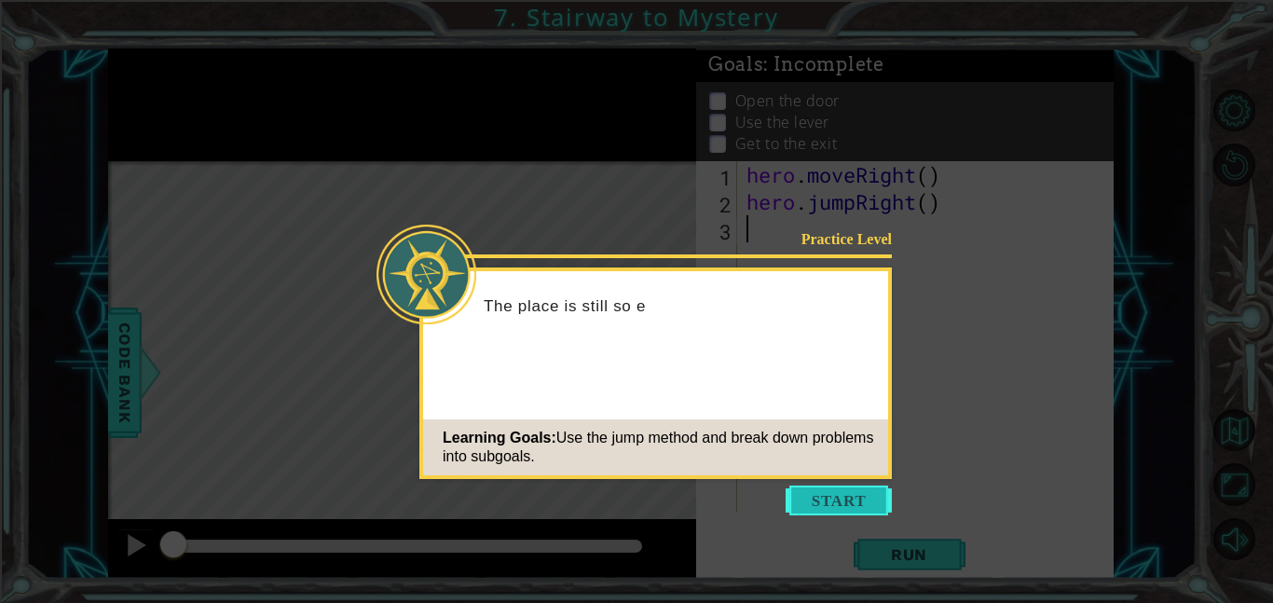
click at [850, 492] on button "Start" at bounding box center [839, 501] width 106 height 30
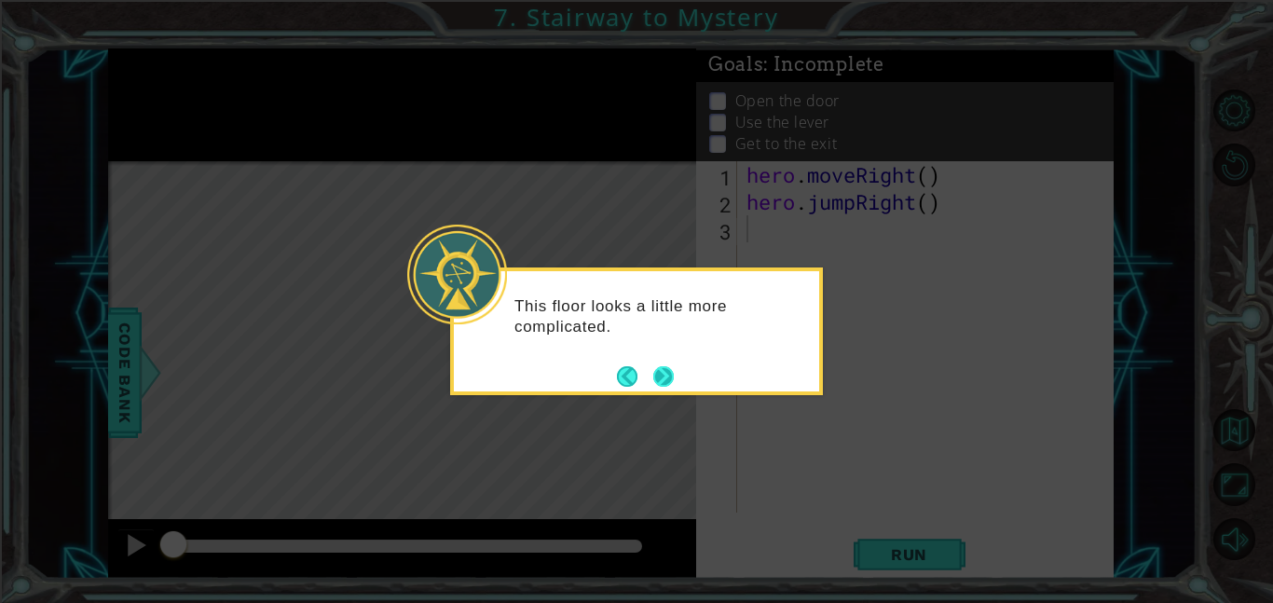
click at [662, 375] on button "Next" at bounding box center [664, 377] width 30 height 30
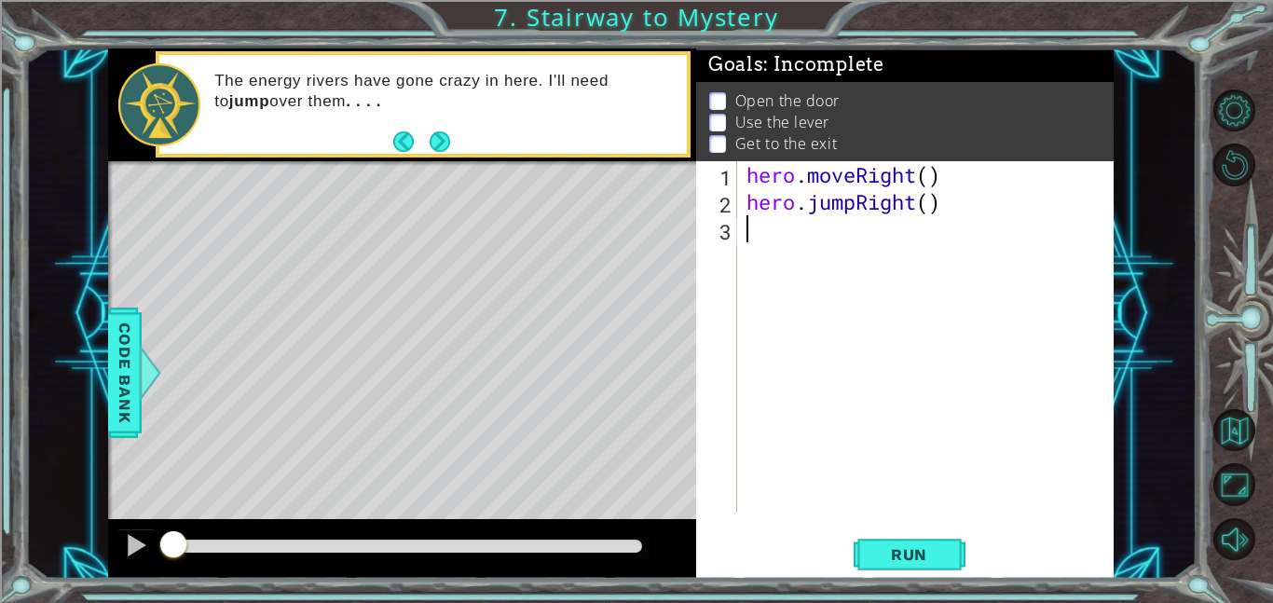
click at [932, 179] on div "hero . moveRight ( ) hero . jumpRight ( )" at bounding box center [931, 364] width 377 height 406
type textarea "hero.moveRight()"
drag, startPoint x: 947, startPoint y: 177, endPoint x: 715, endPoint y: 165, distance: 232.4
click at [715, 165] on div "hero.moveRight() 1 2 3 hero . moveRight ( ) hero . jumpRight ( ) הההההההההההההה…" at bounding box center [903, 336] width 414 height 351
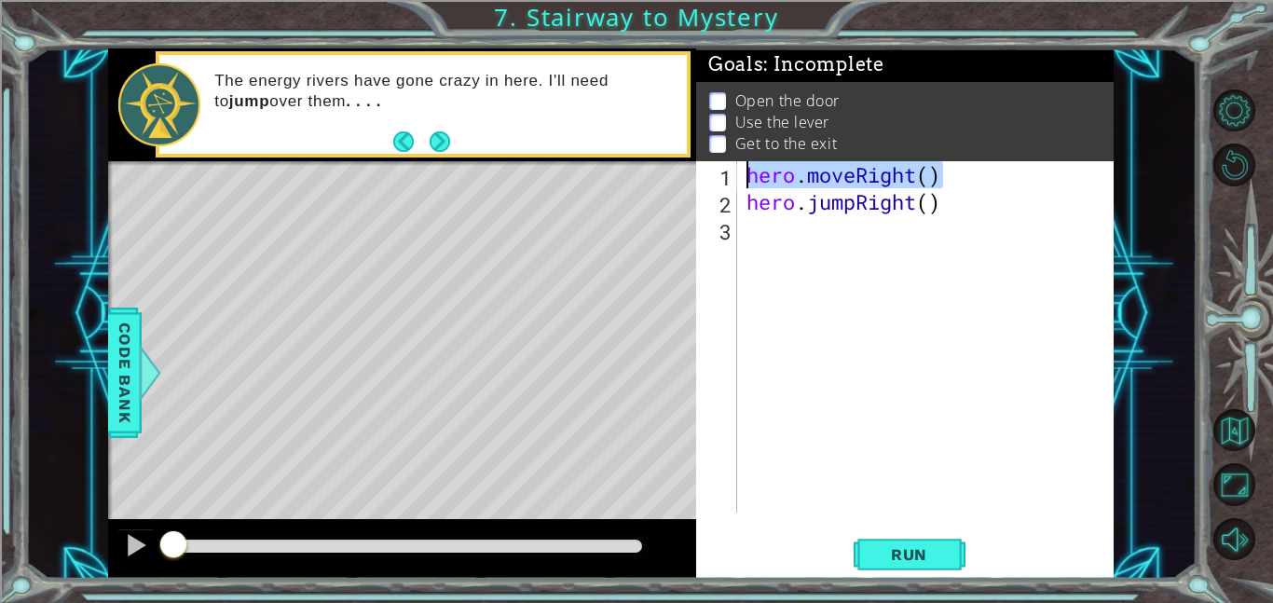
scroll to position [0, 0]
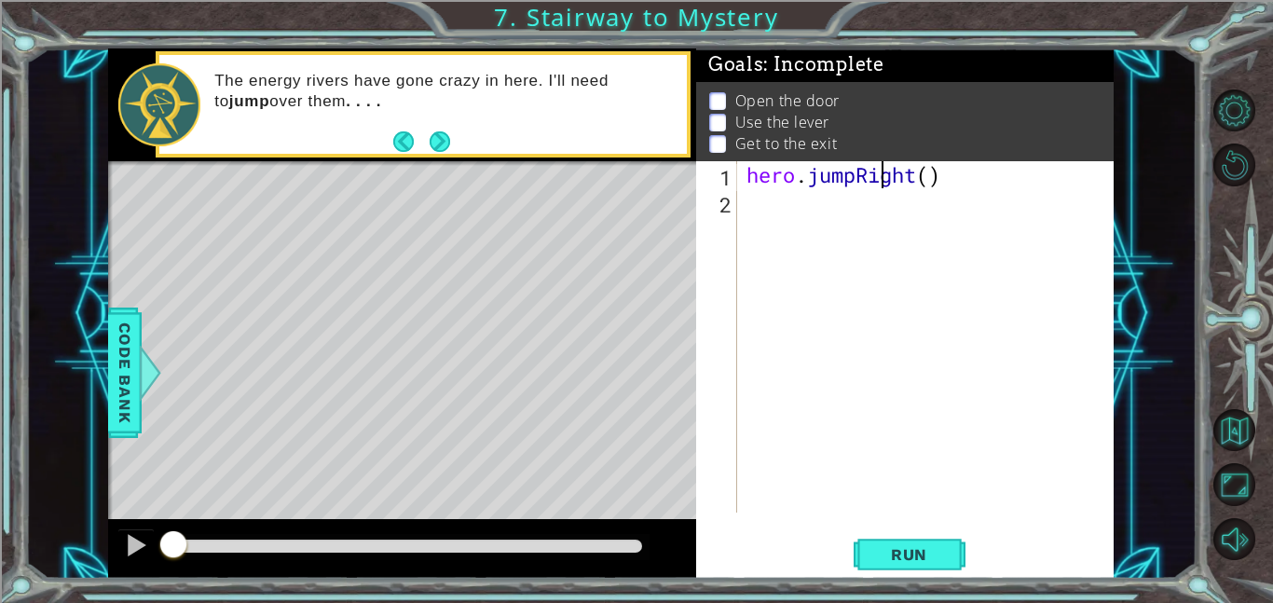
click at [936, 180] on div "hero . jumpRight ( )" at bounding box center [931, 364] width 377 height 406
type textarea "hero.jumpRight(4)"
click at [940, 213] on div "hero . jumpRight ( 4 )" at bounding box center [931, 364] width 377 height 406
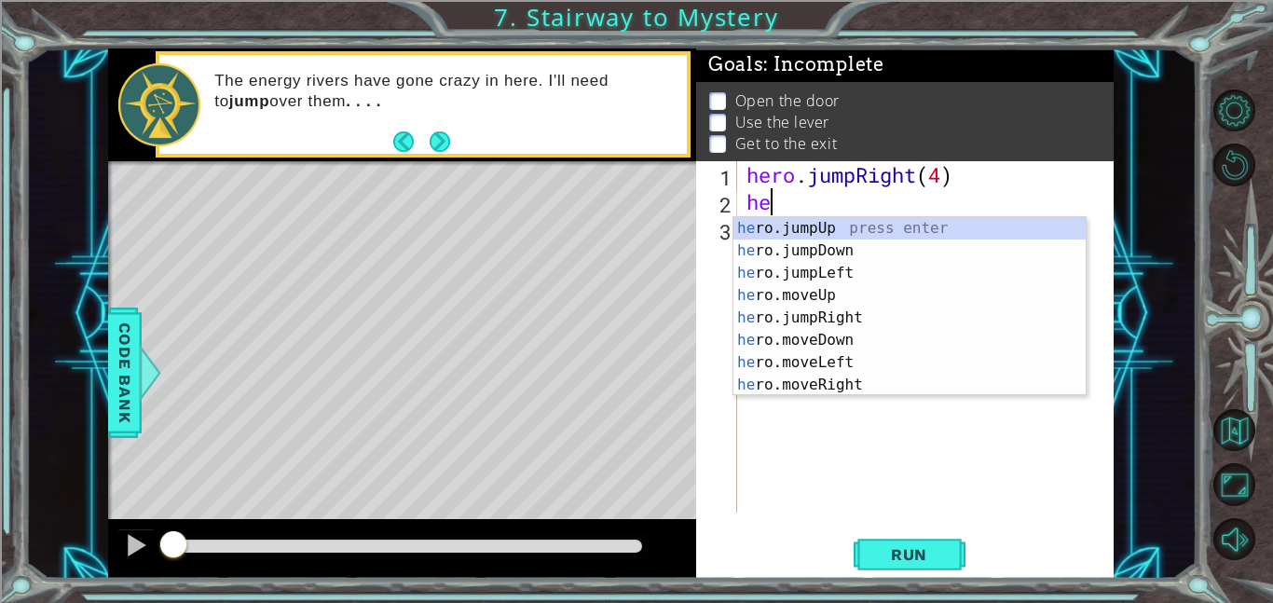
type textarea "her"
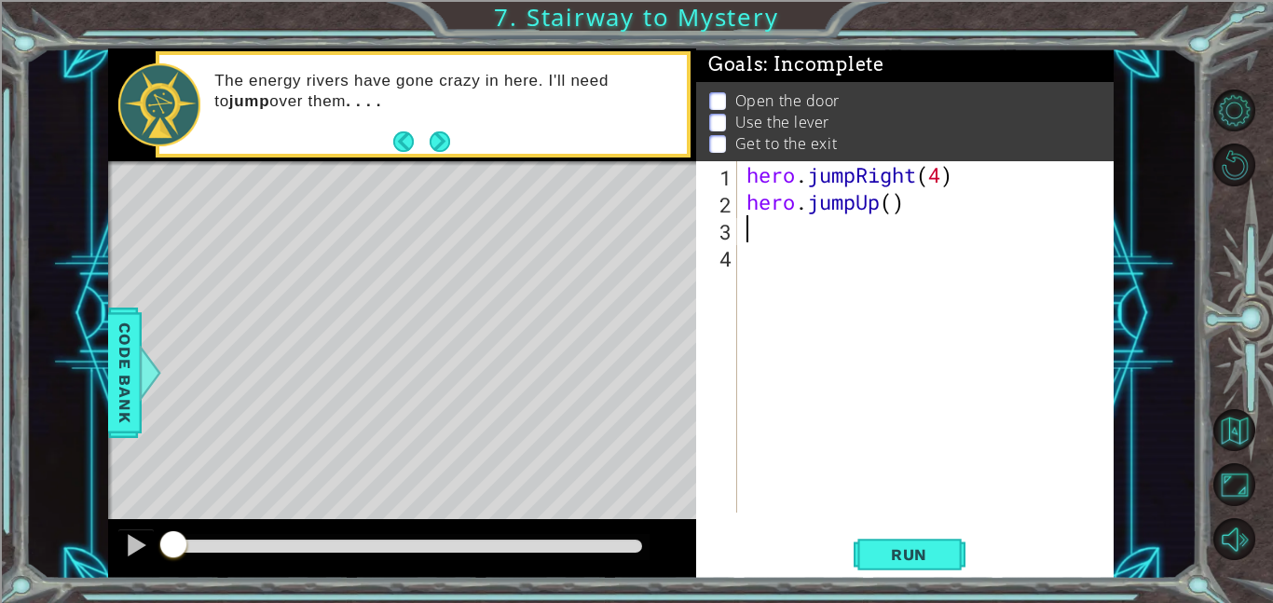
click at [901, 203] on div "hero . jumpRight ( 4 ) hero . jumpUp ( )" at bounding box center [931, 364] width 377 height 406
type textarea "hero.jumpUp(1)"
click at [872, 227] on div "hero . jumpRight ( 4 ) hero . jumpUp ( 1 )" at bounding box center [931, 364] width 377 height 406
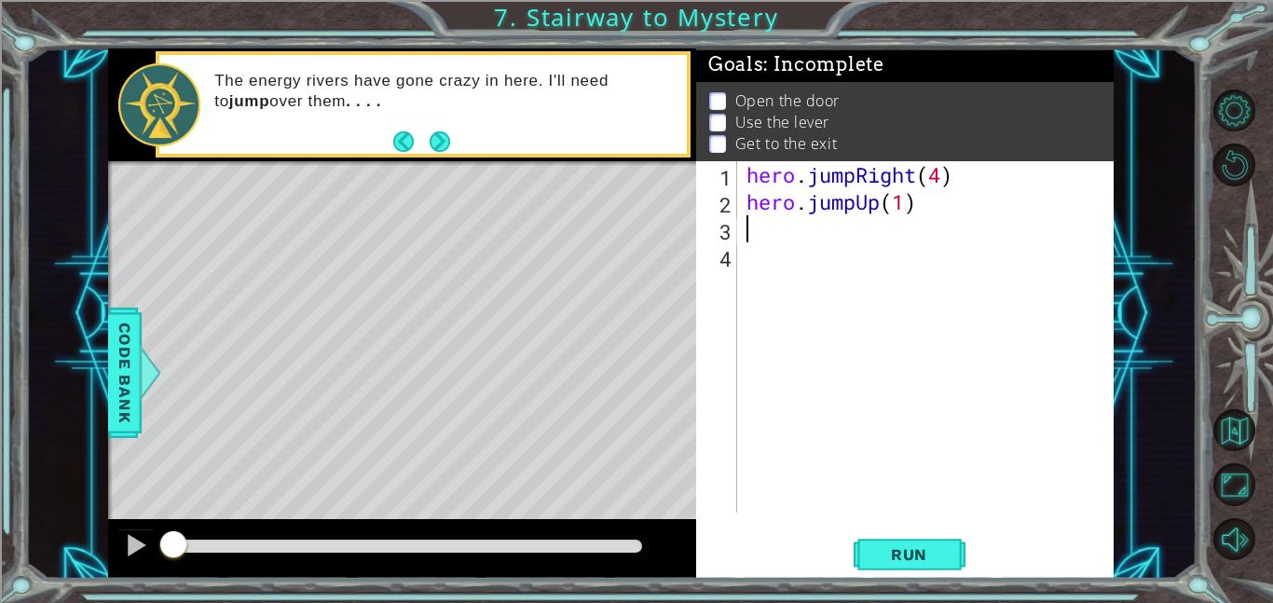
type textarea "hero.jumpUp(1)"
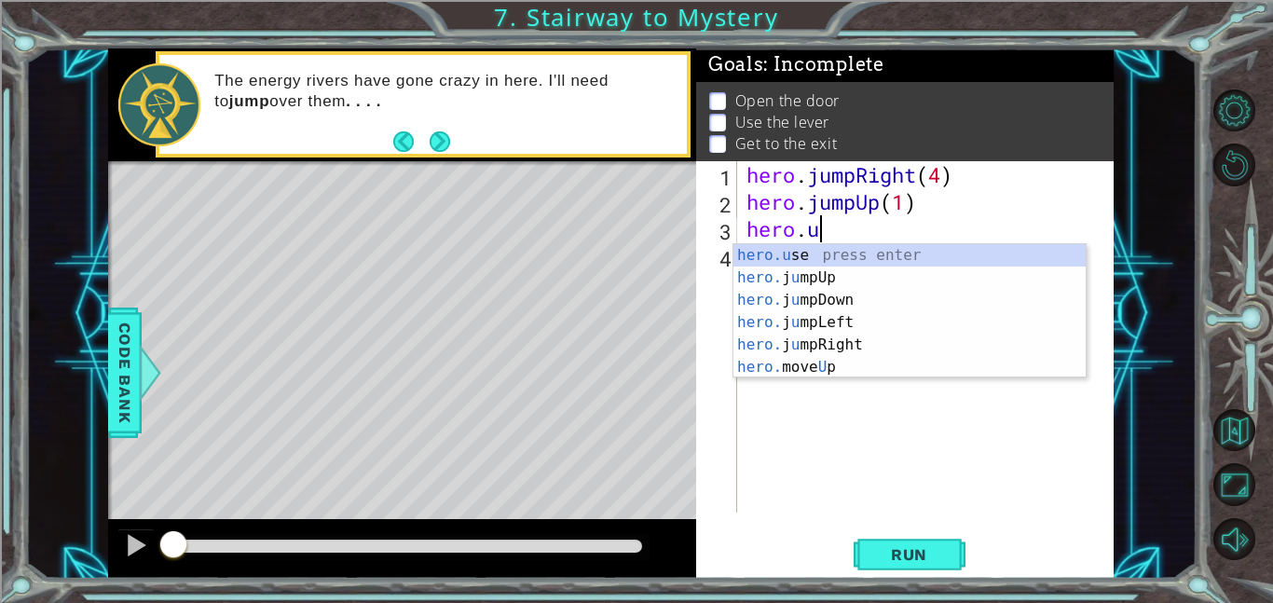
scroll to position [0, 3]
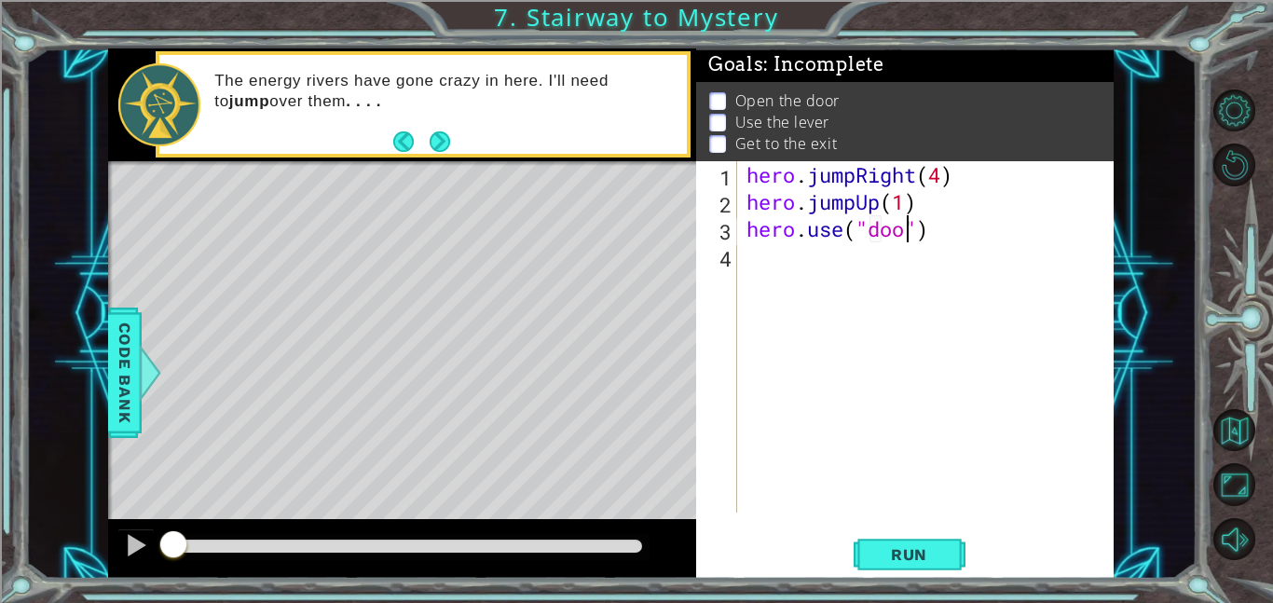
type textarea "hero.use("door")"
click at [858, 295] on div "hero . jumpRight ( 4 ) hero . jumpUp ( 1 ) hero . use ( "door" )" at bounding box center [931, 364] width 377 height 406
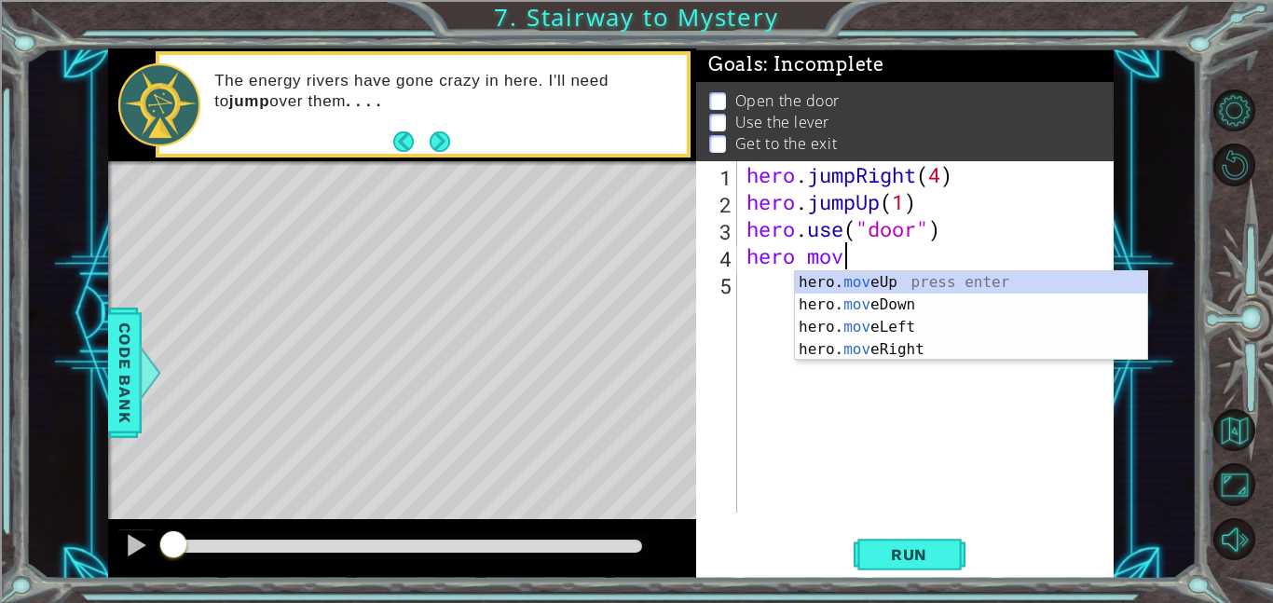
scroll to position [0, 4]
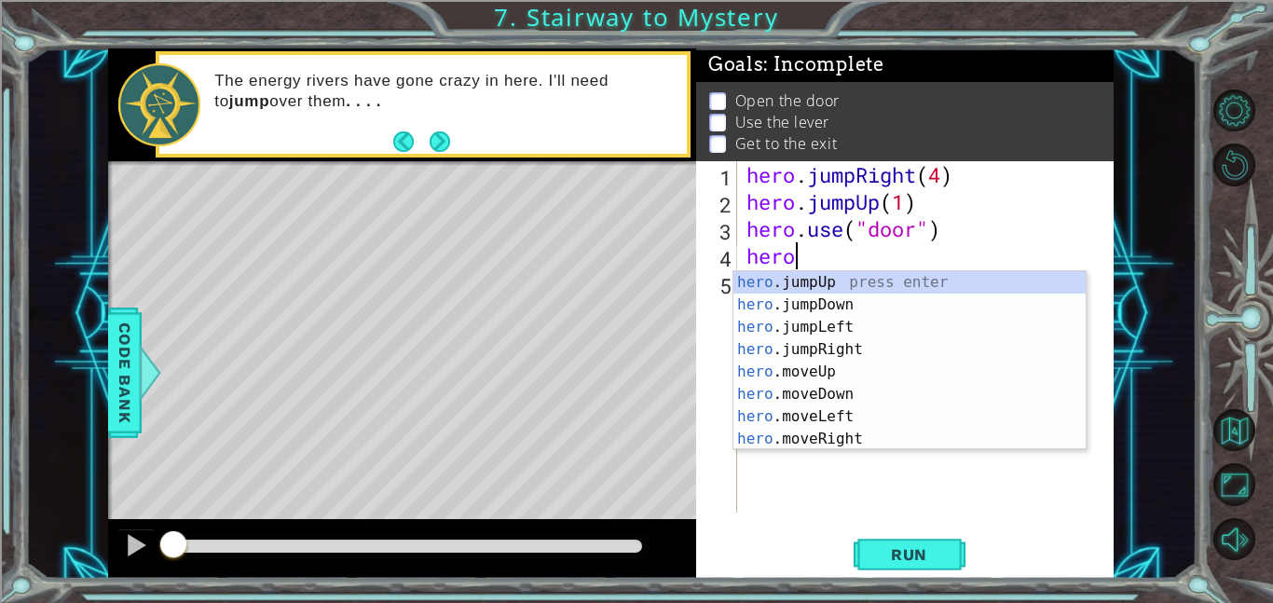
type textarea "hero."
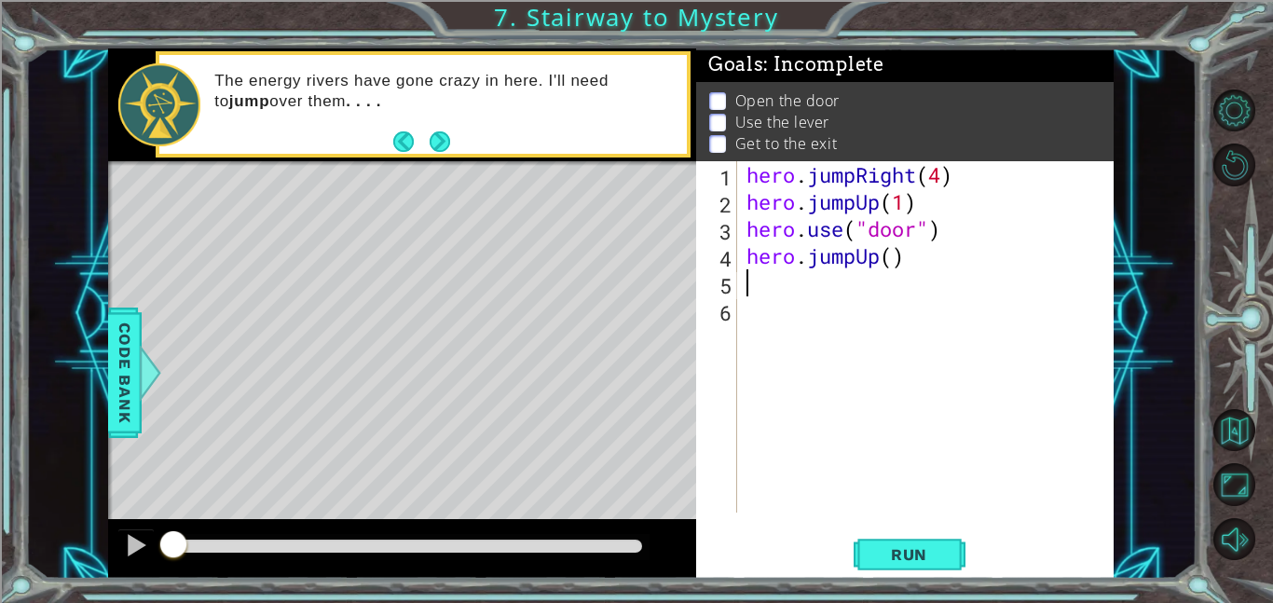
scroll to position [0, 0]
type textarea "hero.jumpUp(1)"
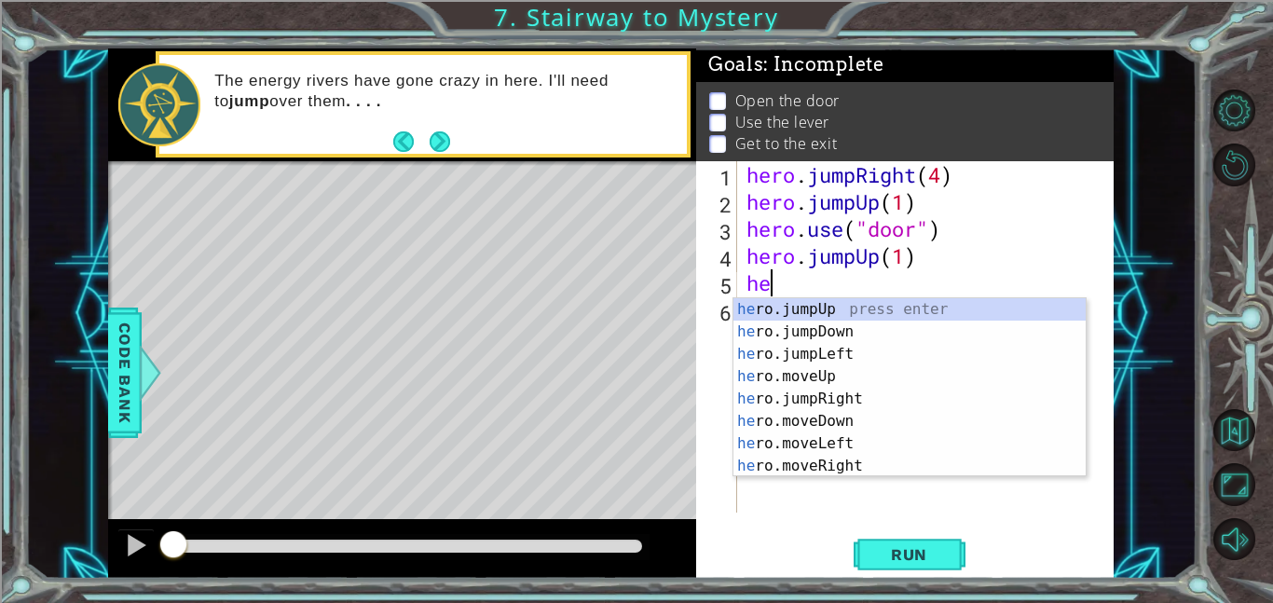
type textarea "her"
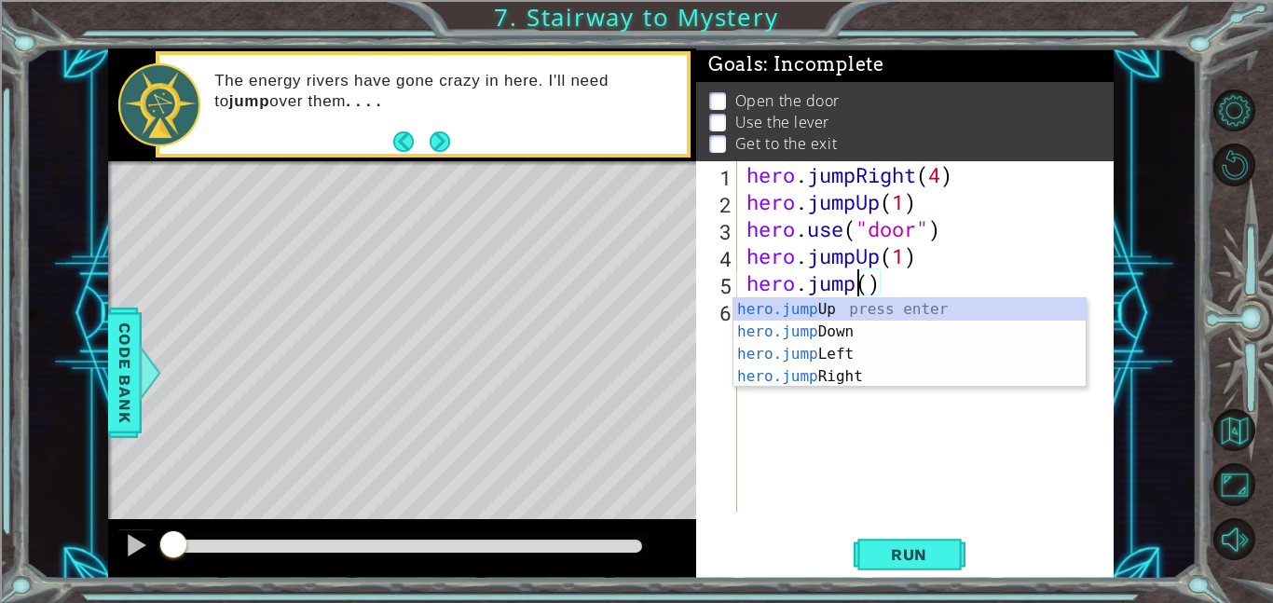
scroll to position [0, 6]
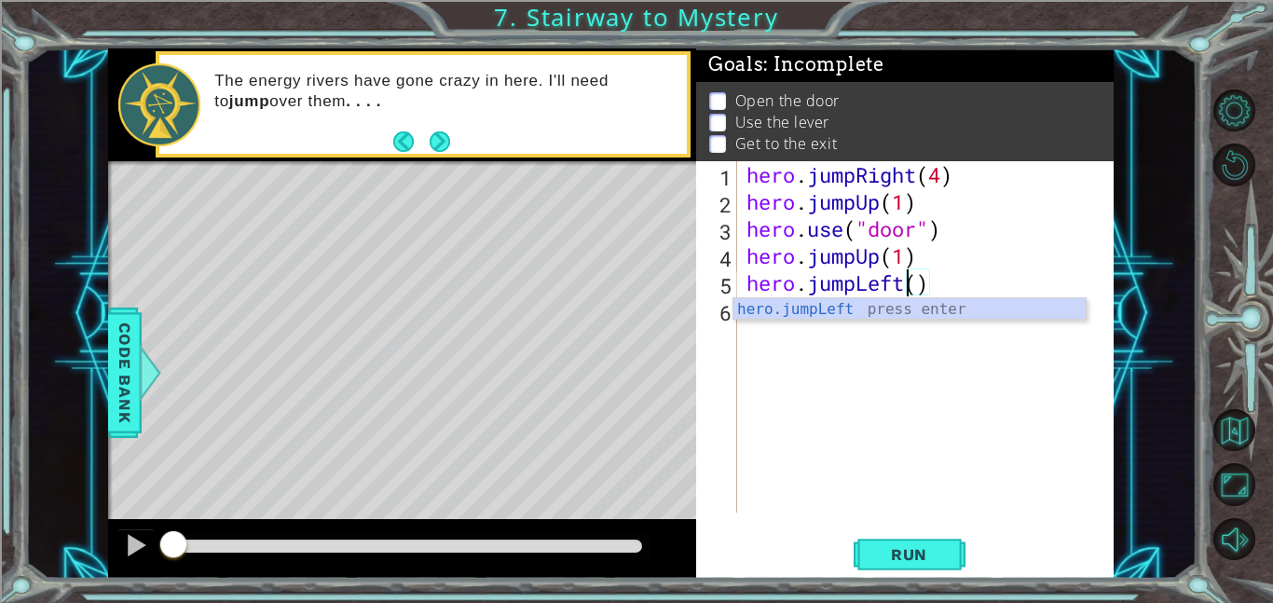
type textarea "hero.jumpLeft(1)"
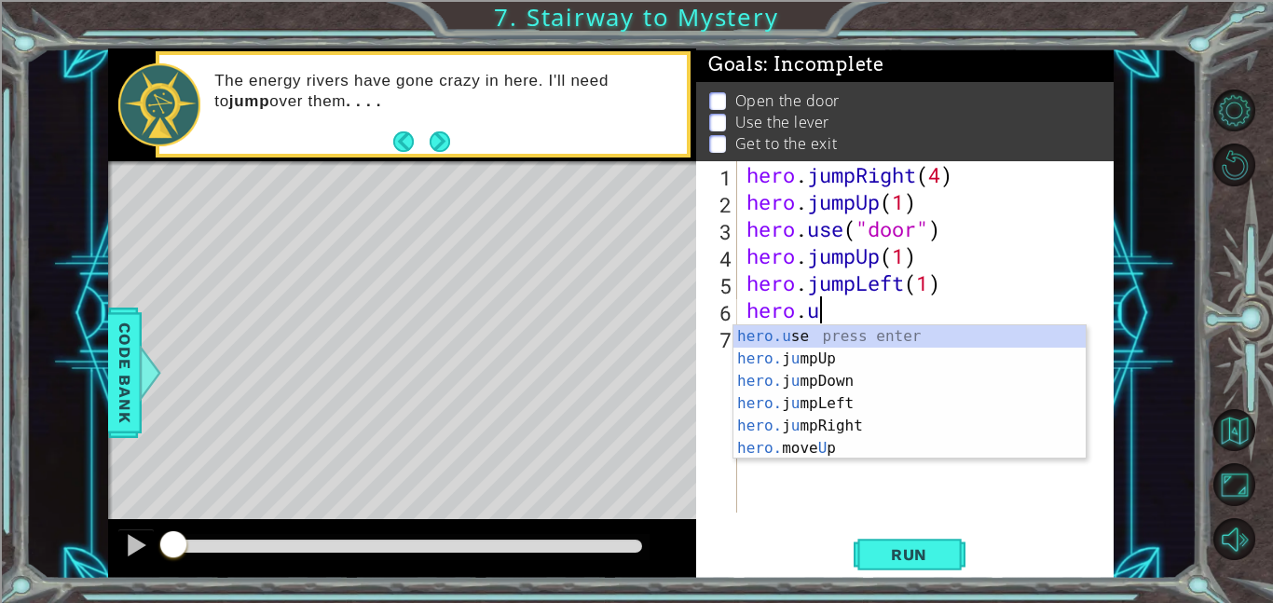
scroll to position [0, 3]
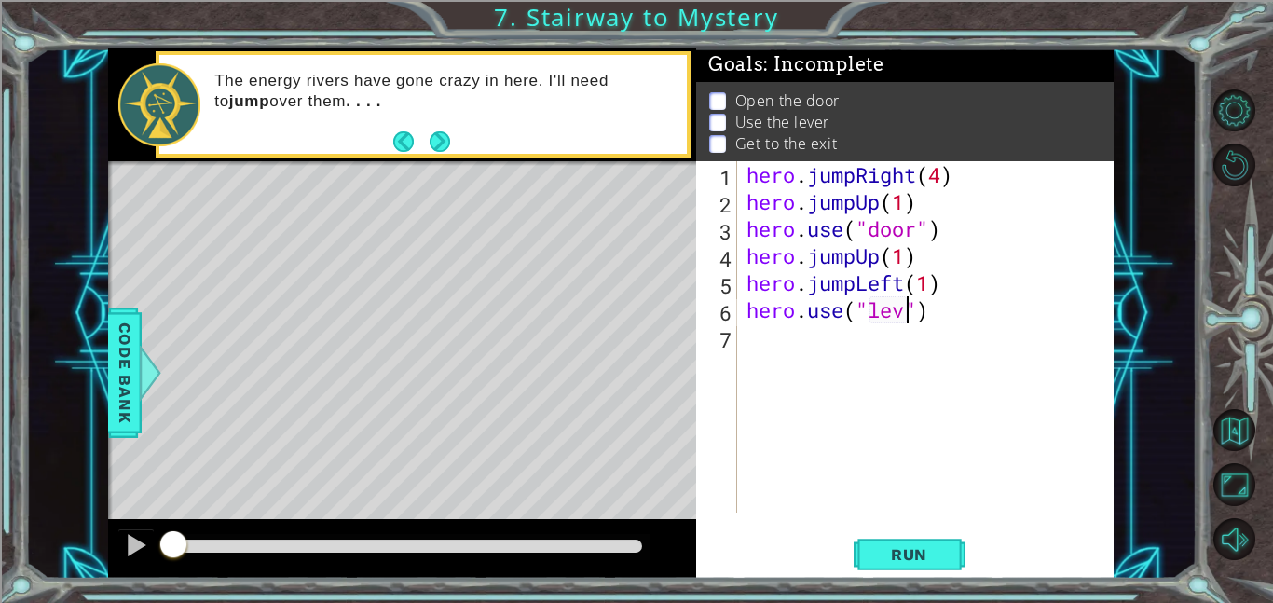
type textarea "hero.use("lever")"
click at [858, 342] on div "hero . jumpRight ( 4 ) hero . jumpUp ( 1 ) hero . use ( "door" ) hero . jumpUp …" at bounding box center [931, 364] width 377 height 406
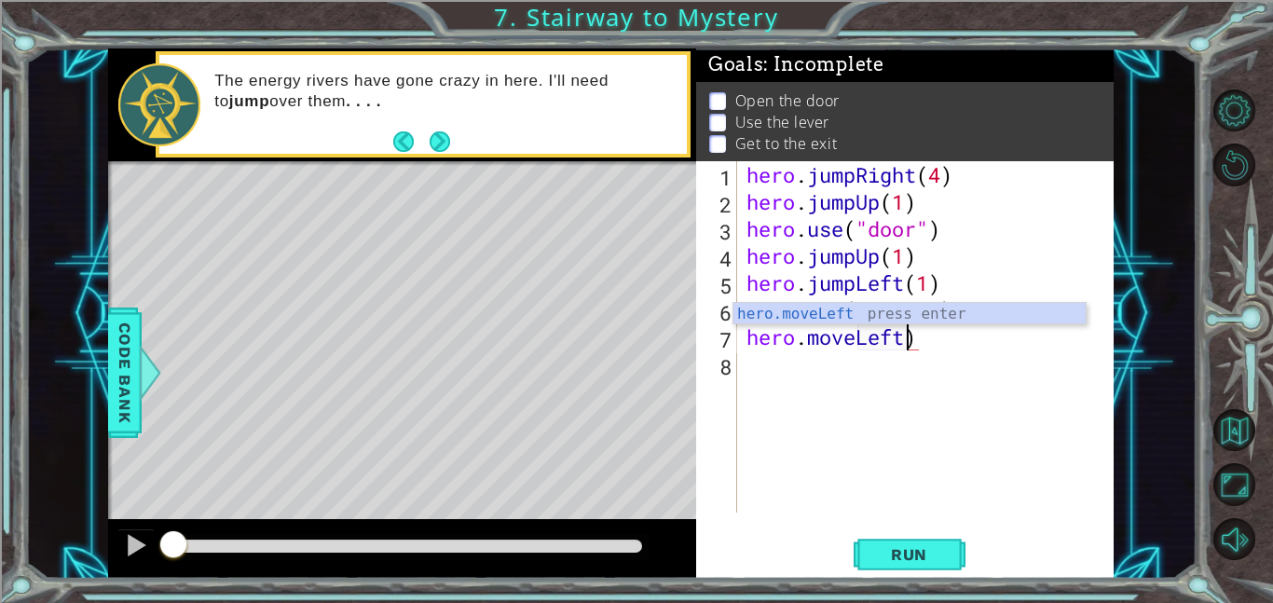
scroll to position [0, 7]
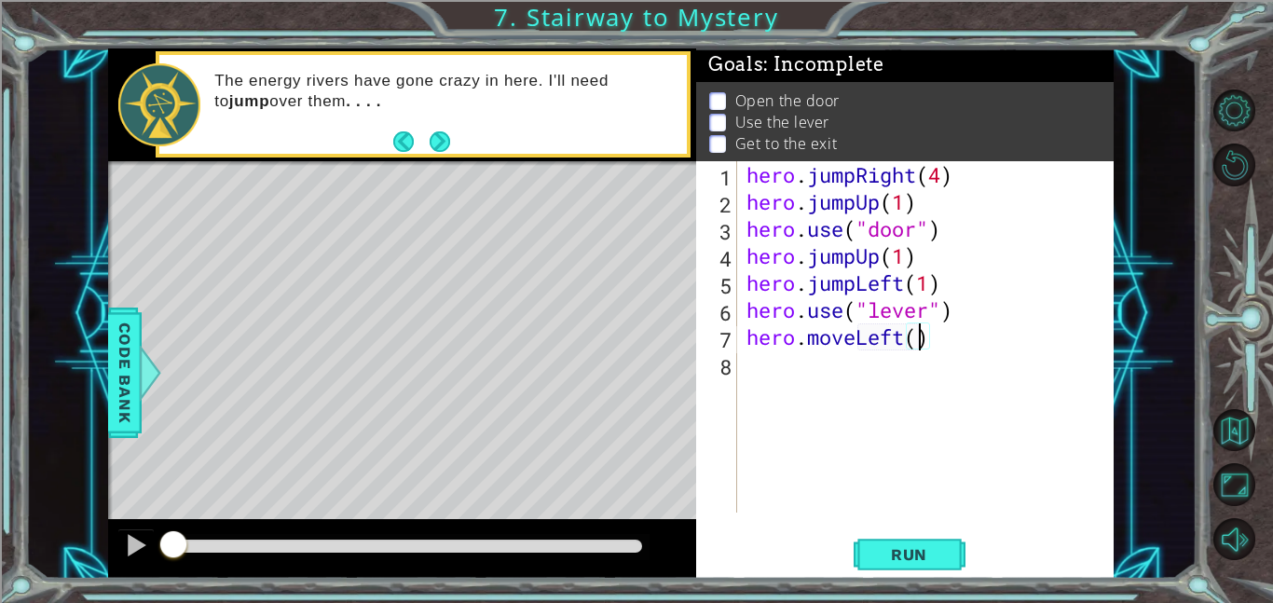
type textarea "hero.moveLeft(2)"
click at [821, 364] on div "hero . jumpRight ( 4 ) hero . jumpUp ( 1 ) hero . use ( "door" ) hero . jumpUp …" at bounding box center [931, 364] width 377 height 406
type textarea "herom.jumpUp(2)"
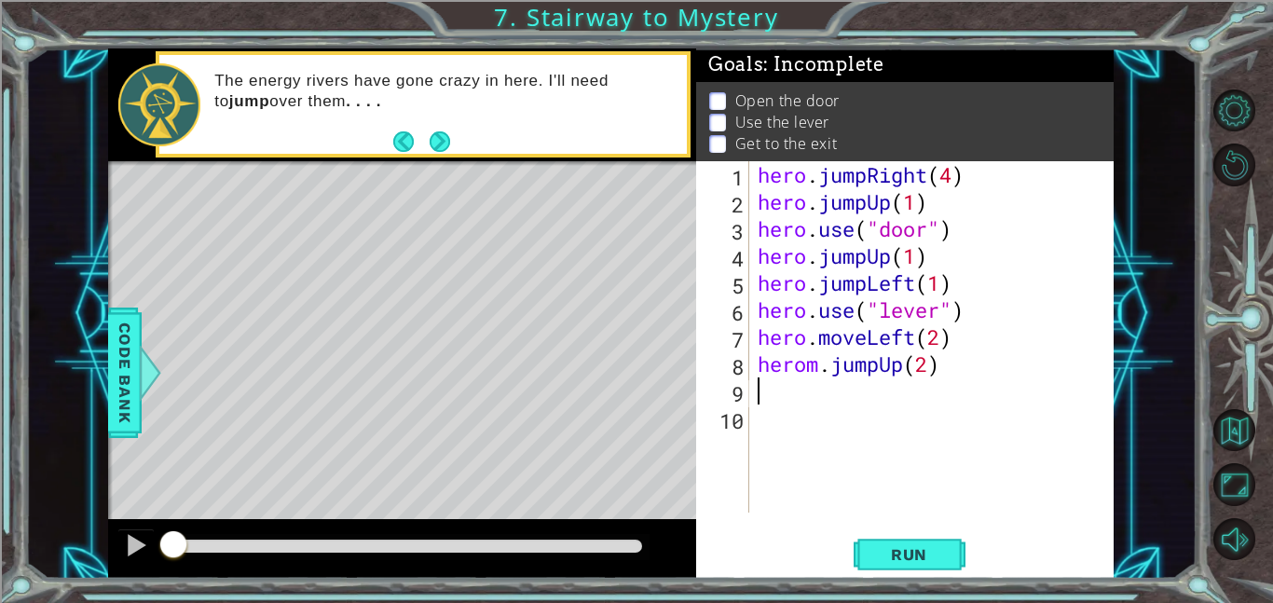
click at [815, 370] on div "hero . jumpRight ( 4 ) hero . jumpUp ( 1 ) hero . use ( "door" ) hero . jumpUp …" at bounding box center [936, 364] width 365 height 406
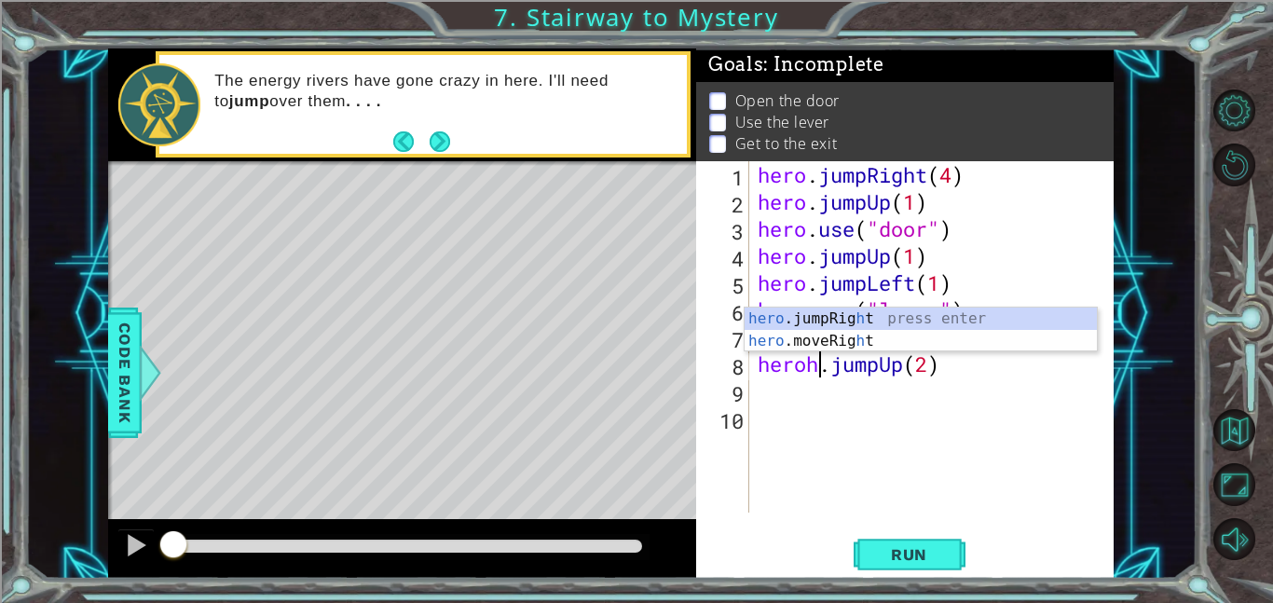
type textarea "hero.jumpUp(2)"
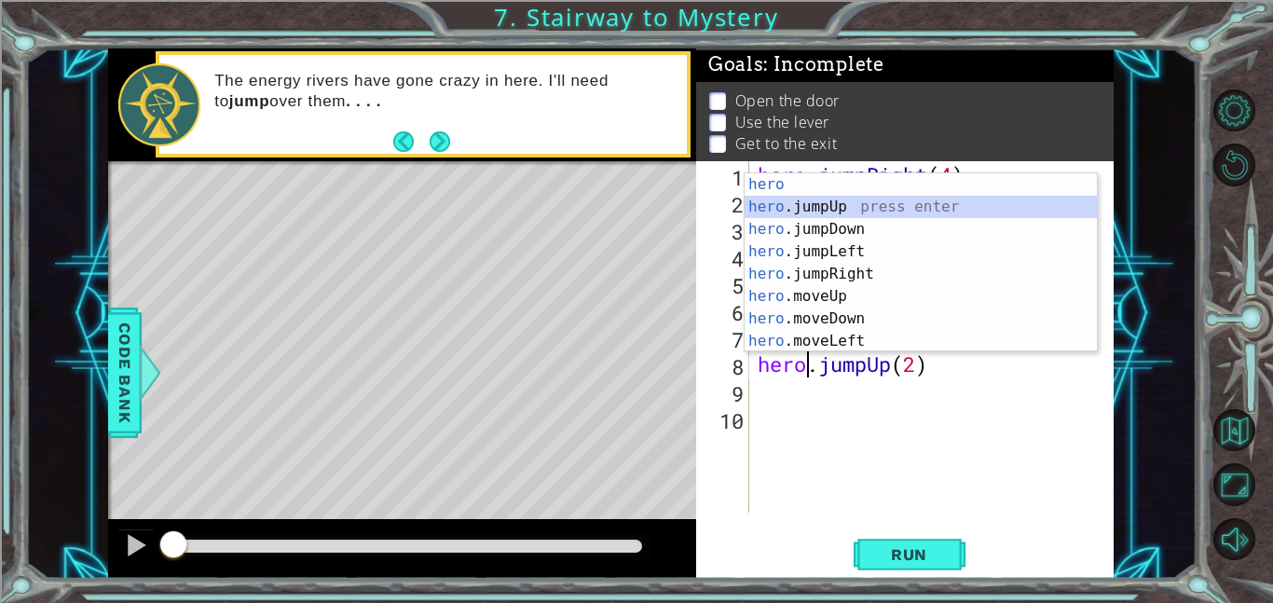
click at [815, 405] on div "hero . jumpRight ( 4 ) hero . jumpUp ( 1 ) hero . use ( "door" ) hero . jumpUp …" at bounding box center [936, 364] width 365 height 406
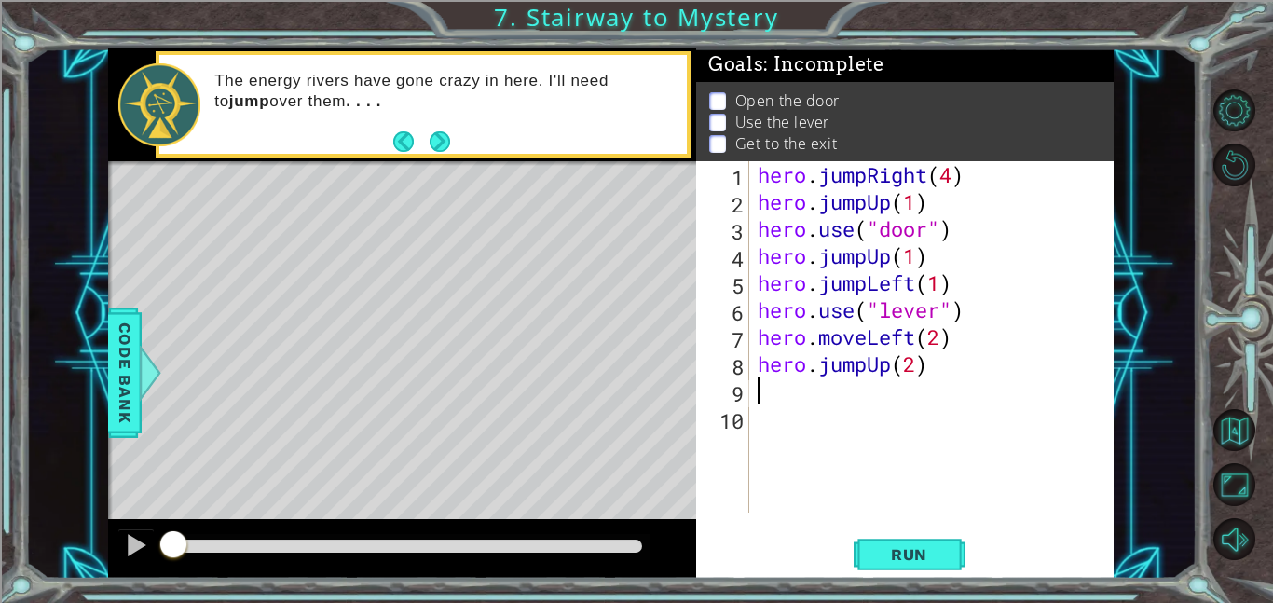
scroll to position [0, 0]
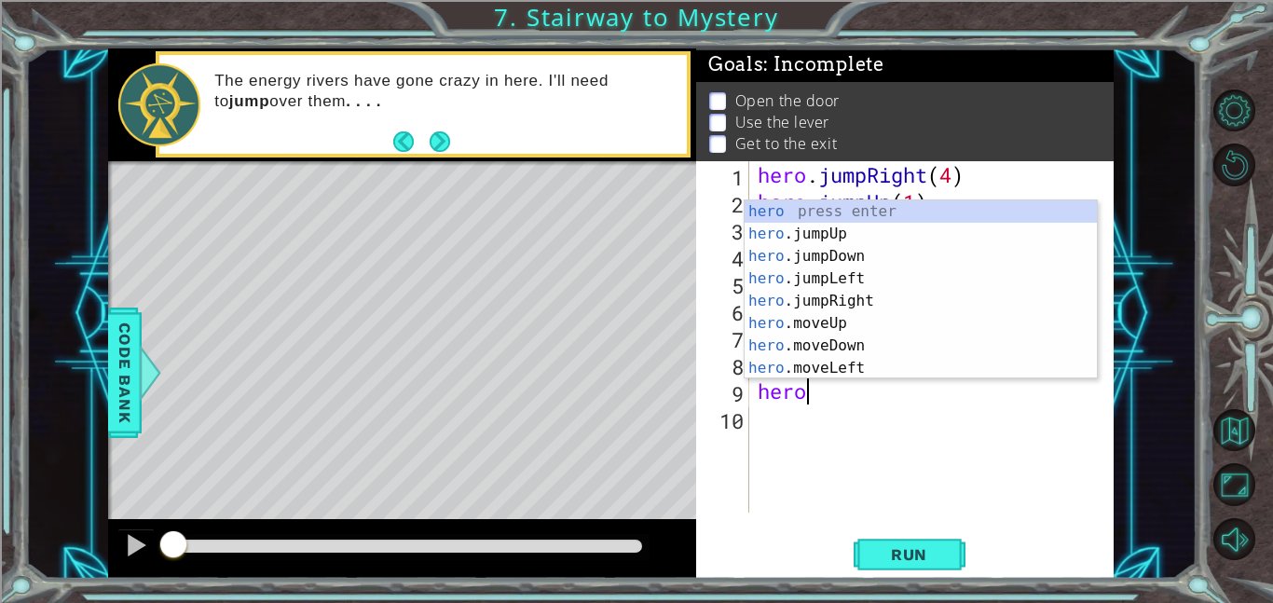
type textarea "hero."
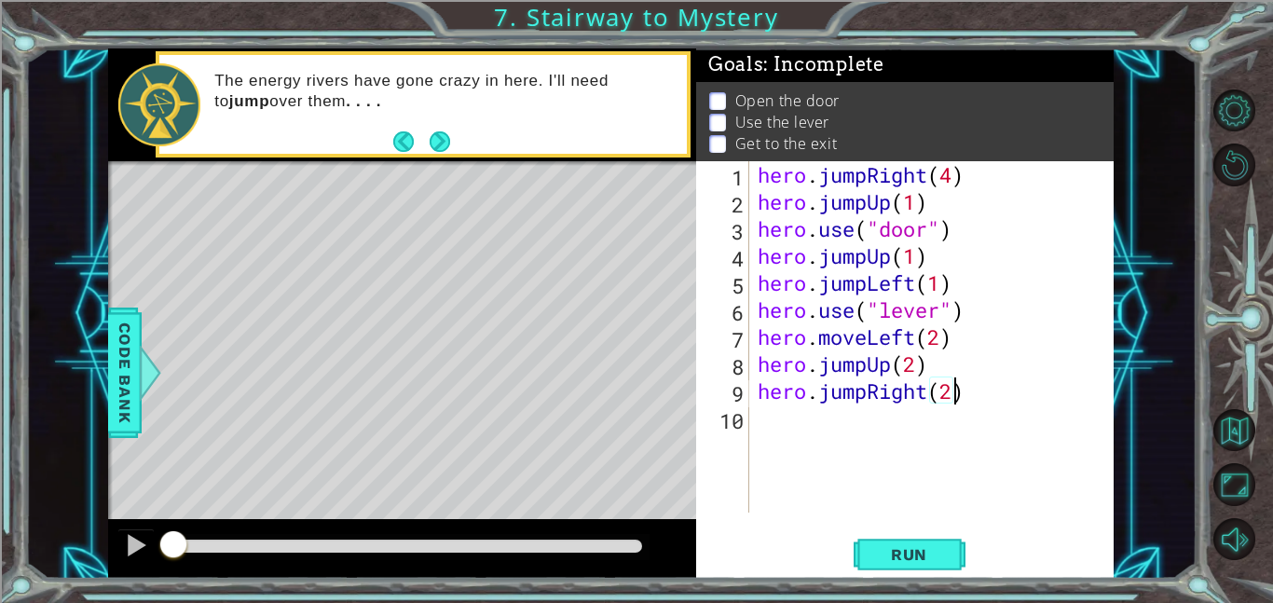
scroll to position [0, 8]
click at [926, 559] on span "Run" at bounding box center [910, 554] width 74 height 19
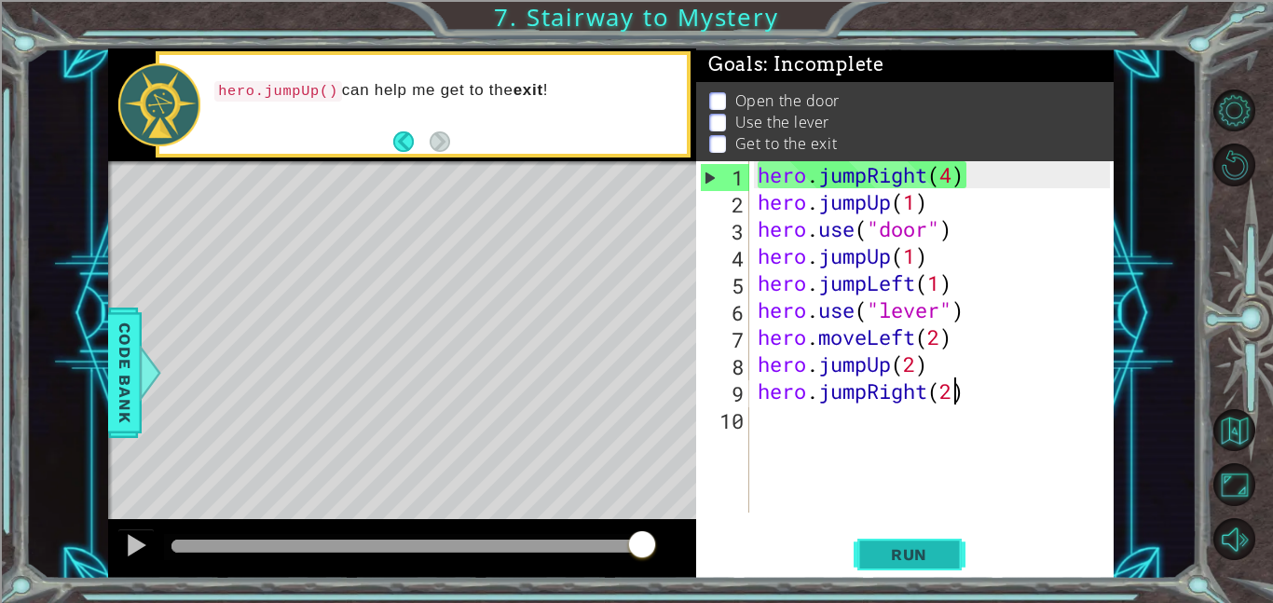
click at [926, 559] on span "Run" at bounding box center [910, 554] width 74 height 19
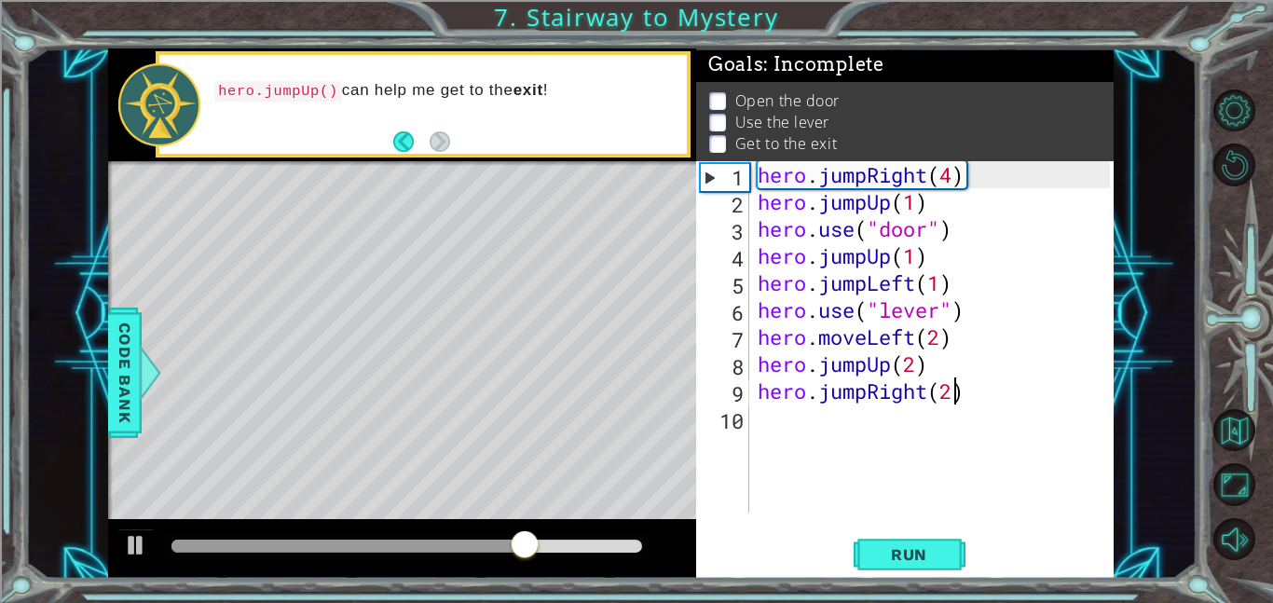
click at [961, 183] on div "hero . jumpRight ( 4 ) hero . jumpUp ( 1 ) hero . use ( "door" ) hero . jumpUp …" at bounding box center [936, 364] width 365 height 406
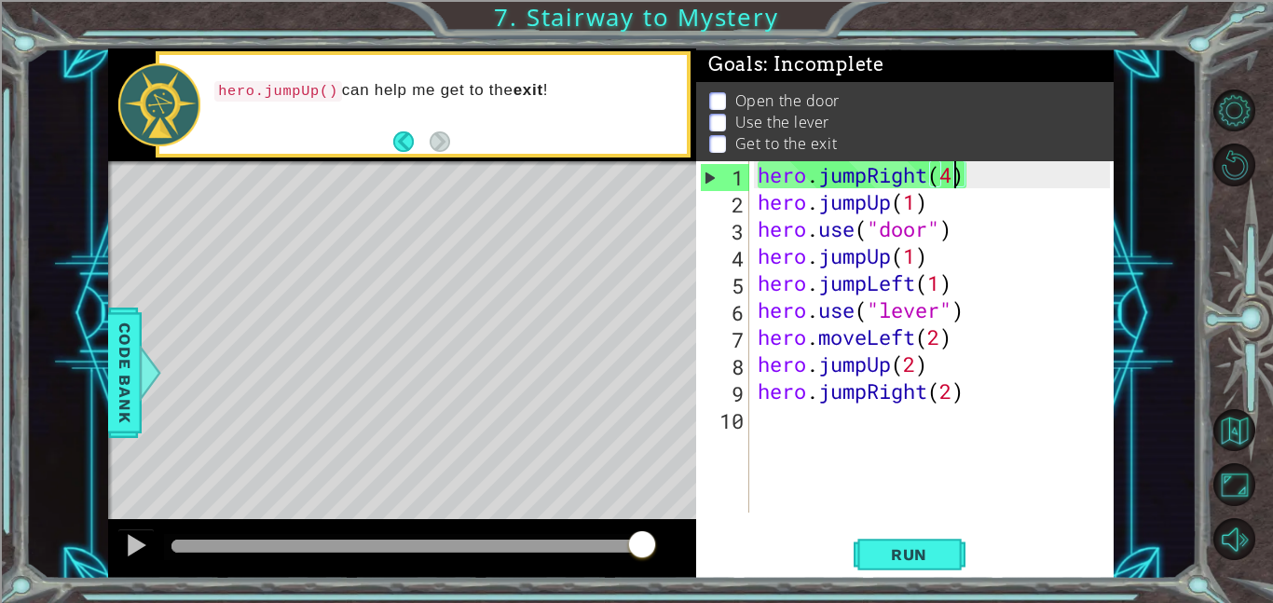
click at [835, 185] on div "hero . jumpRight ( 4 ) hero . jumpUp ( 1 ) hero . use ( "door" ) hero . jumpUp …" at bounding box center [936, 364] width 365 height 406
click at [974, 186] on div "hero . jumpRight ( 4 ) hero . jumpUp ( 1 ) hero . use ( "door" ) hero . jumpUp …" at bounding box center [936, 364] width 365 height 406
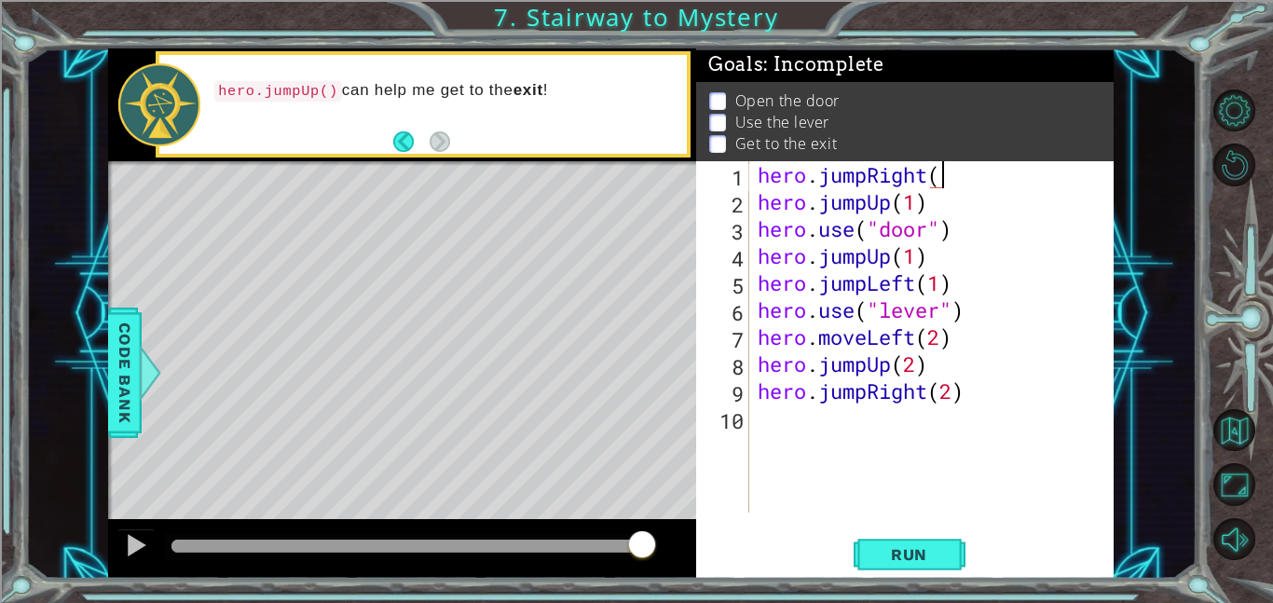
type textarea "hero.jumpRight"
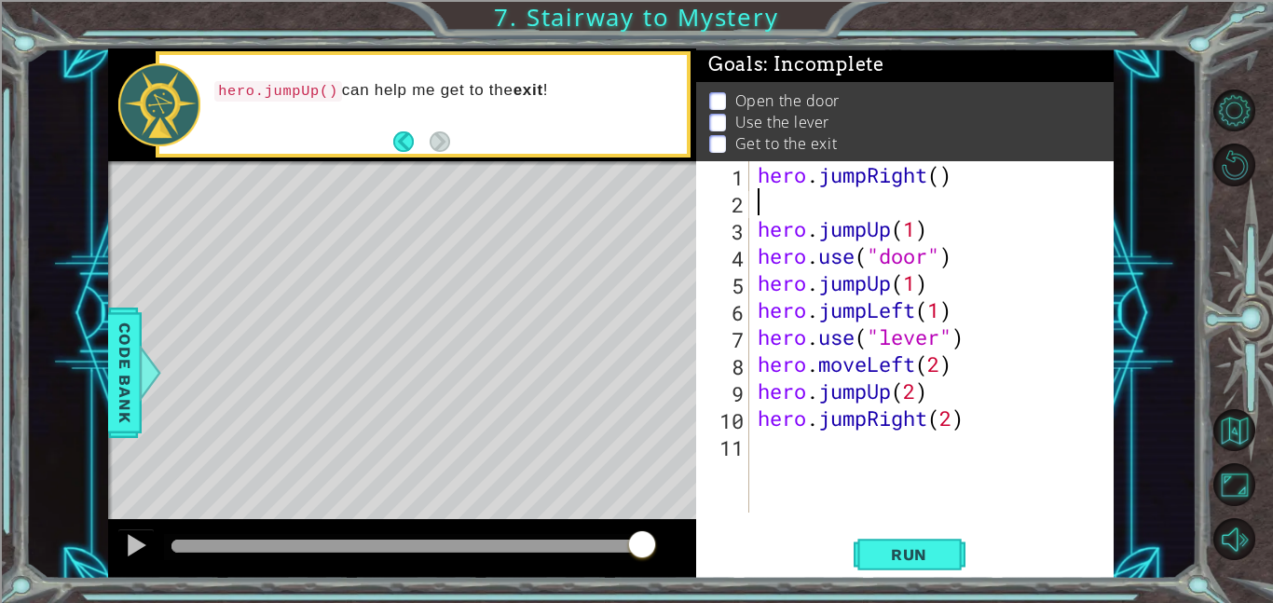
type textarea "hero.jumpRight()"
click at [884, 180] on div "hero . moveLeft ( 1 ) hero . jumpRight ( ) hero . jumpUp ( 1 ) hero . use ( "do…" at bounding box center [936, 364] width 365 height 406
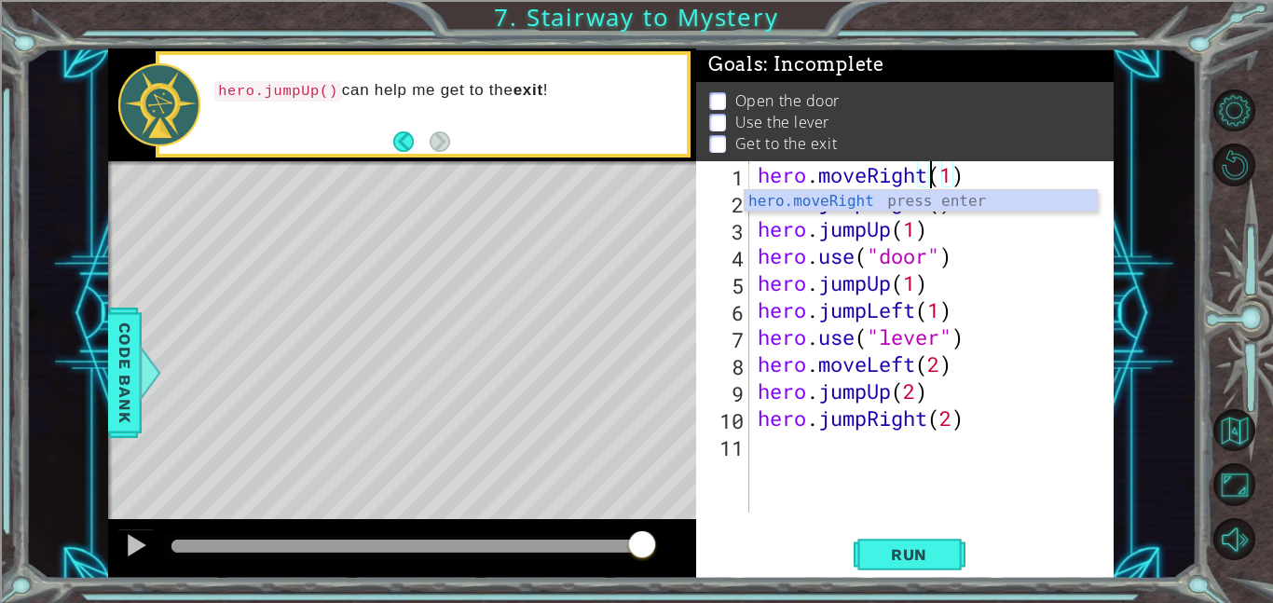
scroll to position [0, 7]
click at [905, 563] on span "Run" at bounding box center [910, 554] width 74 height 19
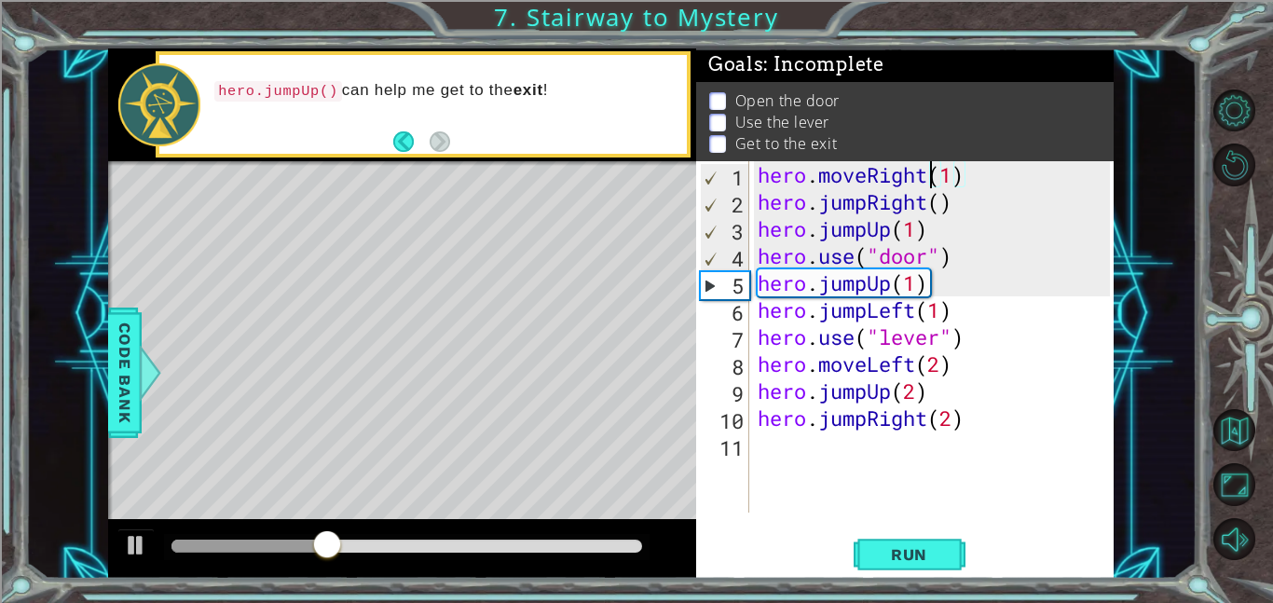
click at [920, 236] on div "hero . moveRight ( 1 ) hero . jumpRight ( ) hero . jumpUp ( 1 ) hero . use ( "d…" at bounding box center [936, 364] width 365 height 406
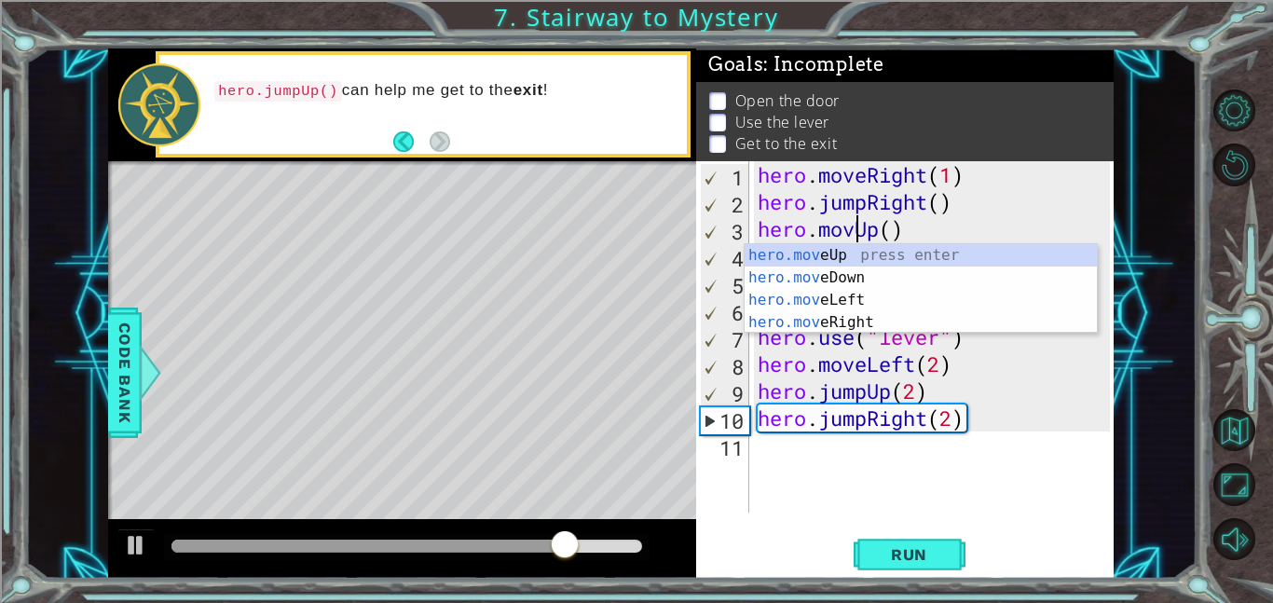
scroll to position [0, 5]
click at [911, 239] on div "hero . moveRight ( 1 ) hero . jumpRight ( ) hero . moveUp ( ) hero . use ( "doo…" at bounding box center [936, 364] width 365 height 406
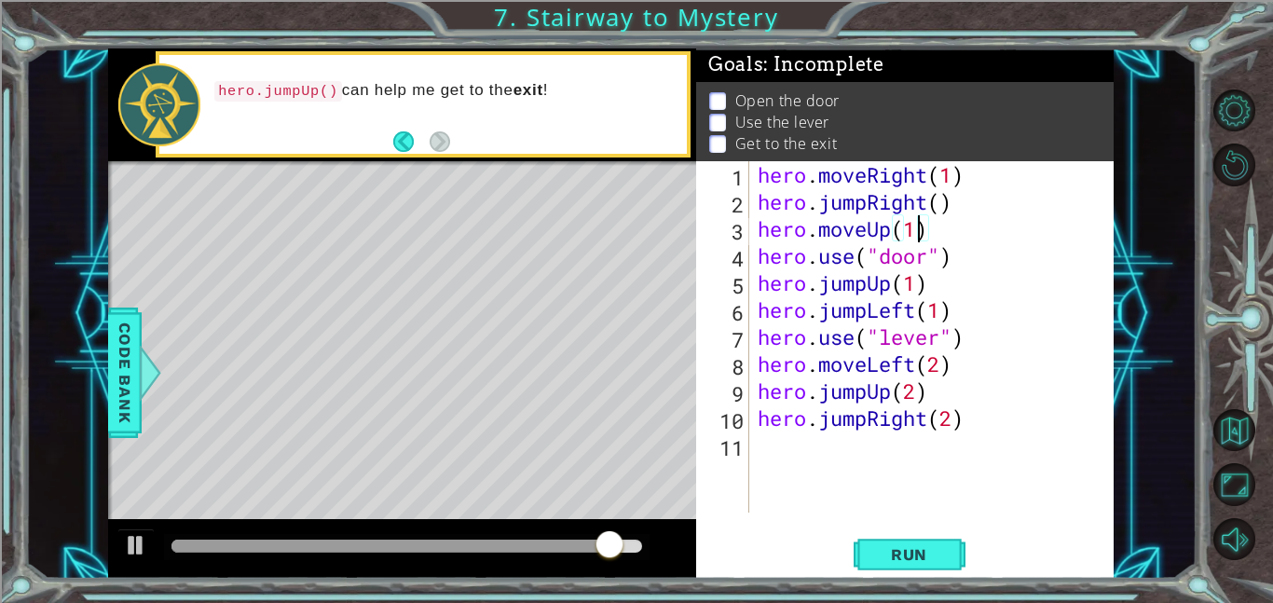
scroll to position [0, 7]
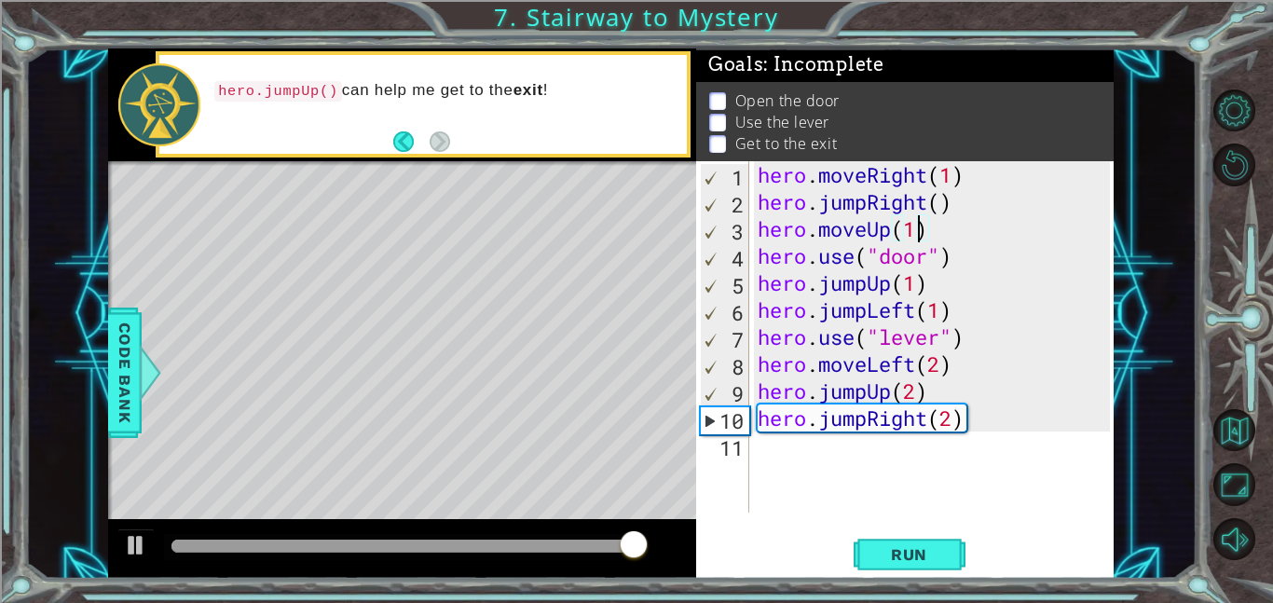
click at [920, 262] on div "hero . moveRight ( 1 ) hero . jumpRight ( ) hero . moveUp ( 1 ) hero . use ( "d…" at bounding box center [936, 364] width 365 height 406
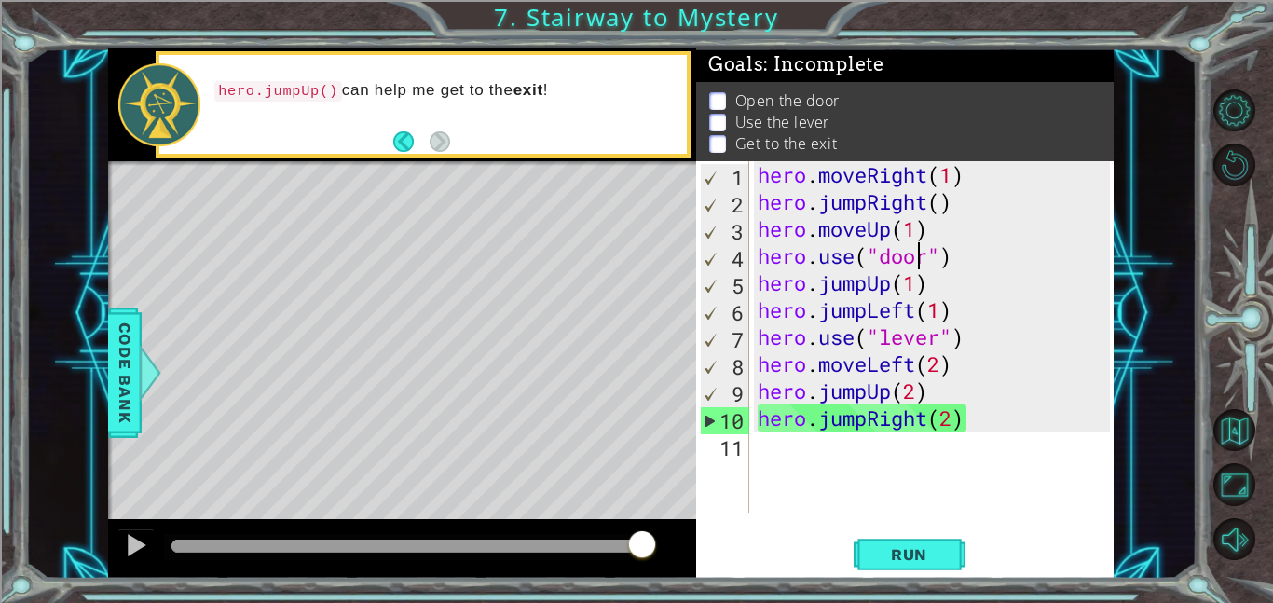
click at [934, 263] on div "hero . moveRight ( 1 ) hero . jumpRight ( ) hero . moveUp ( 1 ) hero . use ( "d…" at bounding box center [936, 364] width 365 height 406
click at [955, 206] on div "hero . moveRight ( 1 ) hero . jumpRight ( ) hero . moveUp ( 1 ) hero . use ( "d…" at bounding box center [936, 364] width 365 height 406
drag, startPoint x: 965, startPoint y: 173, endPoint x: 757, endPoint y: 180, distance: 208.0
click at [757, 180] on div "hero . moveRight ( 1 ) hero . jumpRight ( ) hero . moveUp ( 1 ) hero . use ( "d…" at bounding box center [936, 364] width 365 height 406
click at [975, 203] on div "hero . moveRight ( 1 ) hero . jumpRight ( ) hero . moveUp ( 1 ) hero . use ( "d…" at bounding box center [936, 364] width 365 height 406
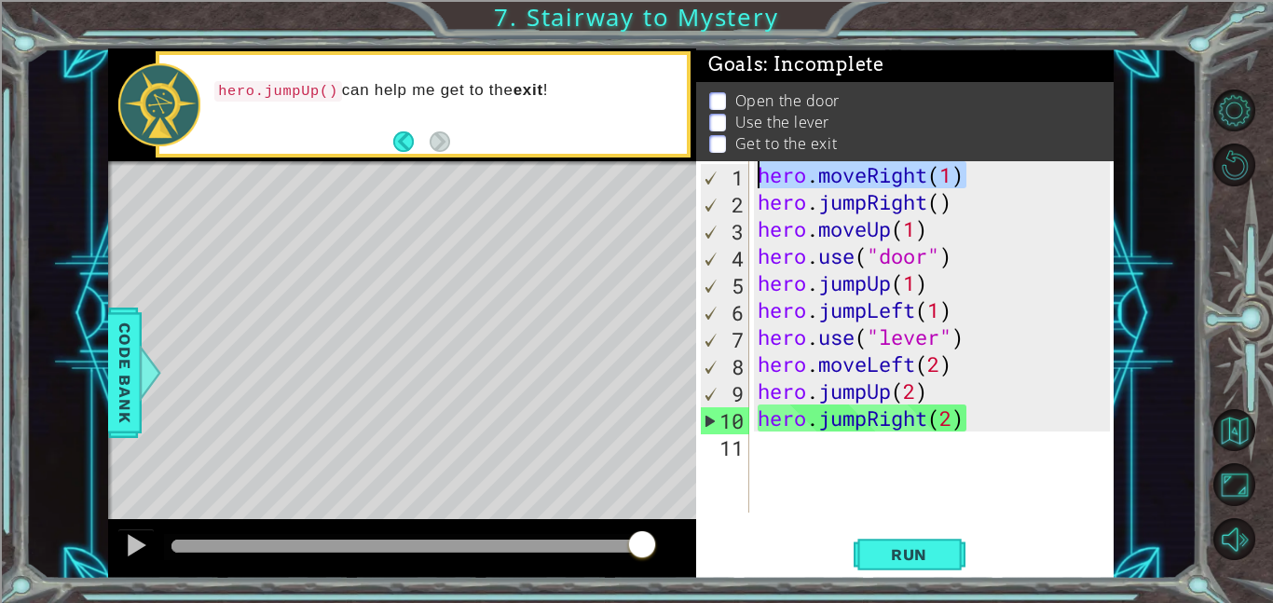
type textarea "hero.jumpRight()"
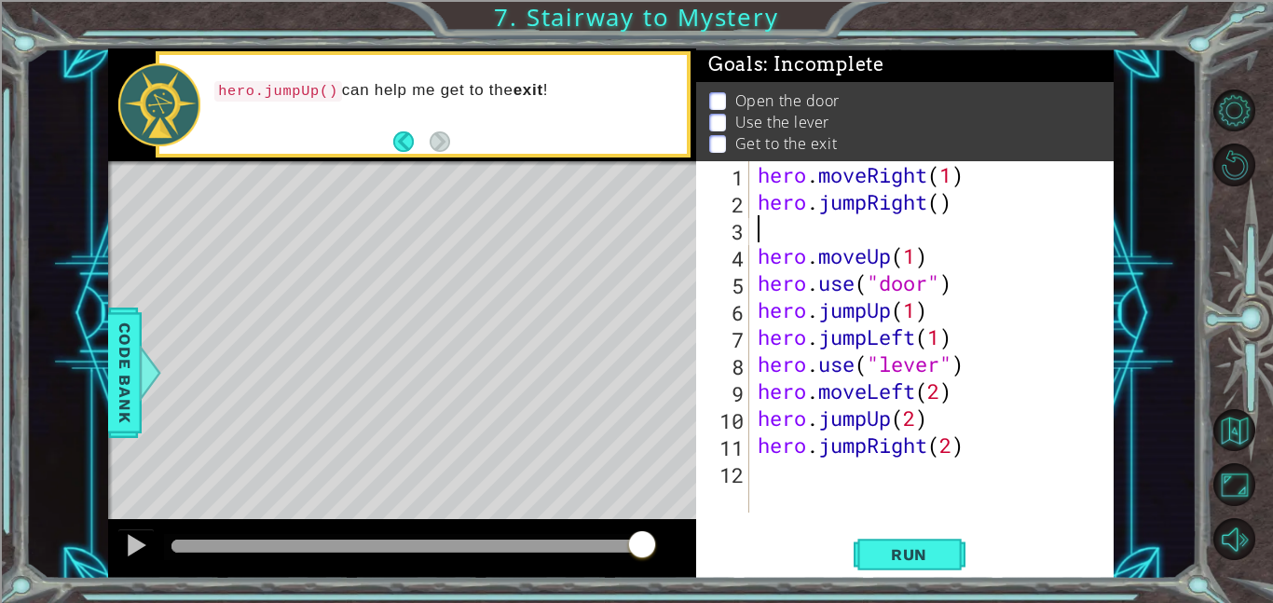
paste textarea "hero.moveRight(1)"
click at [944, 532] on div "hero.moveRight(1) 1 2 3 4 5 6 7 8 9 10 11 12 hero . moveRight ( 1 ) hero . jump…" at bounding box center [905, 370] width 418 height 418
click at [942, 543] on button "Run" at bounding box center [910, 554] width 112 height 42
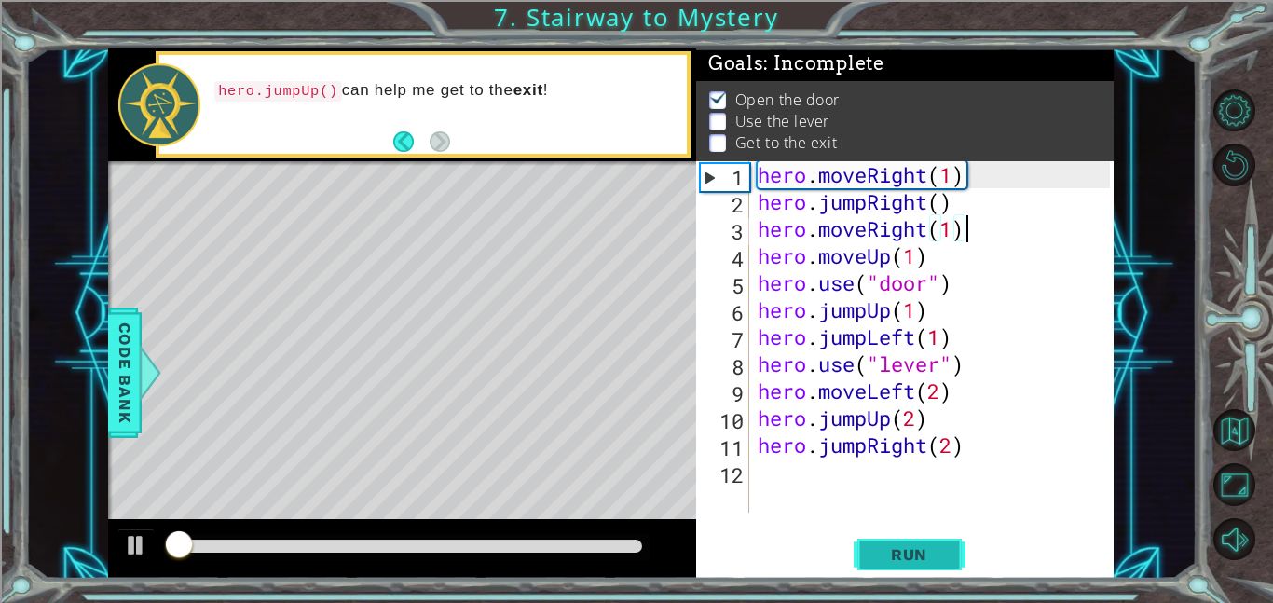
scroll to position [2, 0]
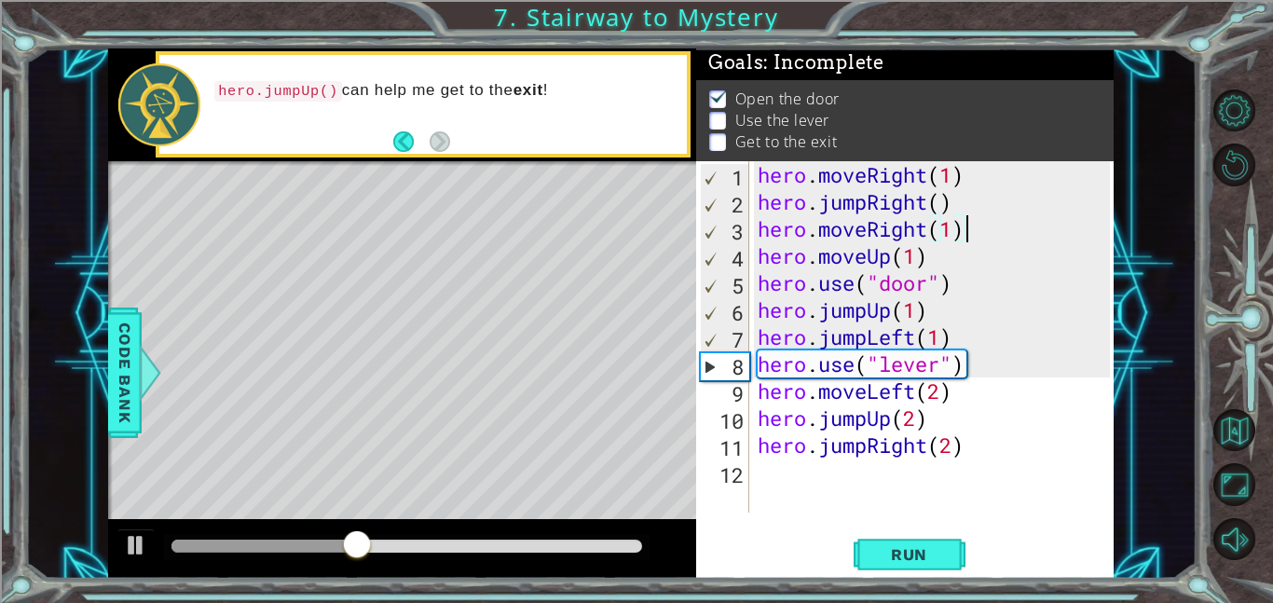
click at [915, 336] on div "hero . moveRight ( 1 ) hero . jumpRight ( ) hero . moveRight ( 1 ) hero . moveU…" at bounding box center [936, 364] width 365 height 406
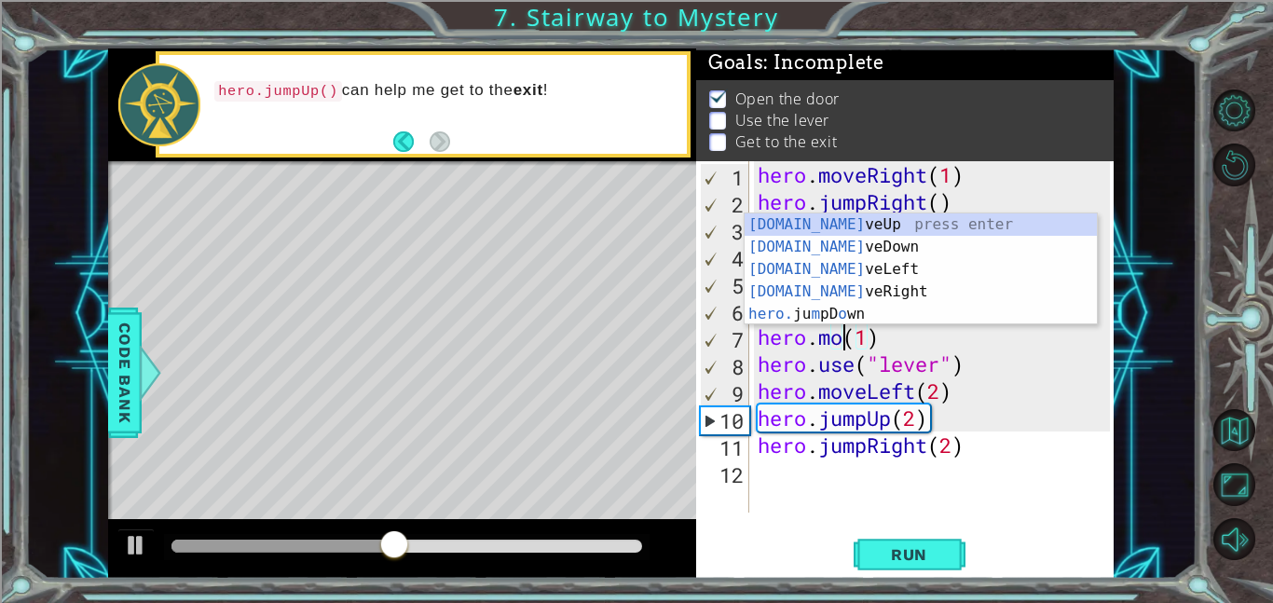
scroll to position [0, 4]
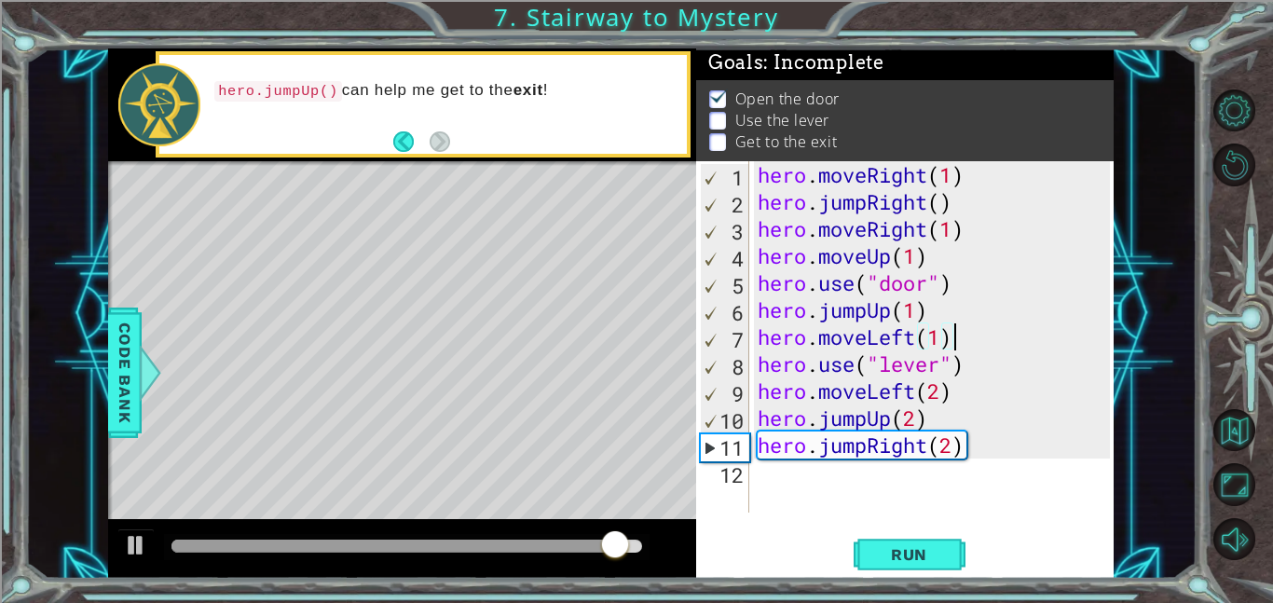
click at [919, 415] on div "hero . moveRight ( 1 ) hero . jumpRight ( ) hero . moveRight ( 1 ) hero . moveU…" at bounding box center [936, 364] width 365 height 406
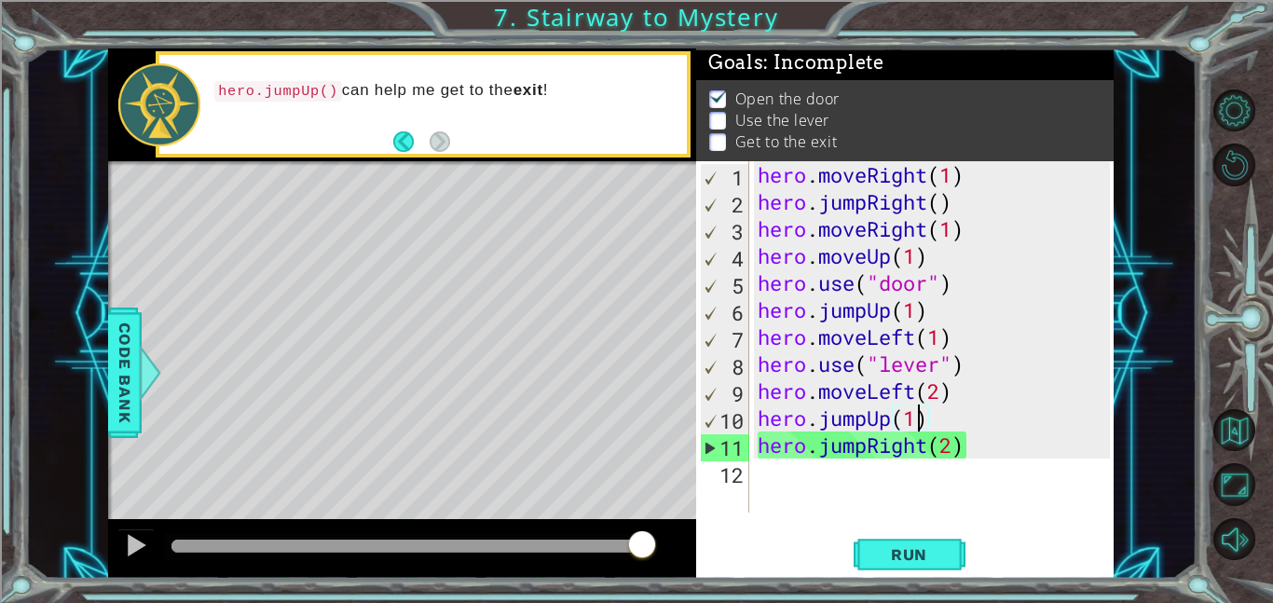
click at [956, 445] on div "hero . moveRight ( 1 ) hero . jumpRight ( ) hero . moveRight ( 1 ) hero . moveU…" at bounding box center [936, 364] width 365 height 406
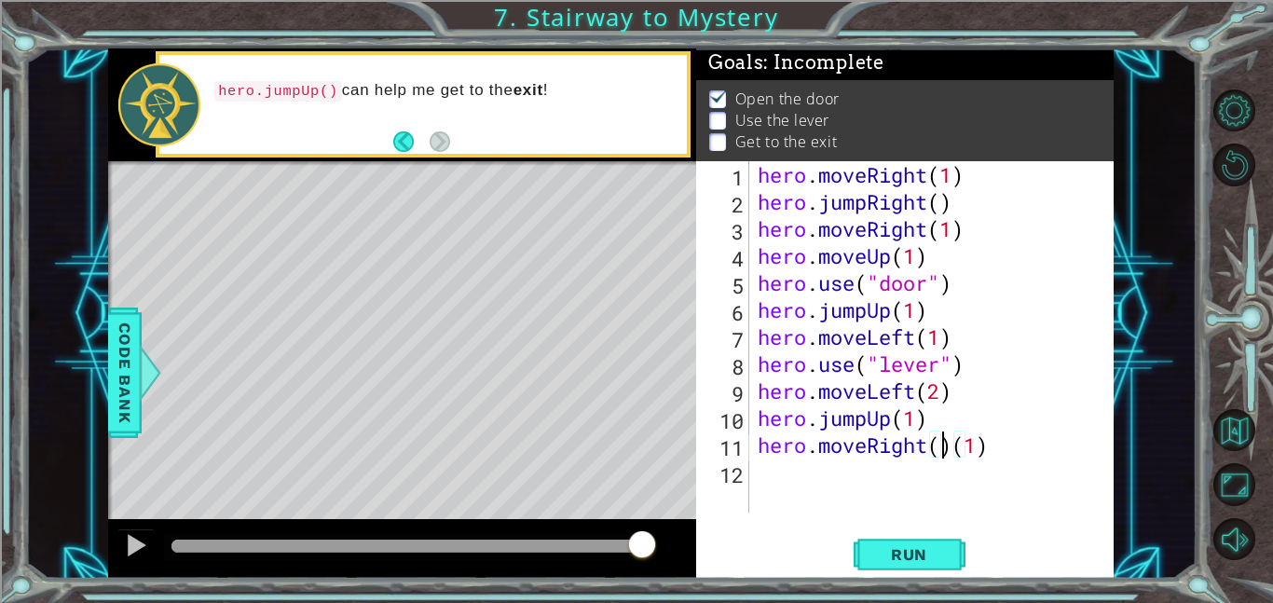
scroll to position [0, 8]
type textarea "hero.moveRight(2)"
click at [905, 545] on span "Run" at bounding box center [910, 554] width 74 height 19
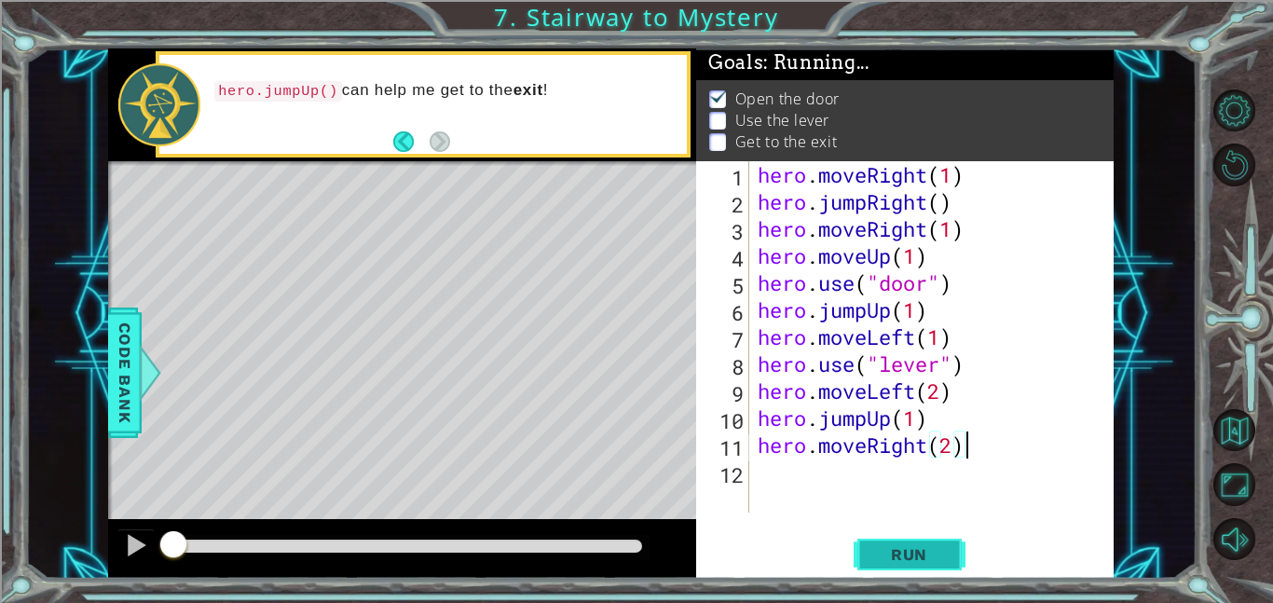
click at [905, 545] on span "Run" at bounding box center [910, 554] width 74 height 19
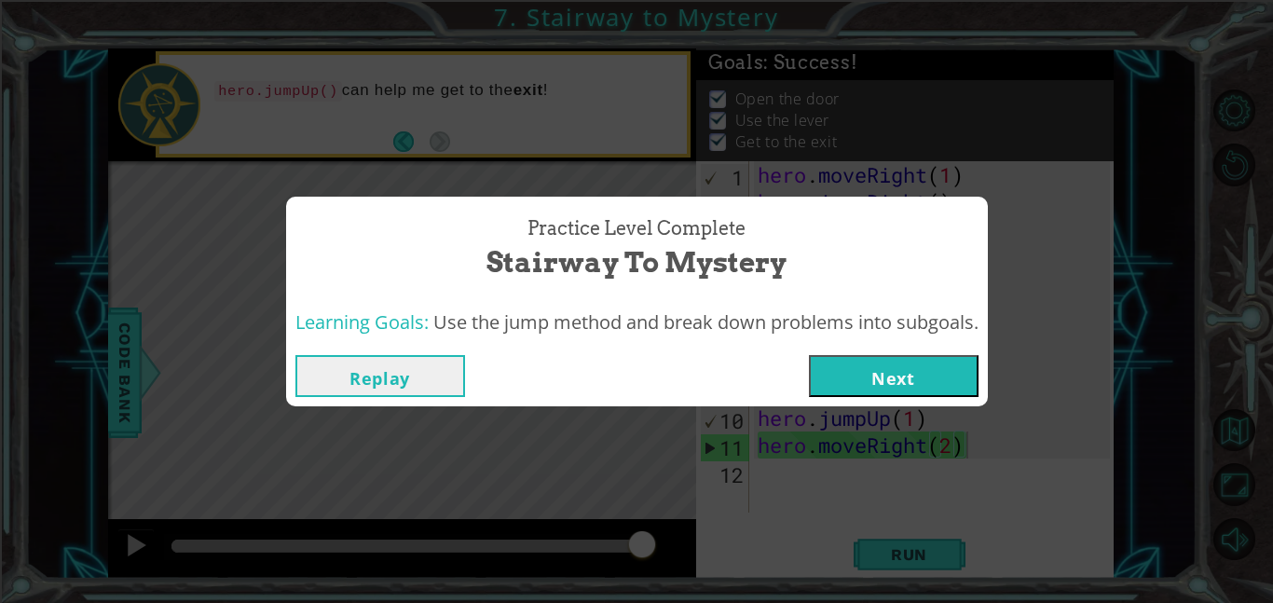
click at [880, 393] on button "Next" at bounding box center [894, 376] width 170 height 42
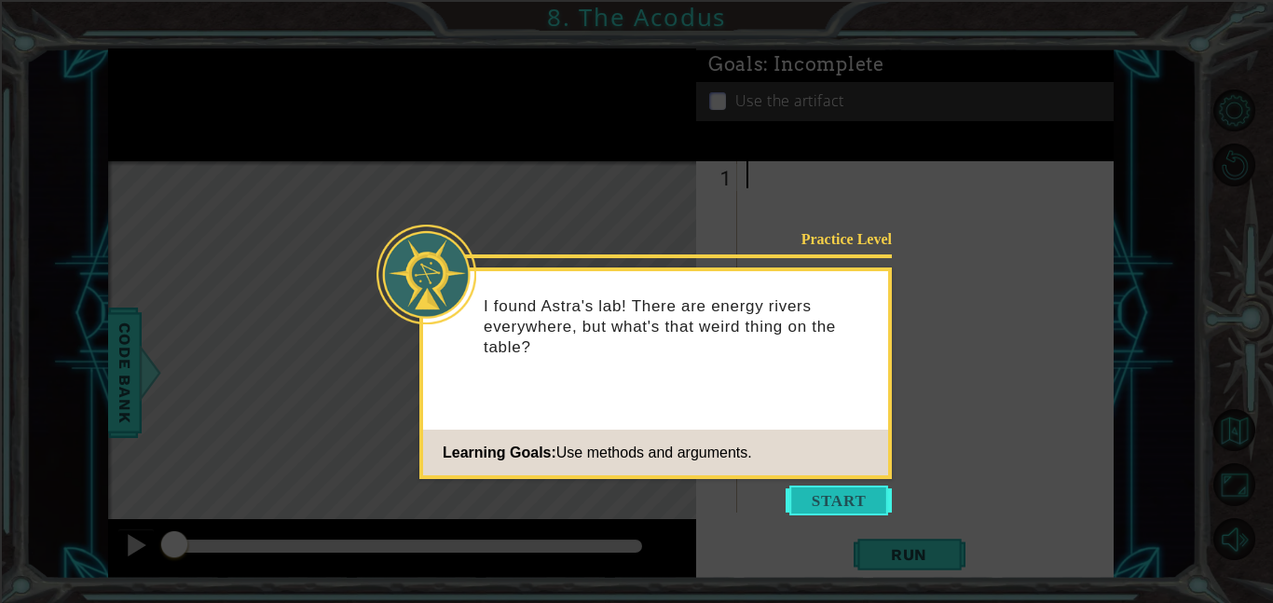
click at [786, 494] on button "Start" at bounding box center [839, 501] width 106 height 30
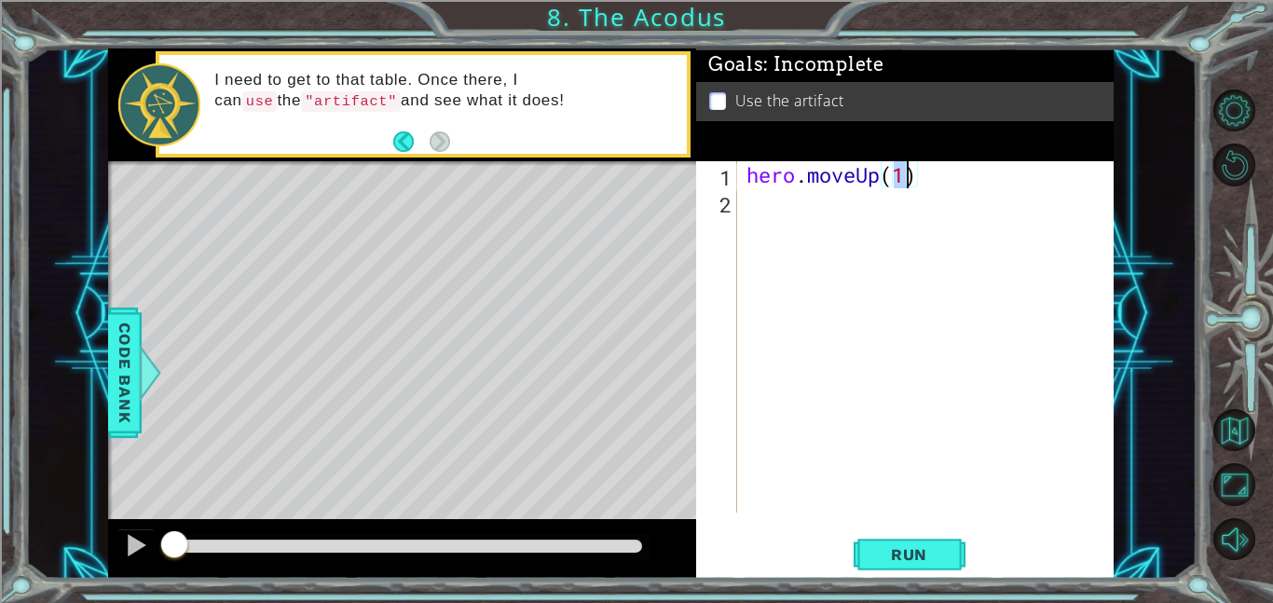
type textarea "hero.moveUp(2)"
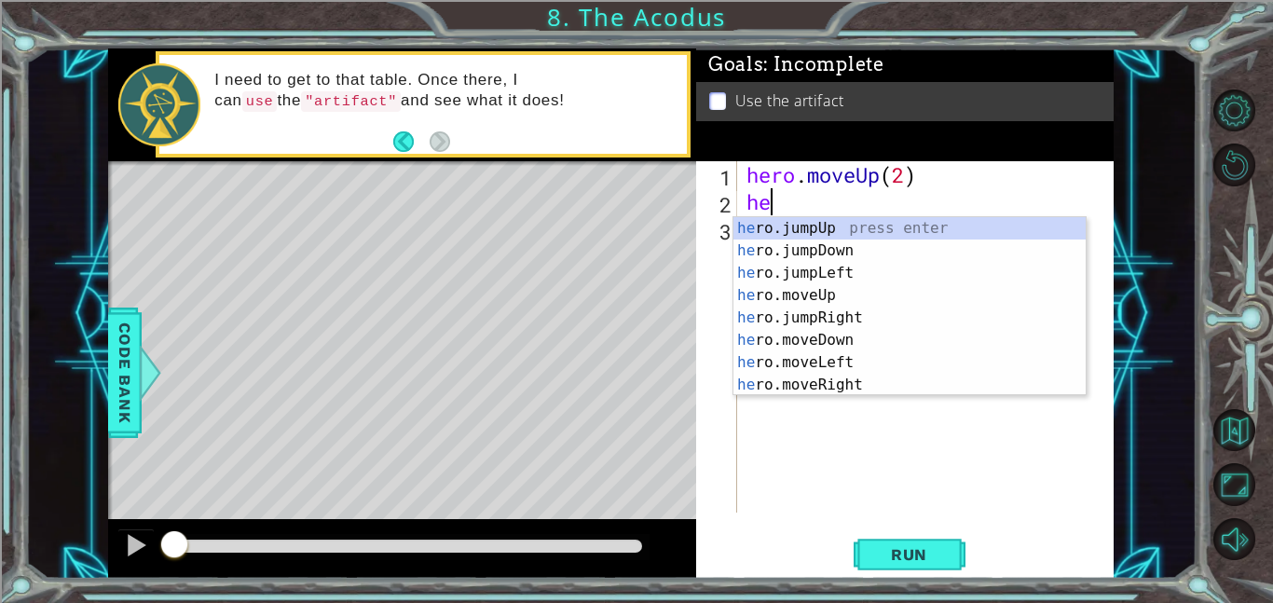
type textarea "her"
click at [895, 275] on div "her o.jumpUp press enter her o.jumpDown press enter her o.jumpLeft press enter …" at bounding box center [910, 329] width 352 height 224
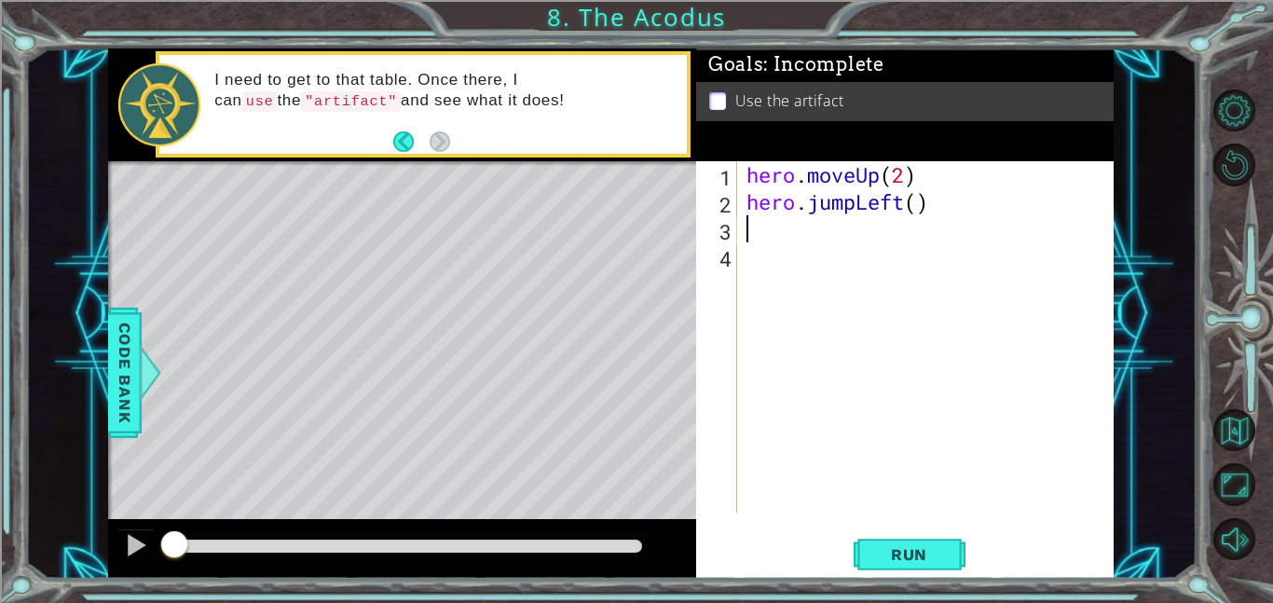
click at [854, 195] on div "hero . moveUp ( 2 ) hero . jumpLeft ( )" at bounding box center [931, 364] width 377 height 406
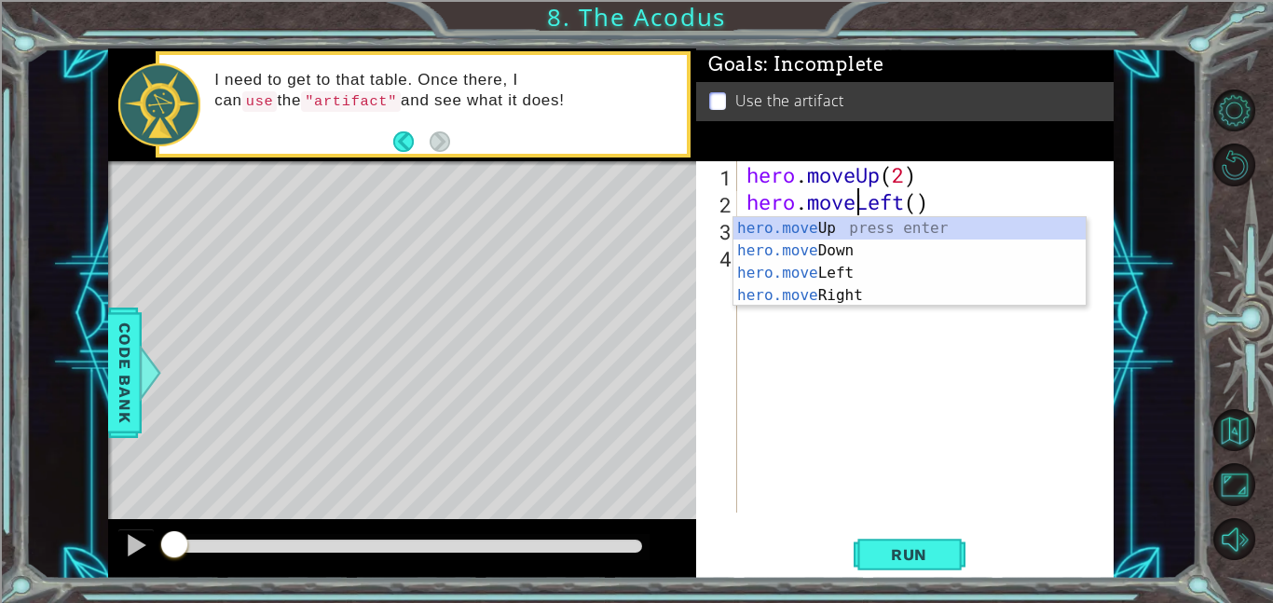
click at [919, 207] on div "hero . moveUp ( 2 ) hero . moveLeft ( )" at bounding box center [931, 364] width 377 height 406
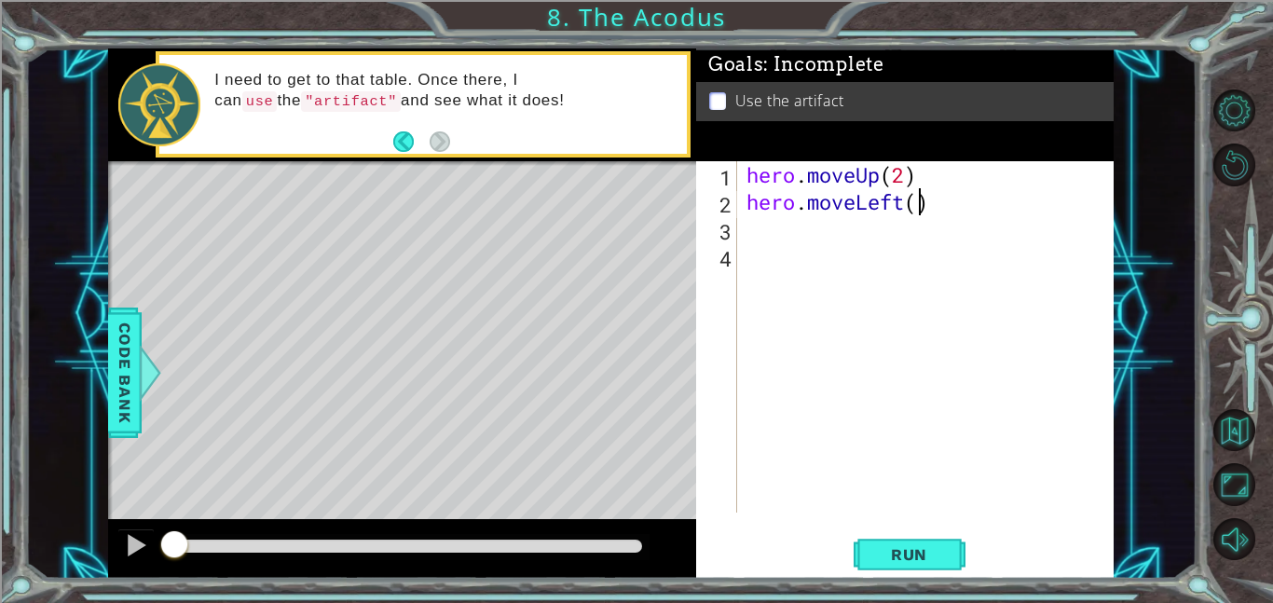
type textarea "hero.moveLeft(1)"
click at [909, 223] on div "hero . moveUp ( 2 ) hero . moveLeft ( 1 )" at bounding box center [931, 364] width 377 height 406
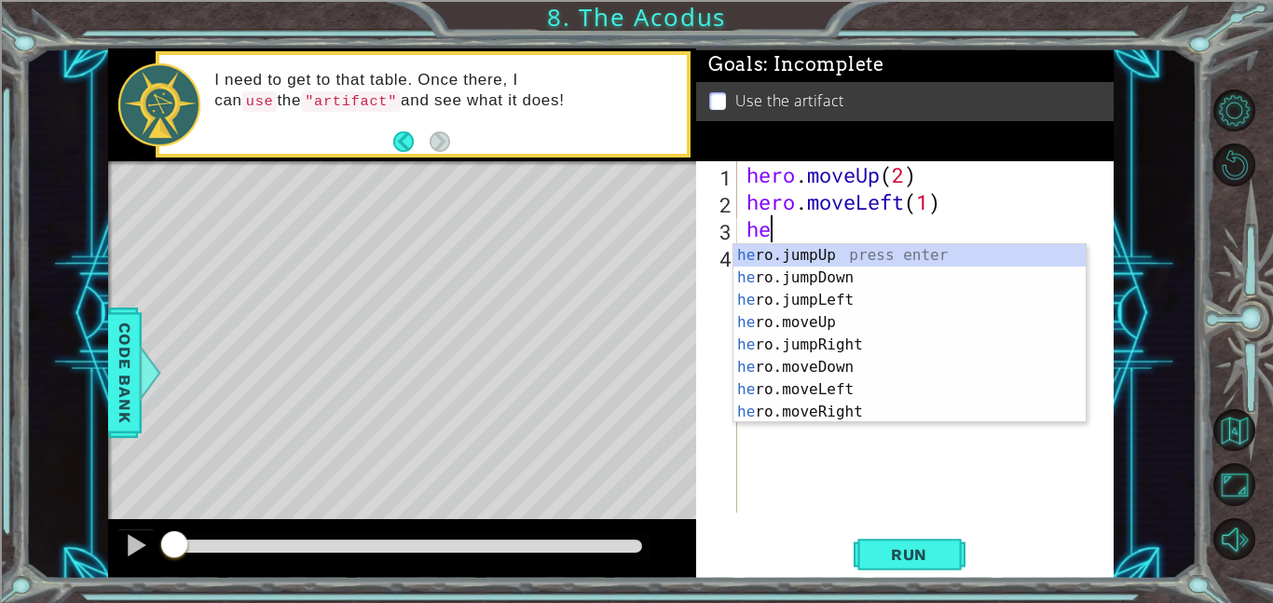
type textarea "her"
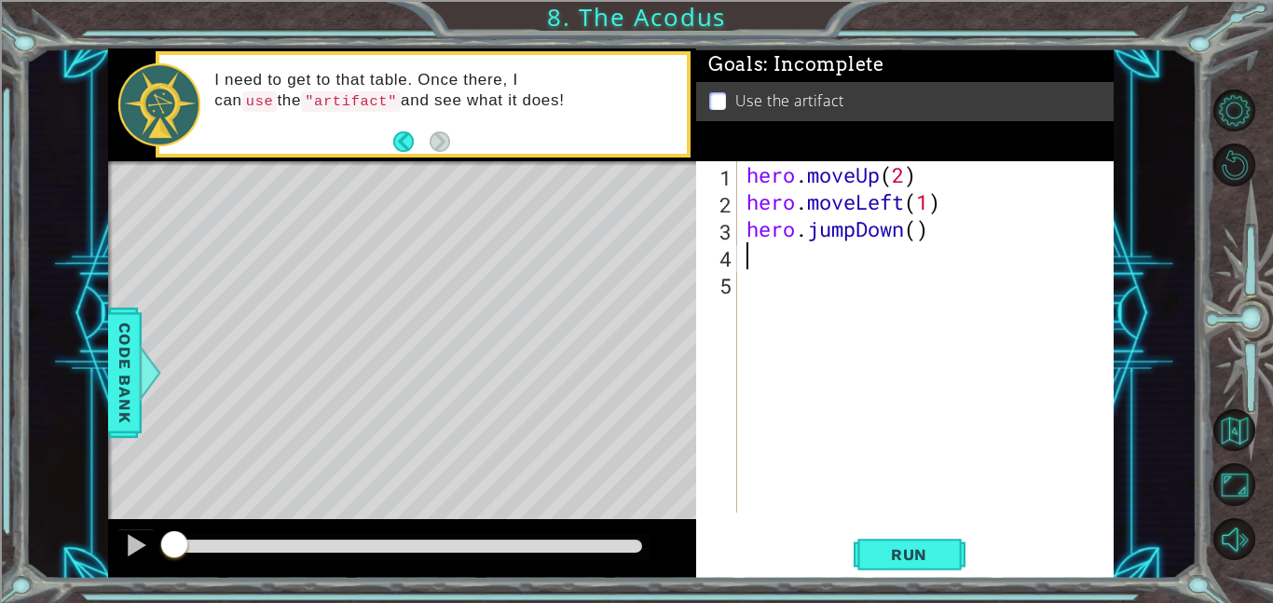
click at [917, 226] on div "hero . moveUp ( 2 ) hero . moveLeft ( 1 ) hero . jumpDown ( )" at bounding box center [931, 364] width 377 height 406
type textarea "hero.jumpDown()"
click at [871, 257] on div "hero . moveUp ( 2 ) hero . moveLeft ( 1 ) hero . jumpDown ( )" at bounding box center [931, 364] width 377 height 406
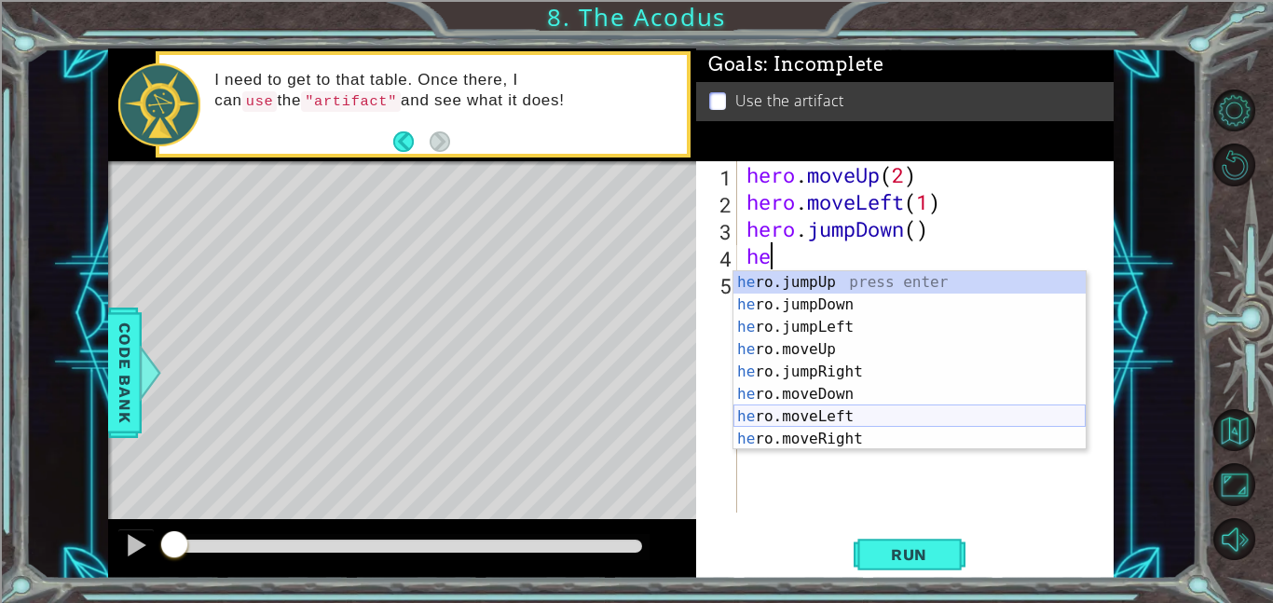
click at [862, 411] on div "he ro.jumpUp press enter he ro.jumpDown press enter he ro.jumpLeft press enter …" at bounding box center [910, 383] width 352 height 224
type textarea "hero.moveLeft(1)"
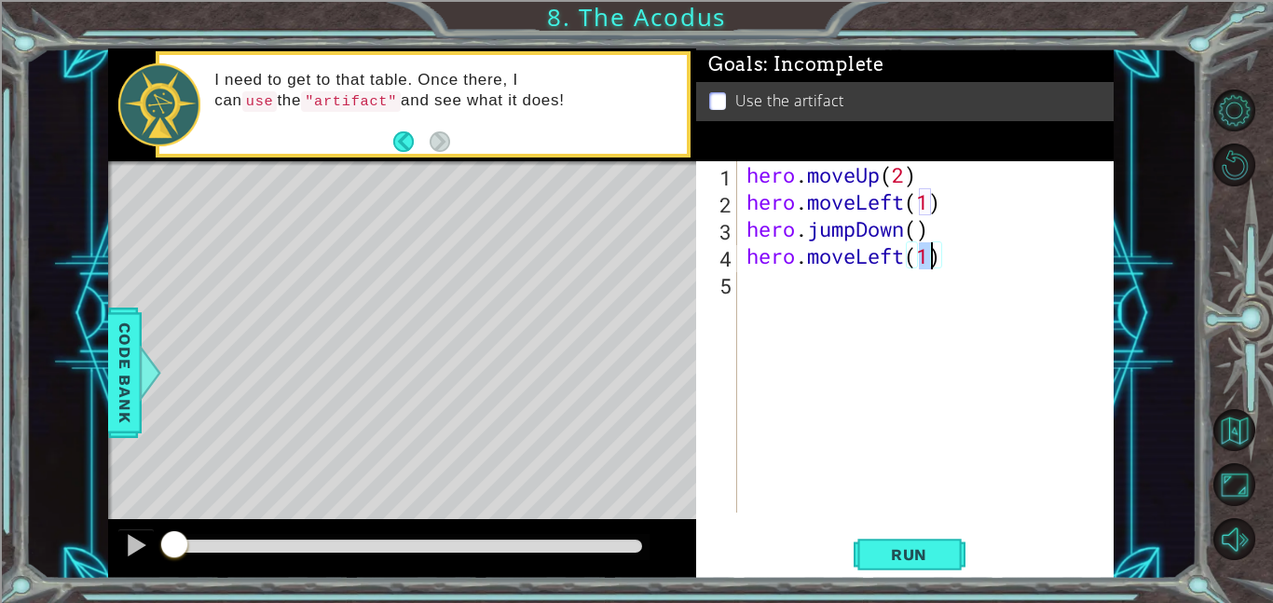
click at [913, 315] on div "hero . moveUp ( 2 ) hero . moveLeft ( 1 ) hero . jumpDown ( ) hero . moveLeft (…" at bounding box center [931, 364] width 377 height 406
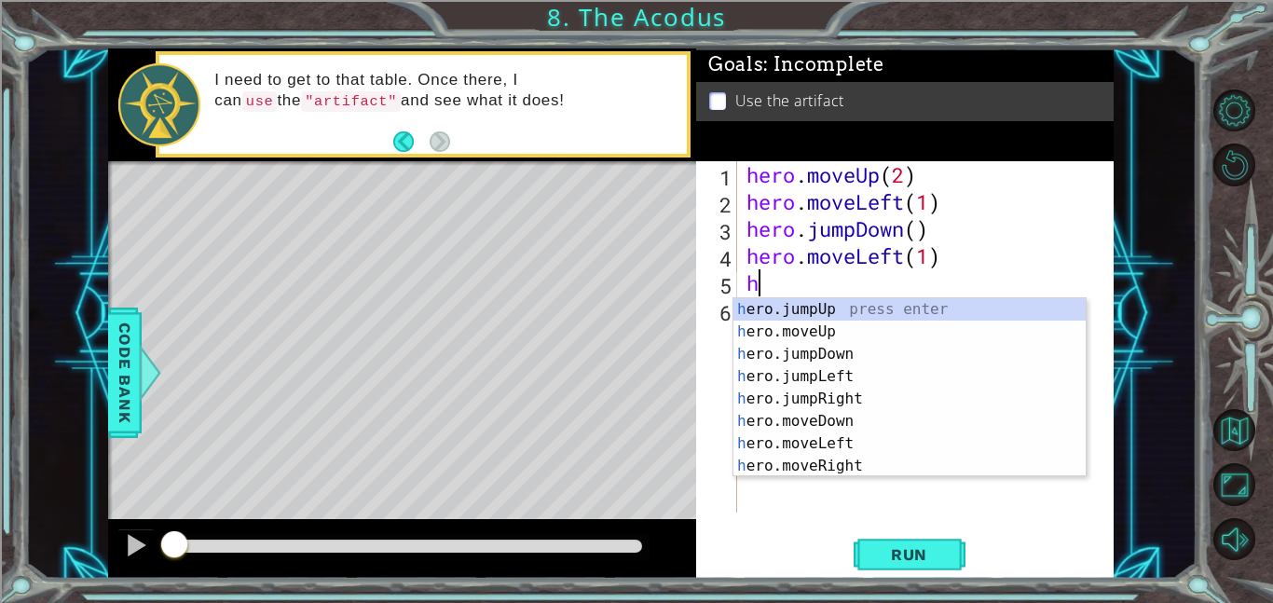
type textarea "he"
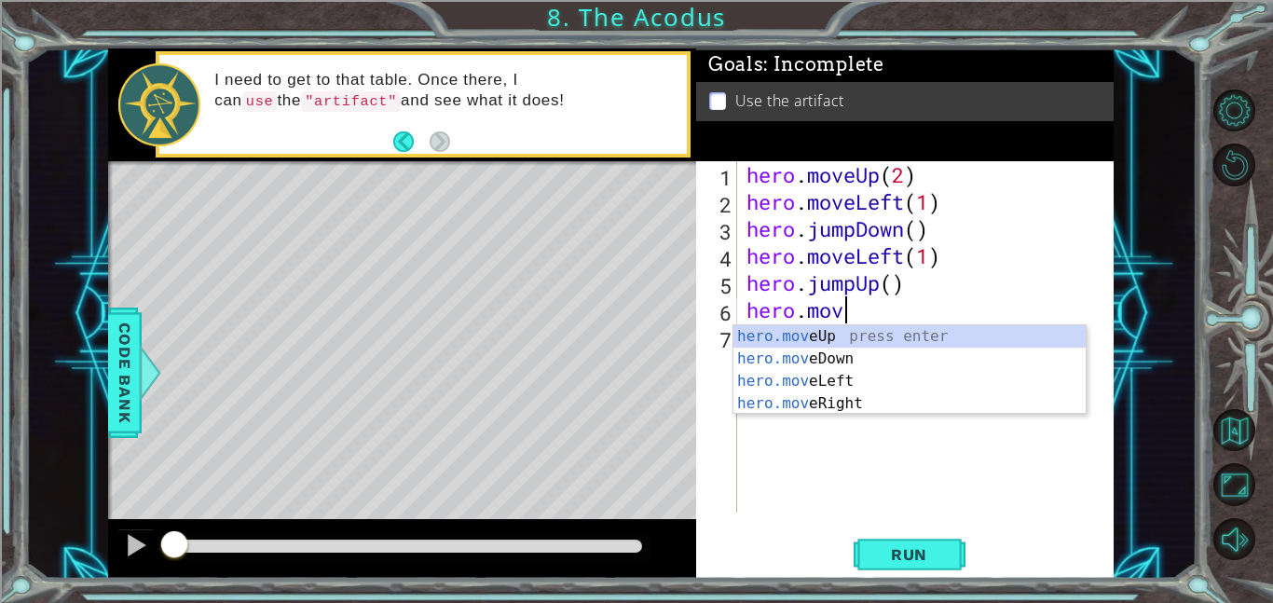
scroll to position [0, 4]
click at [872, 376] on div "hero.move Up press enter hero.move Down press enter hero.move Left press enter …" at bounding box center [910, 392] width 352 height 134
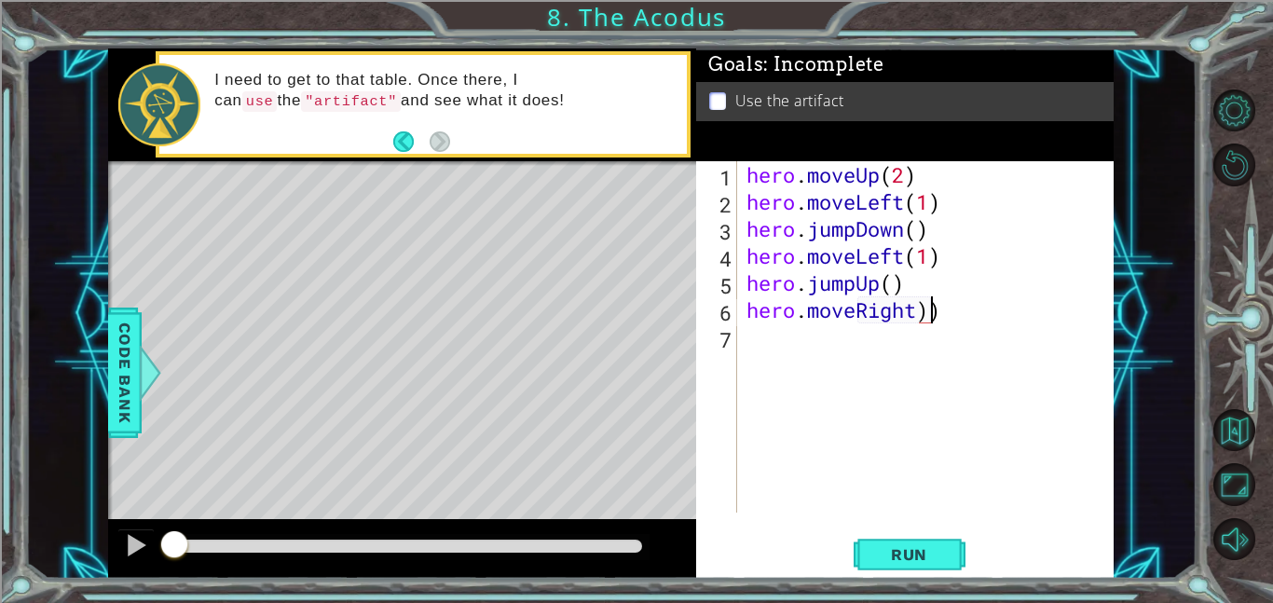
scroll to position [0, 7]
type textarea "hero.moveRight(1)"
click at [945, 544] on button "Run" at bounding box center [910, 554] width 112 height 42
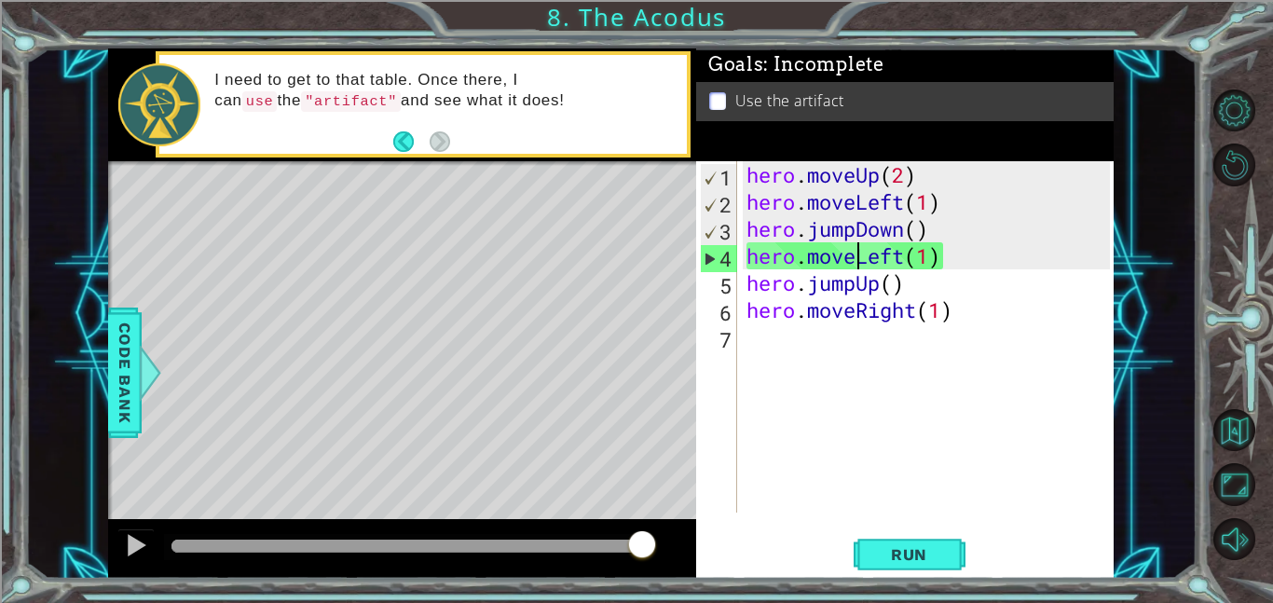
click at [853, 251] on div "hero . moveUp ( 2 ) hero . moveLeft ( 1 ) hero . jumpDown ( ) hero . moveLeft (…" at bounding box center [931, 364] width 377 height 406
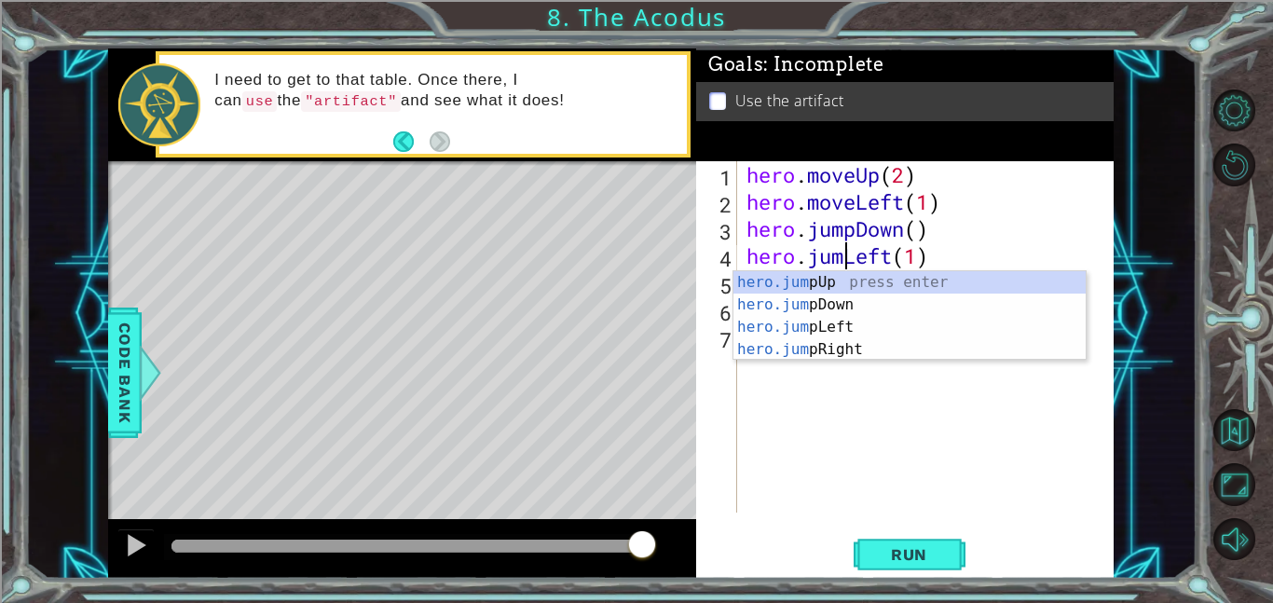
scroll to position [0, 5]
type textarea "hero.jumpLeft(1)"
click at [949, 555] on button "Run" at bounding box center [910, 554] width 112 height 42
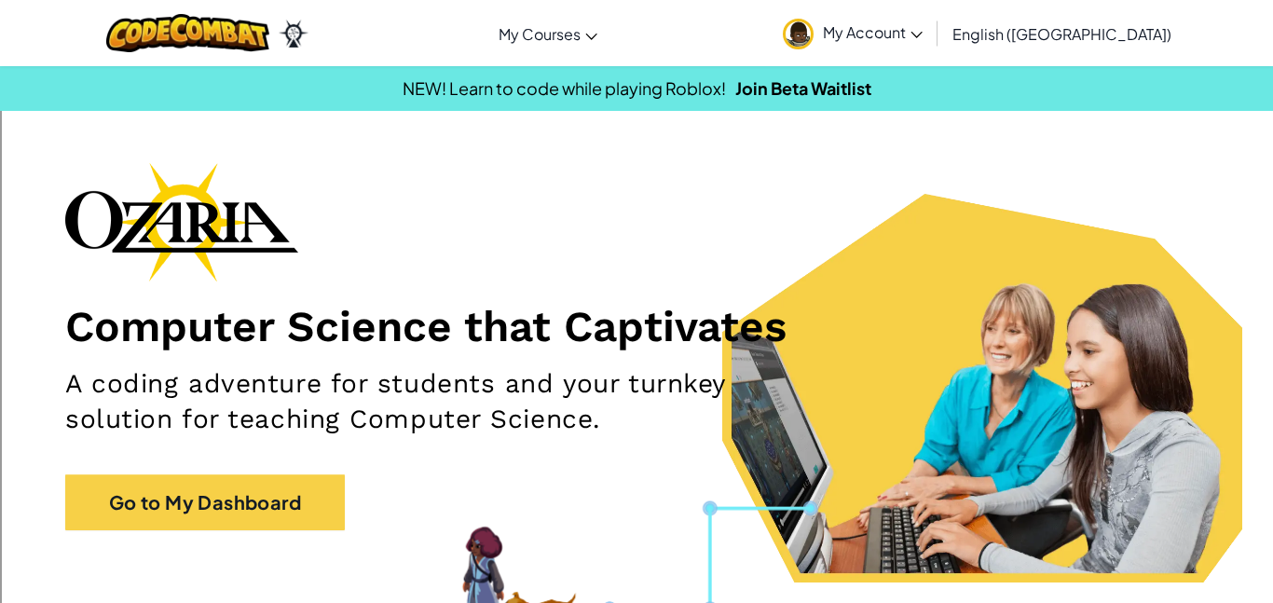
click at [923, 31] on span "My Account" at bounding box center [873, 32] width 100 height 20
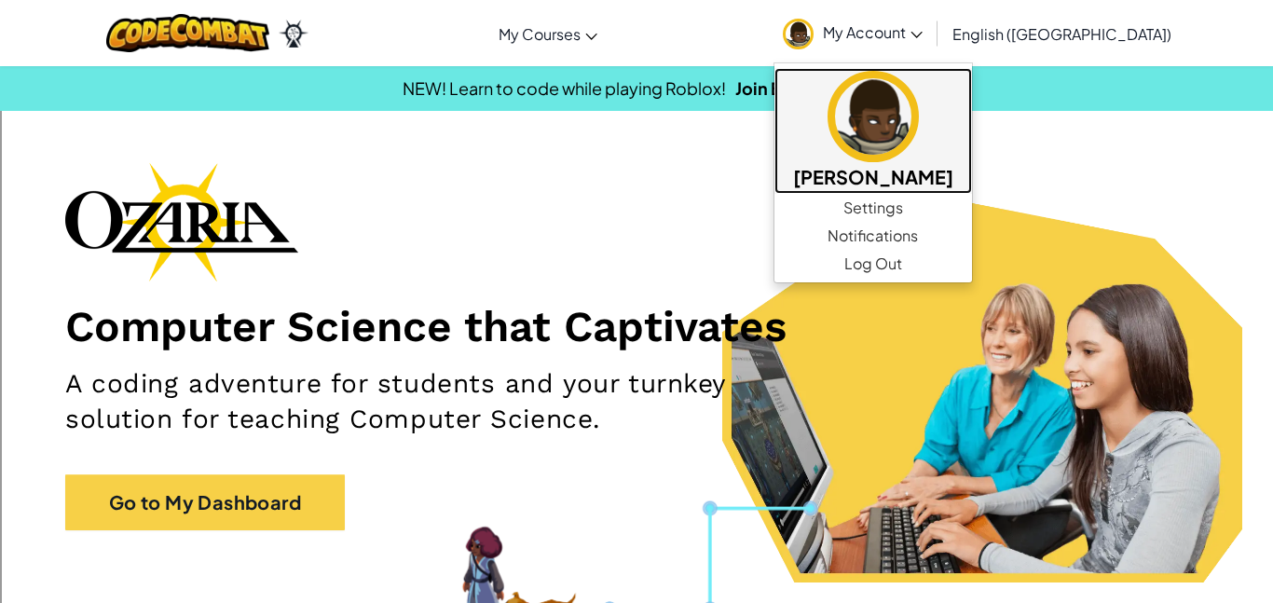
click at [933, 166] on h5 "[PERSON_NAME]" at bounding box center [873, 176] width 160 height 29
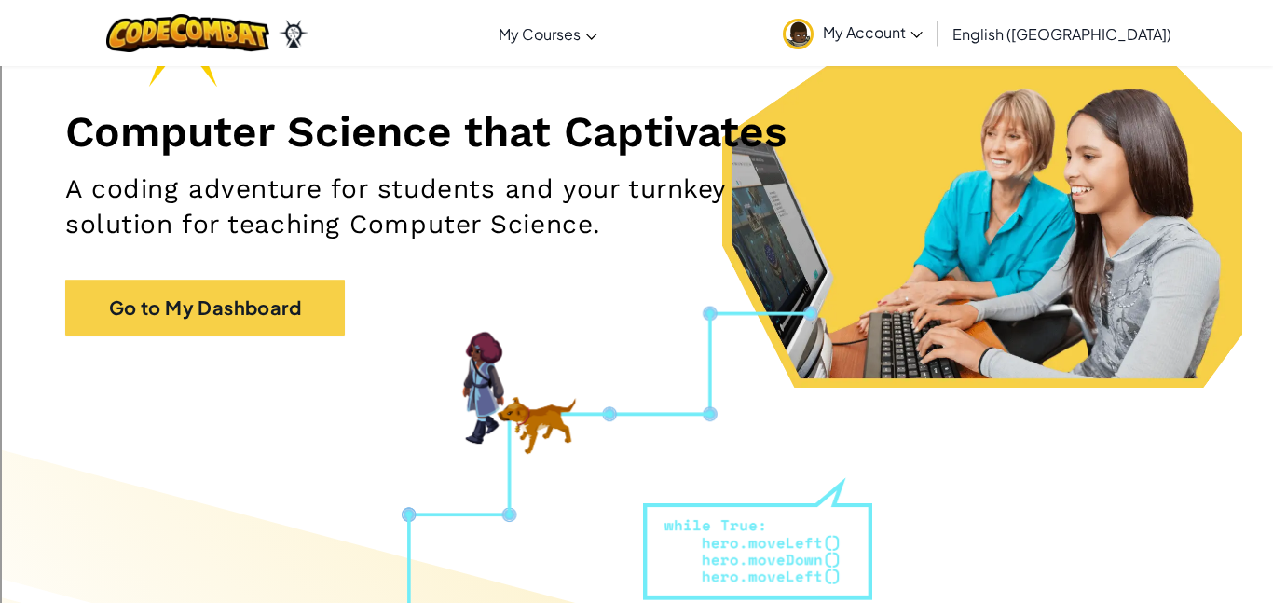
scroll to position [202, 0]
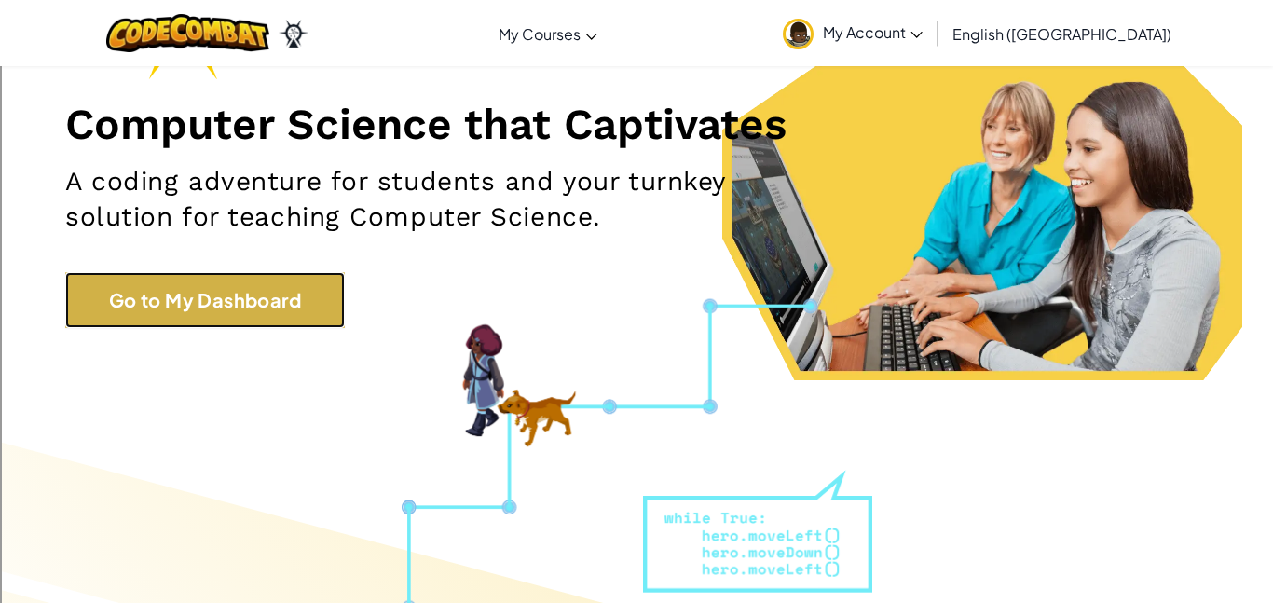
click at [333, 300] on link "Go to My Dashboard" at bounding box center [205, 300] width 280 height 56
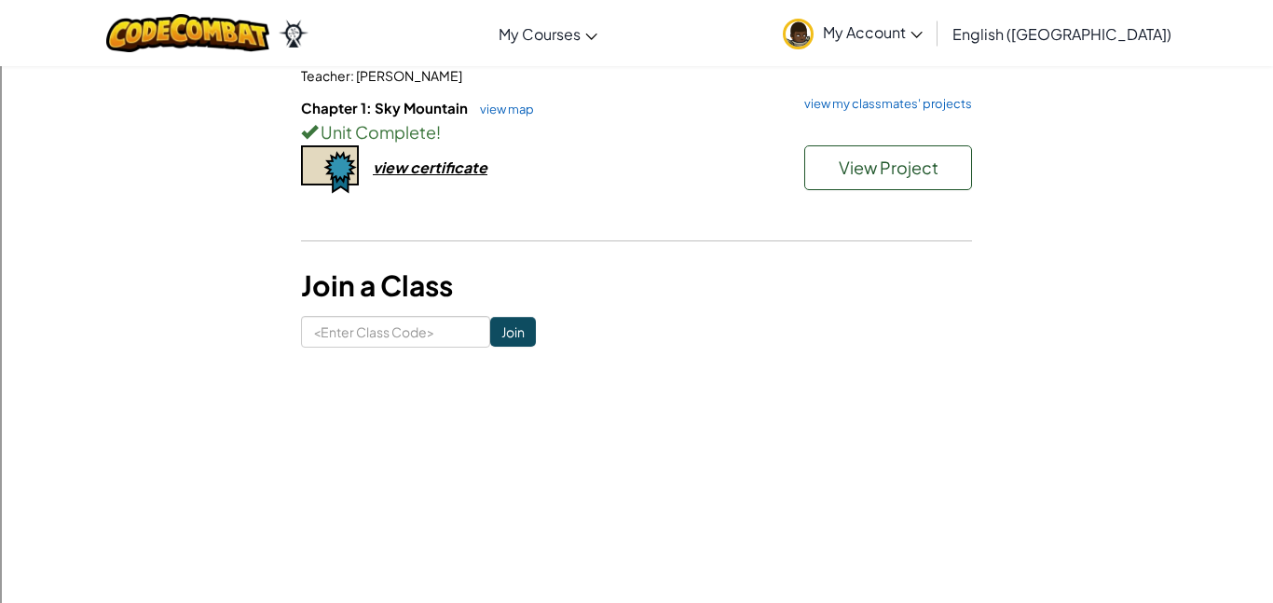
scroll to position [478, 0]
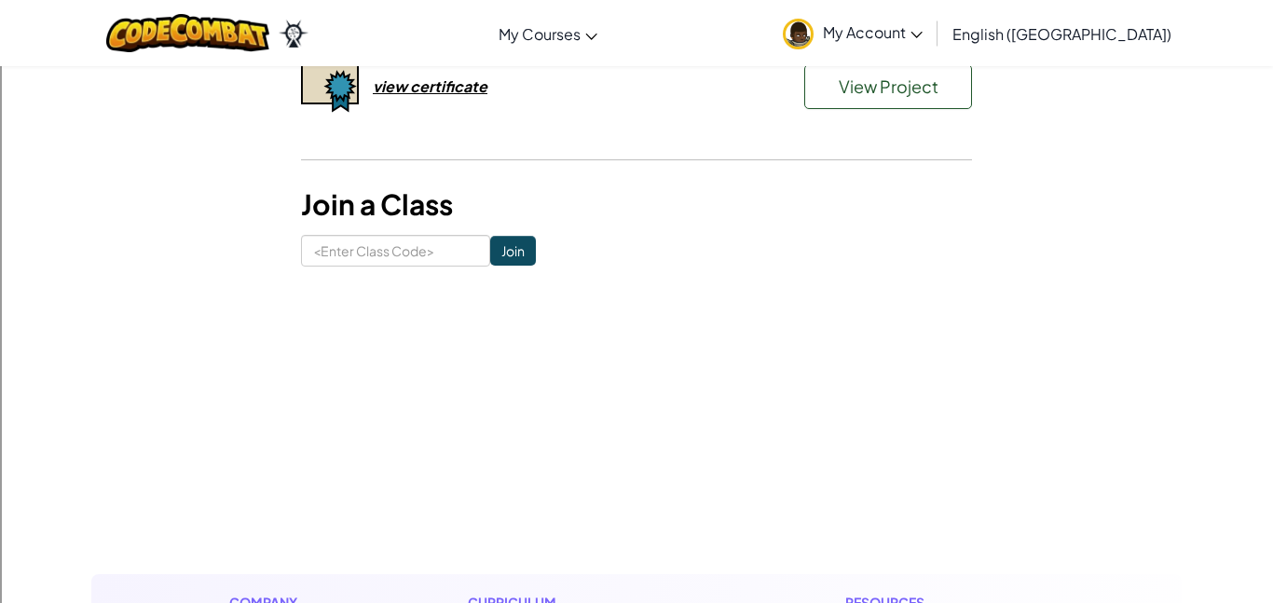
click at [814, 30] on img at bounding box center [798, 34] width 31 height 31
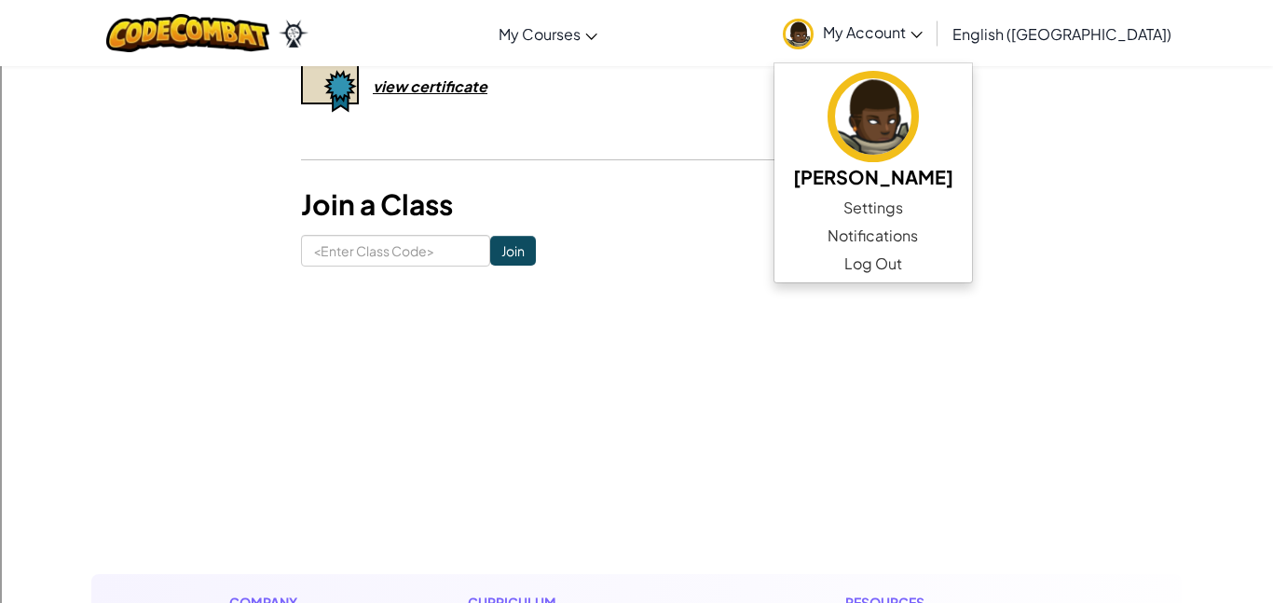
click at [501, 199] on h3 "Join a Class" at bounding box center [636, 205] width 671 height 42
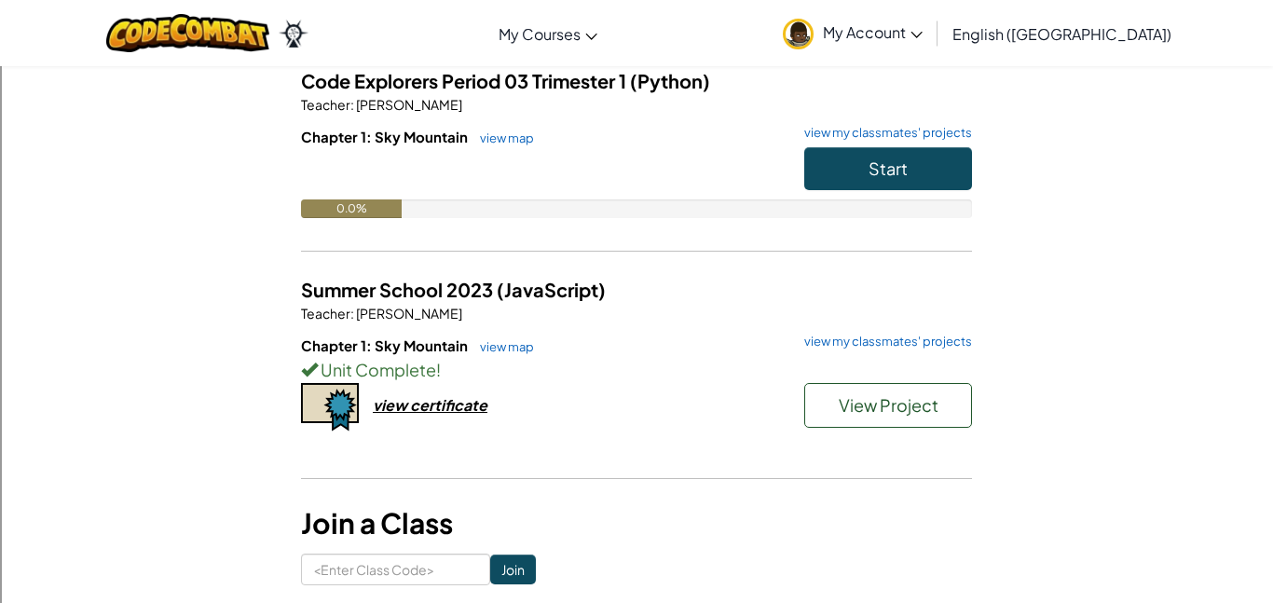
scroll to position [149, 0]
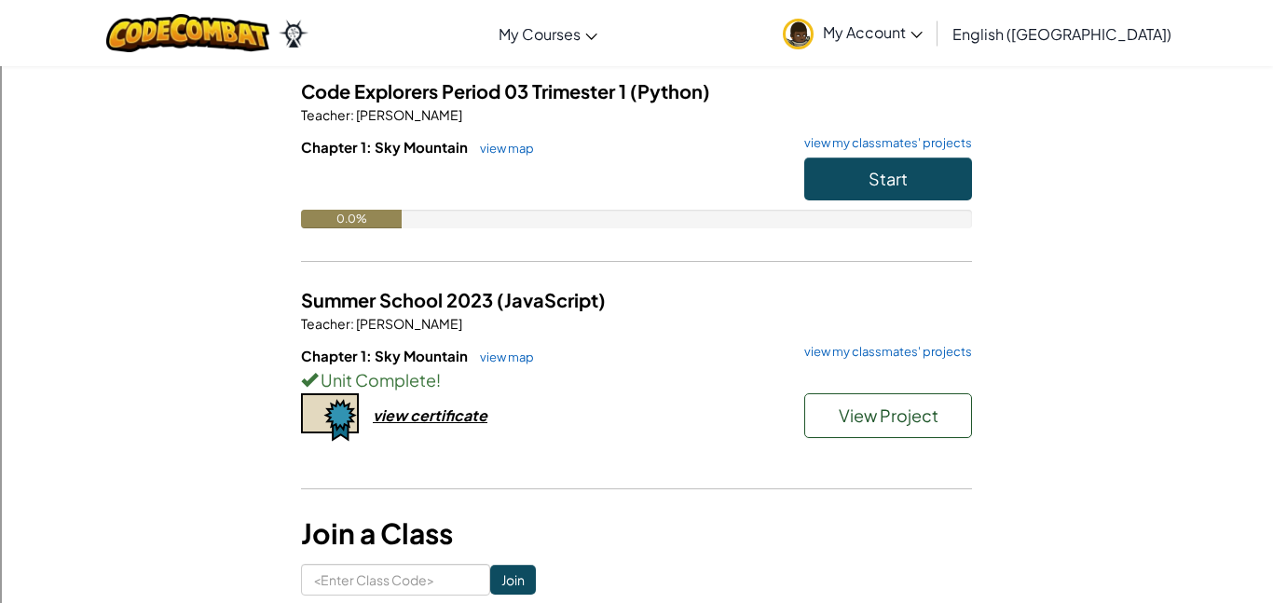
click at [923, 30] on span "My Account" at bounding box center [873, 32] width 100 height 20
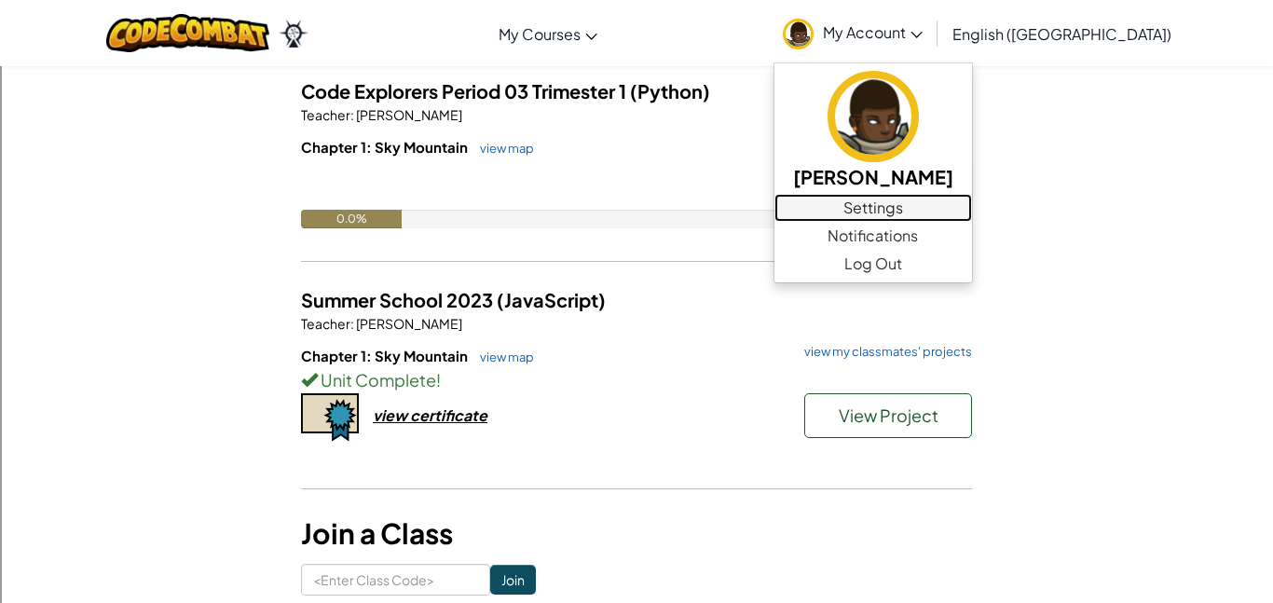
click at [964, 207] on link "Settings" at bounding box center [874, 208] width 198 height 28
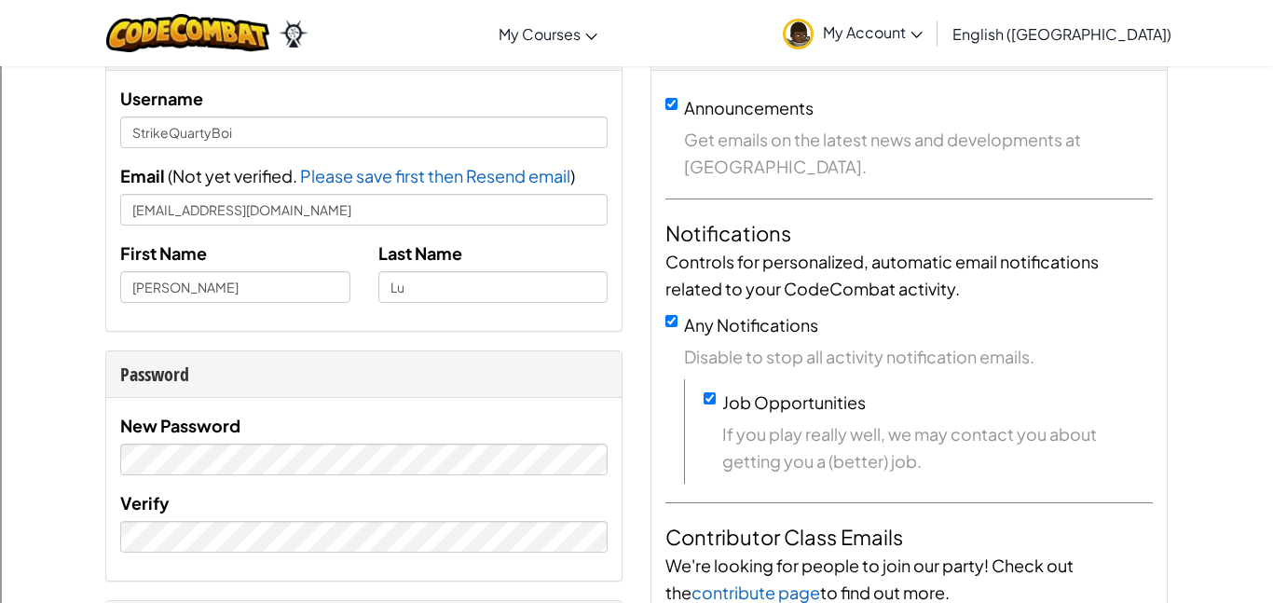
scroll to position [117, 0]
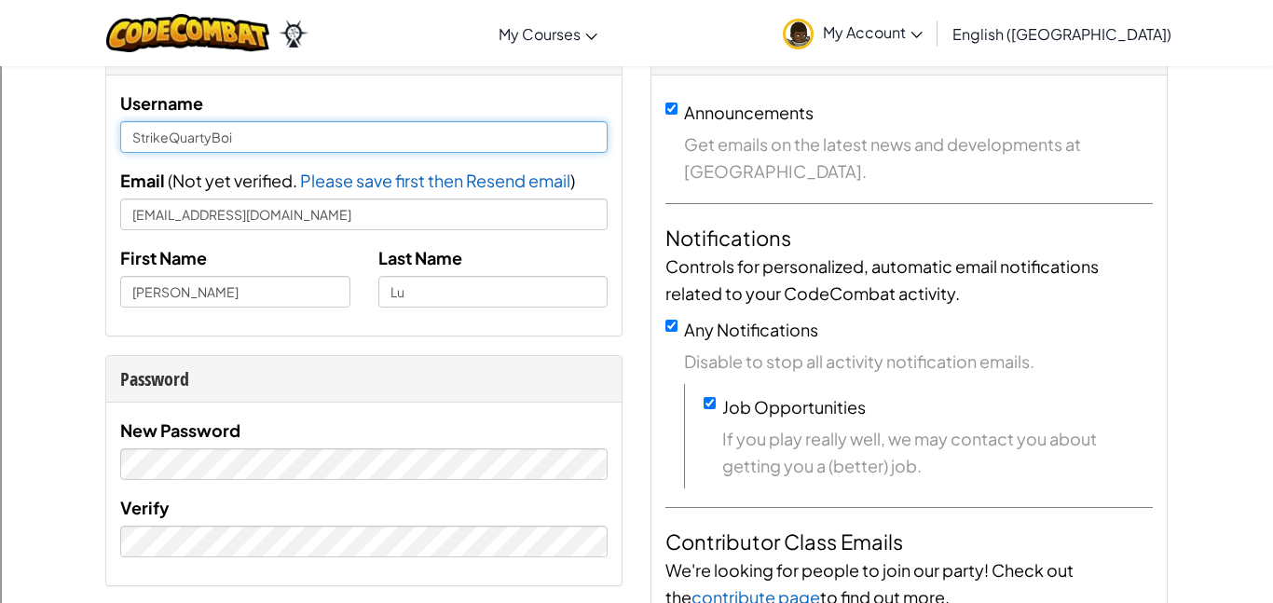
click at [187, 138] on input "StrikeQuartyBoi" at bounding box center [364, 137] width 488 height 32
type input "StrikeQwartyBoi"
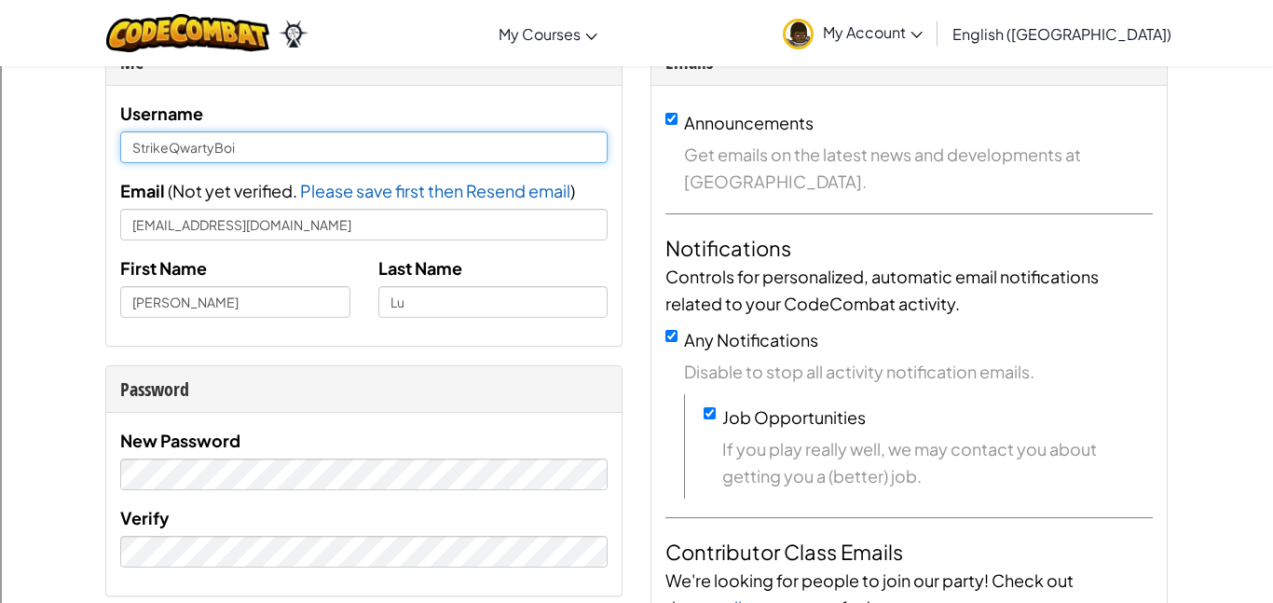
scroll to position [0, 0]
